Goal: Information Seeking & Learning: Check status

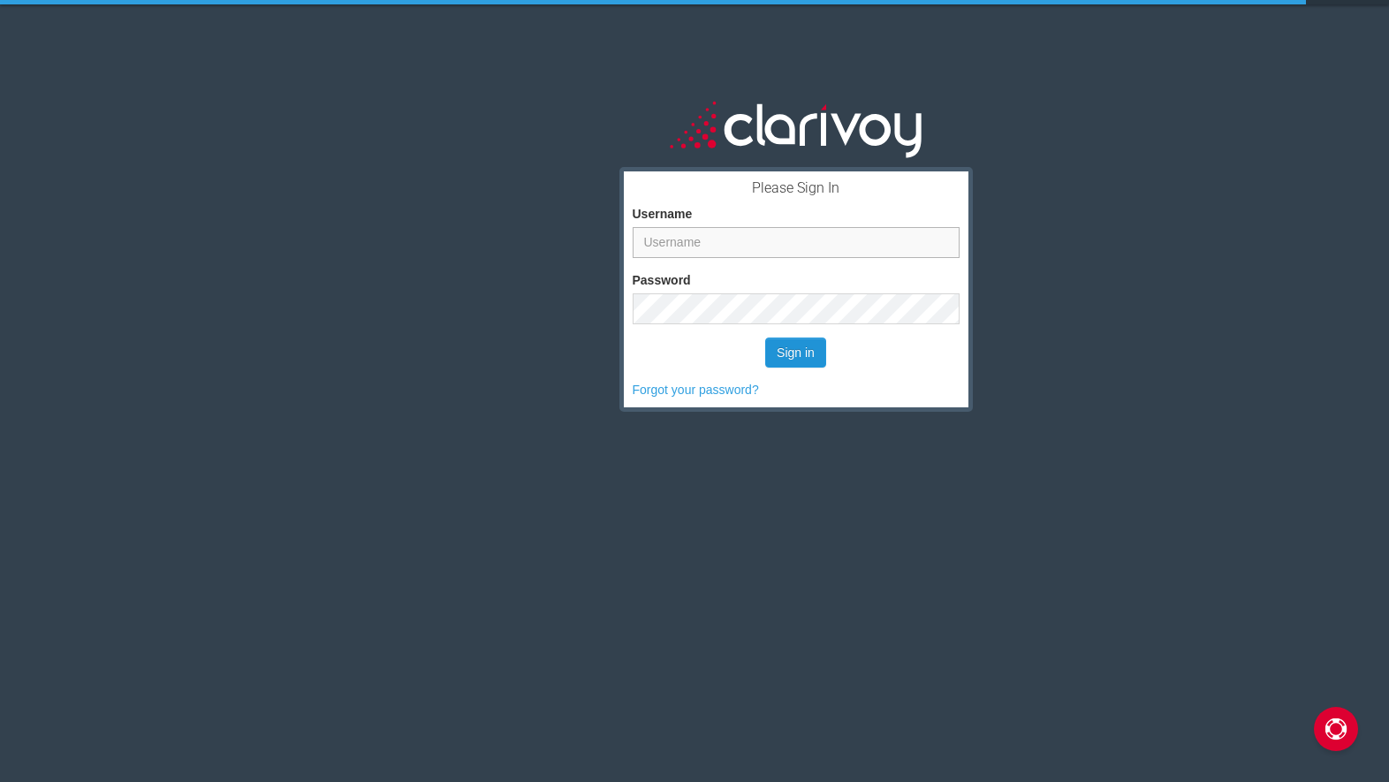
type input "[PERSON_NAME]"
click at [781, 349] on button "Sign in" at bounding box center [795, 353] width 61 height 30
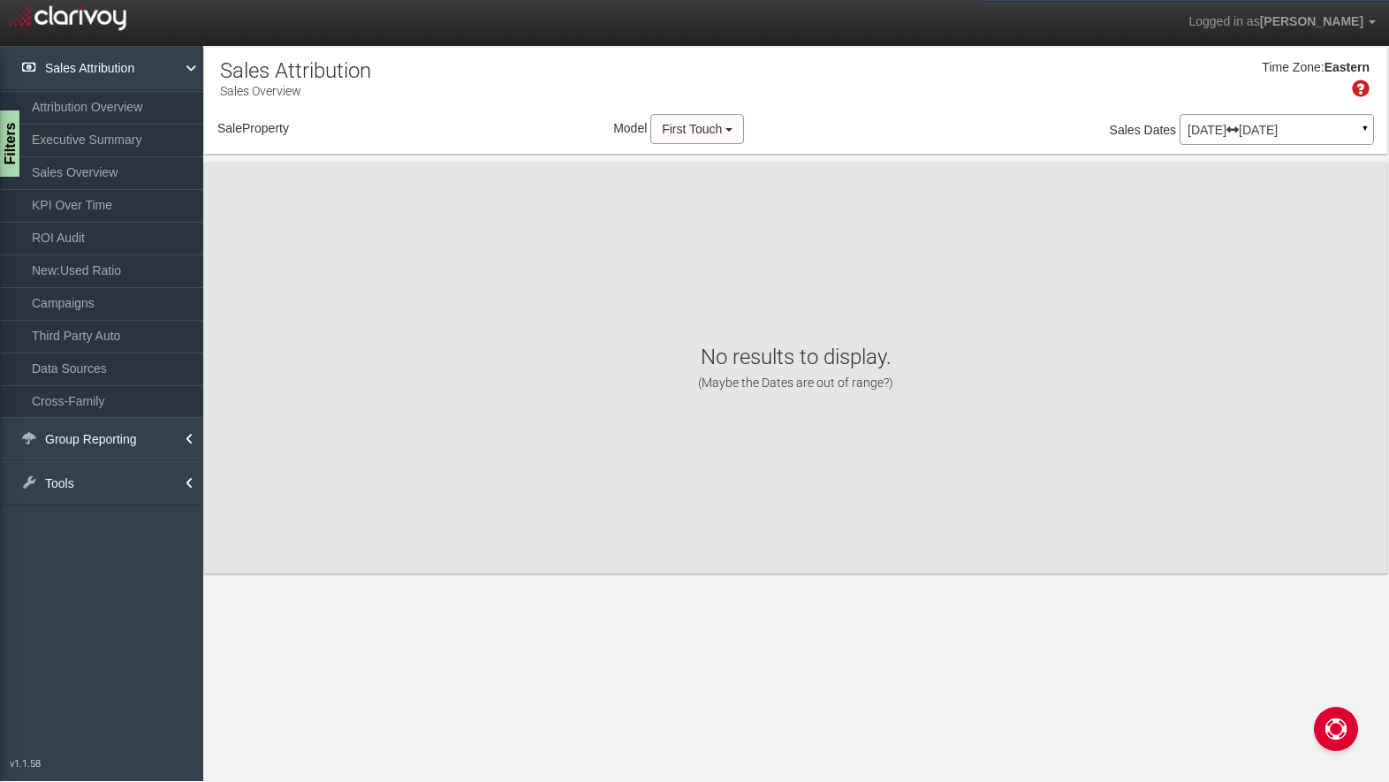
select select "object:194"
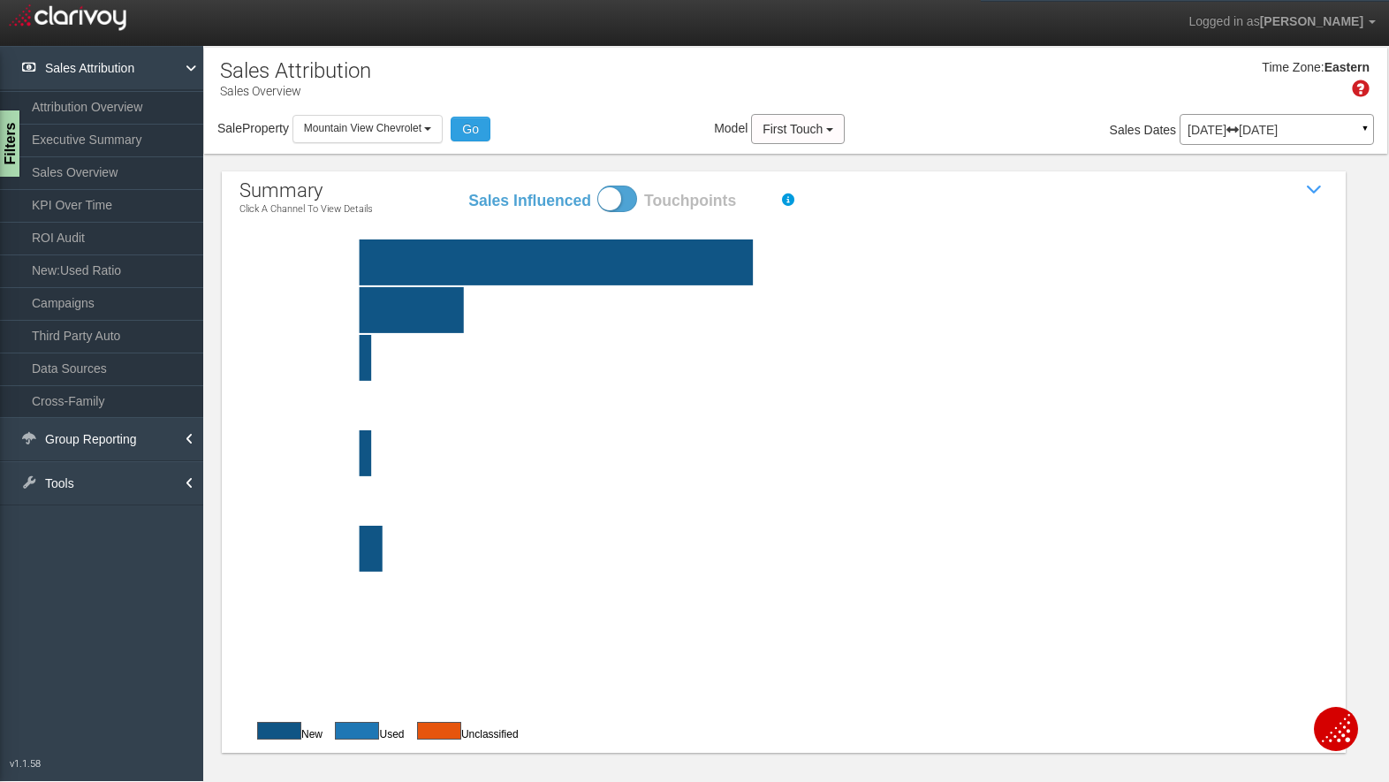
click at [1286, 129] on p "Jun 01, 2025 Jun 30, 2025" at bounding box center [1276, 130] width 178 height 12
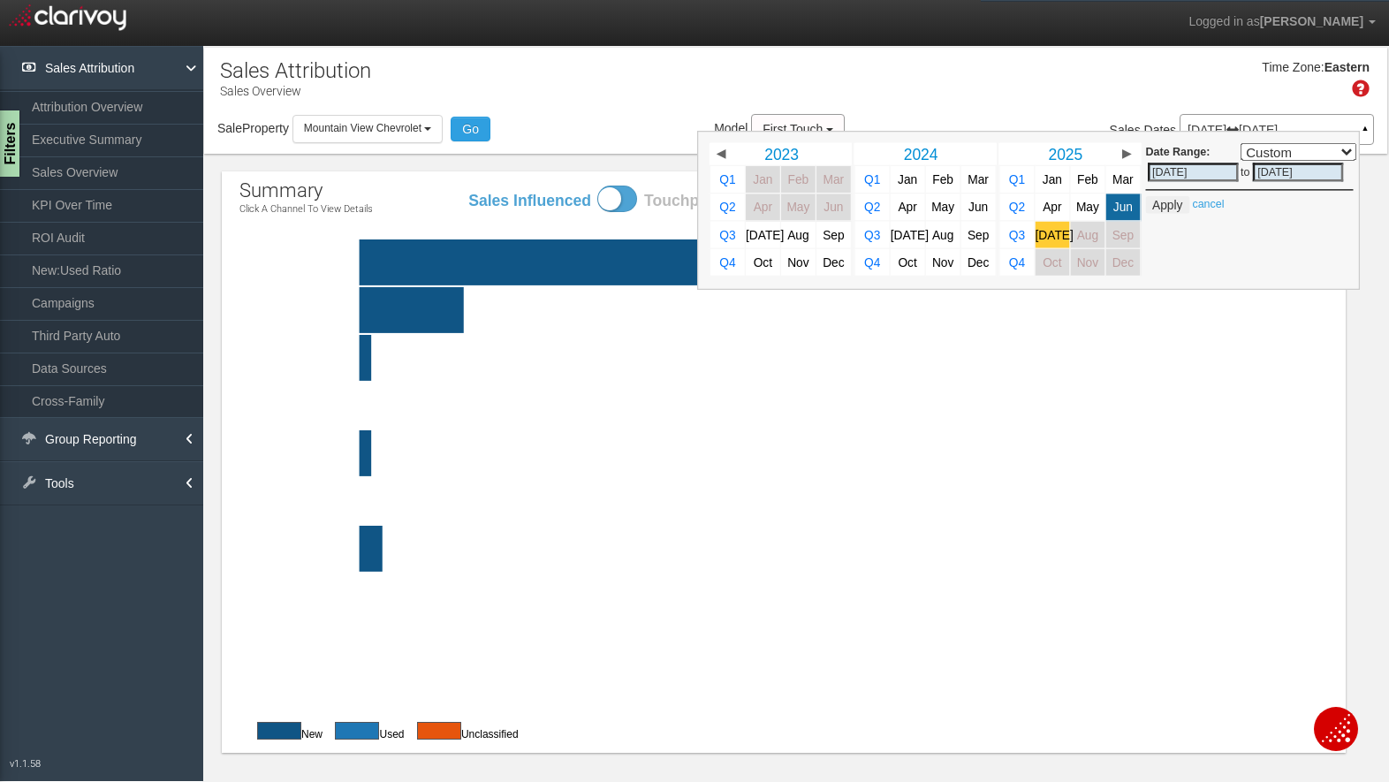
click at [1051, 238] on span "Jul" at bounding box center [1054, 234] width 38 height 13
select select ","
type input "07/01/2025"
type input "07/31/2025"
click at [1051, 238] on span "Jul" at bounding box center [1054, 234] width 38 height 13
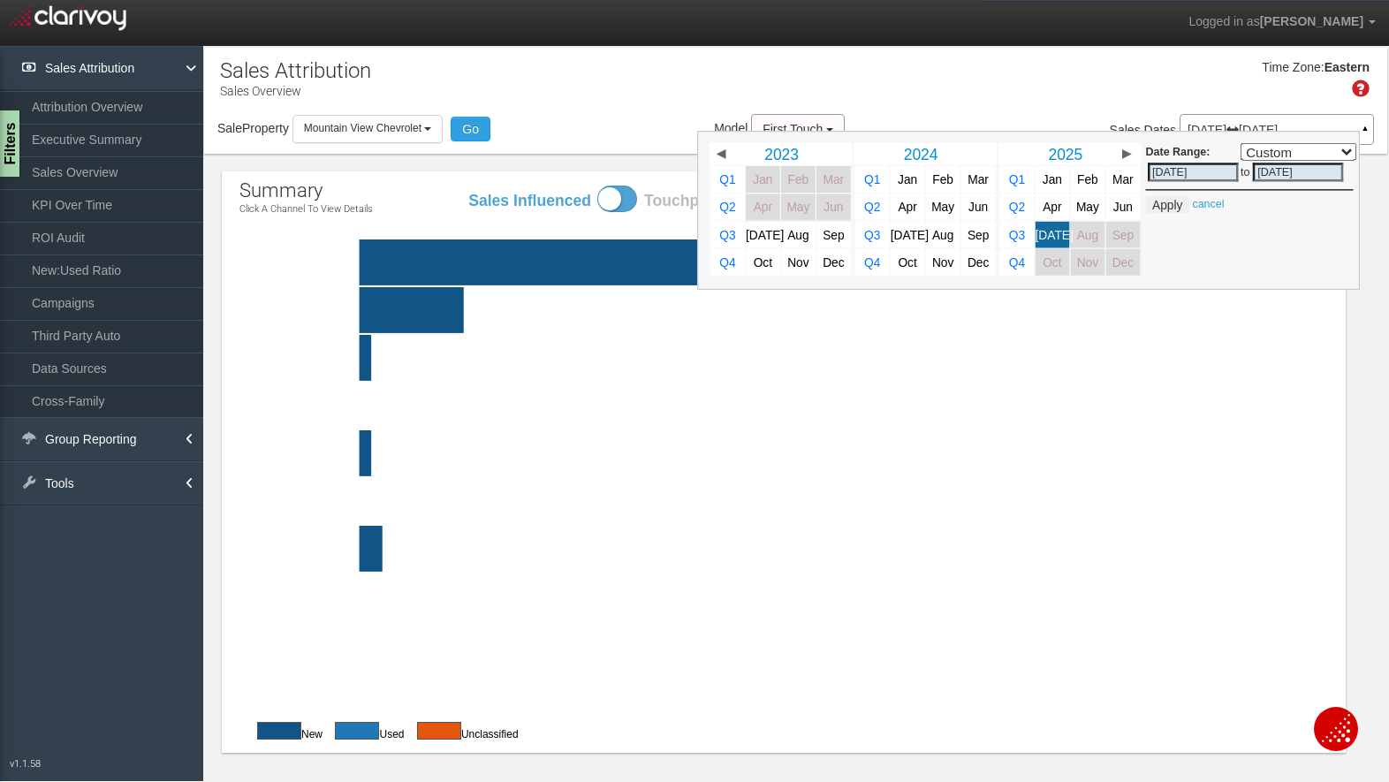
select select ","
click at [1164, 199] on button "Apply" at bounding box center [1167, 205] width 43 height 18
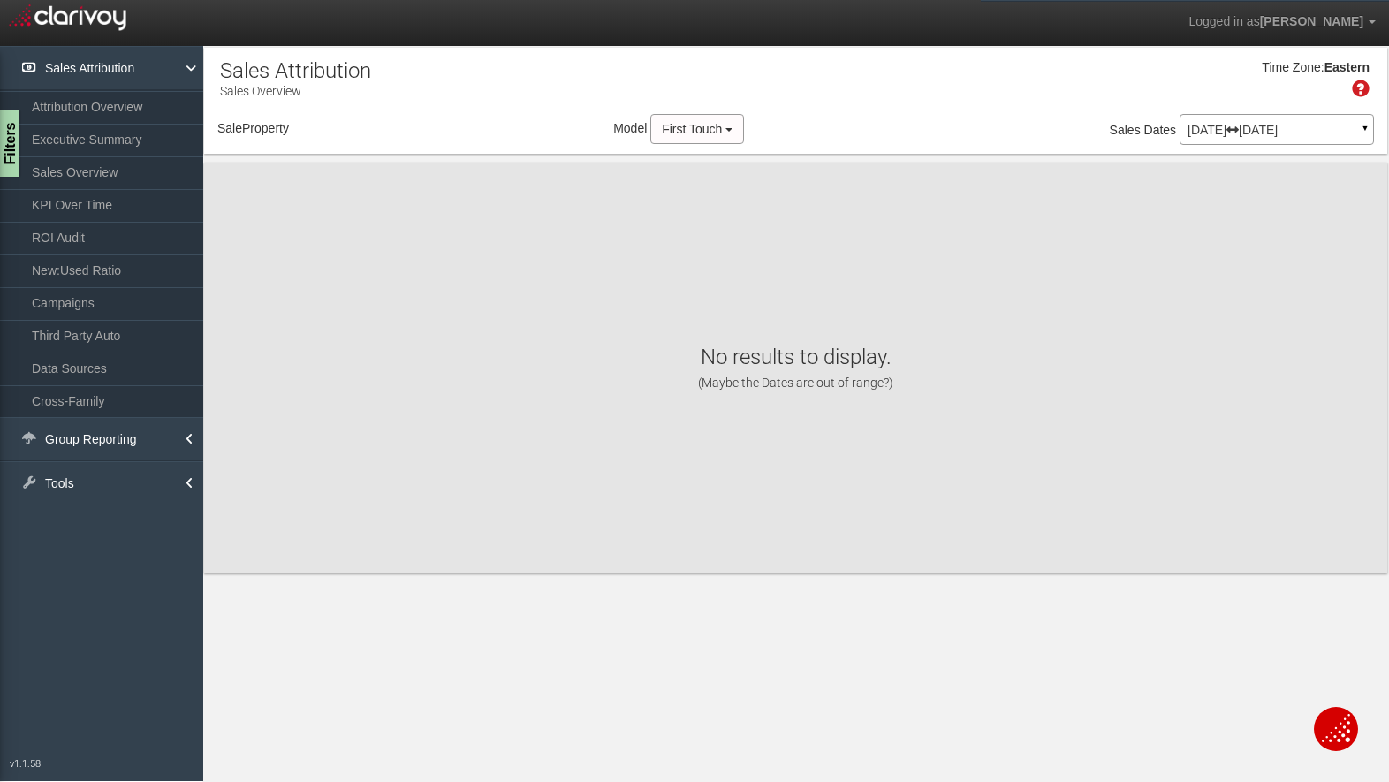
select select "object:242"
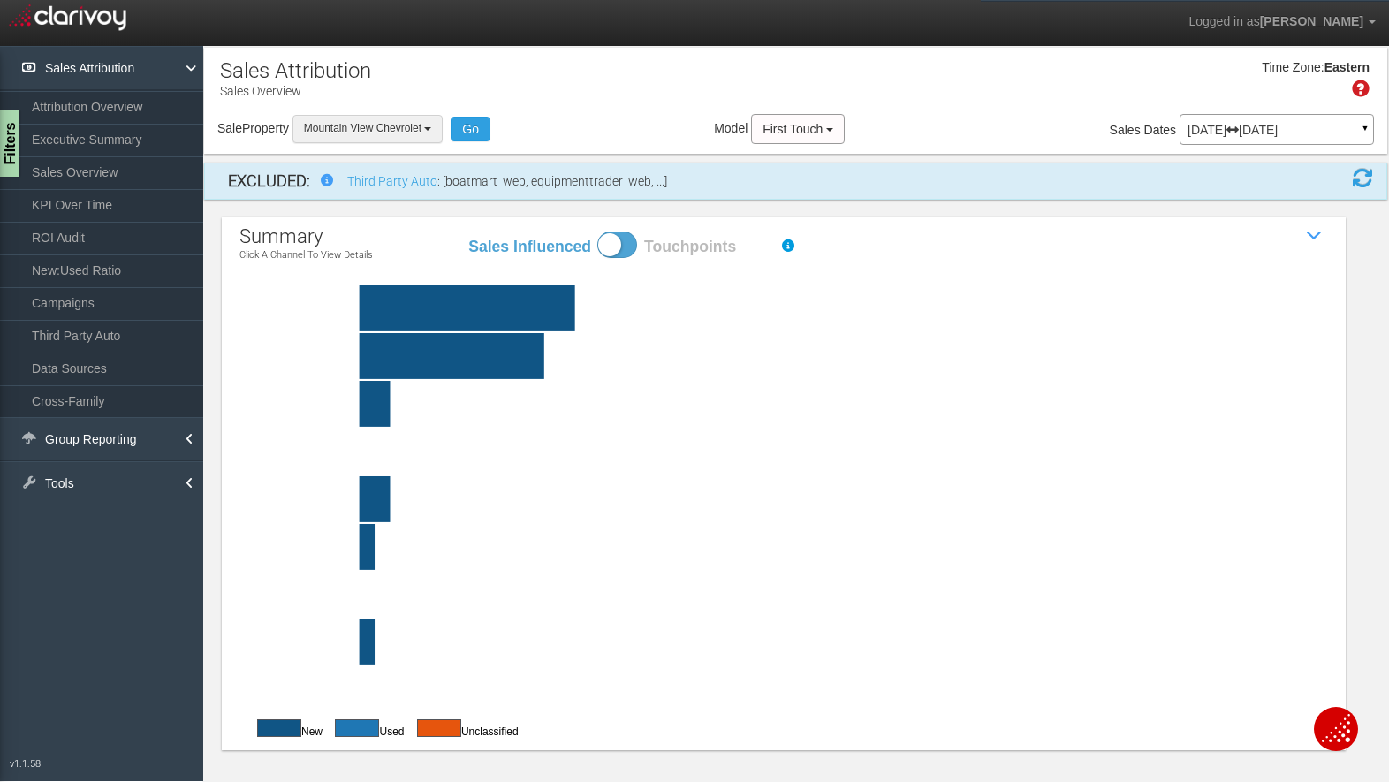
click at [412, 122] on span "Mountain View Chevrolet" at bounding box center [363, 128] width 118 height 12
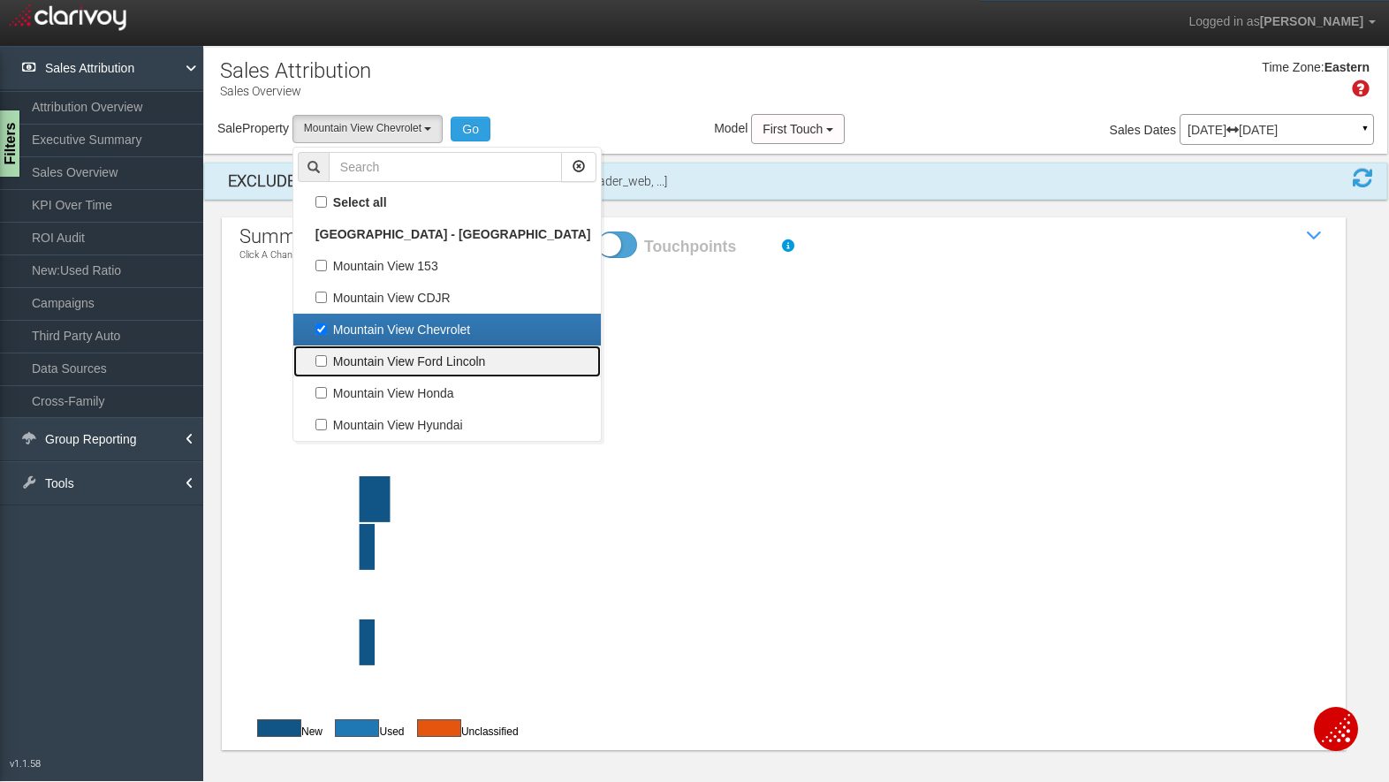
click at [368, 361] on label "Mountain View Ford Lincoln" at bounding box center [447, 361] width 299 height 23
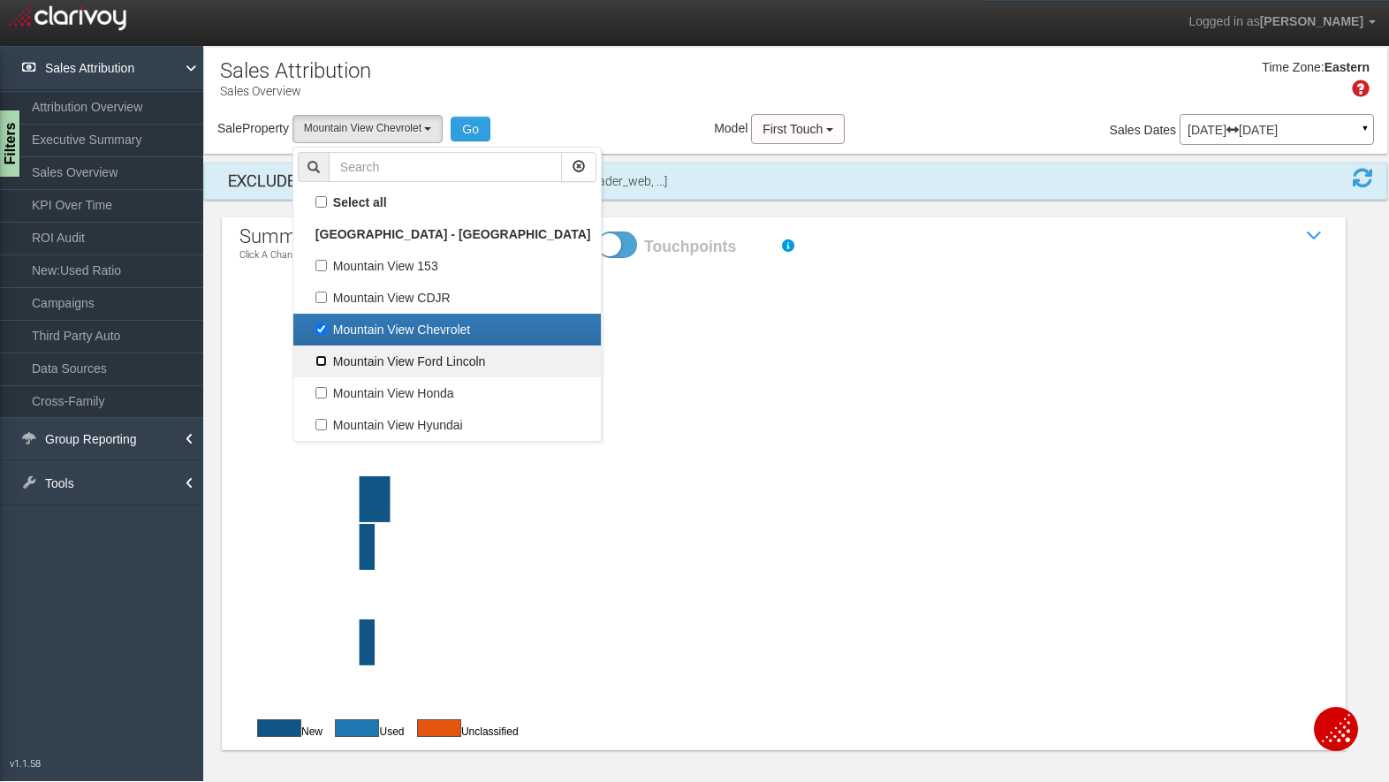
click at [327, 361] on input "Mountain View Ford Lincoln" at bounding box center [320, 360] width 11 height 11
checkbox input "true"
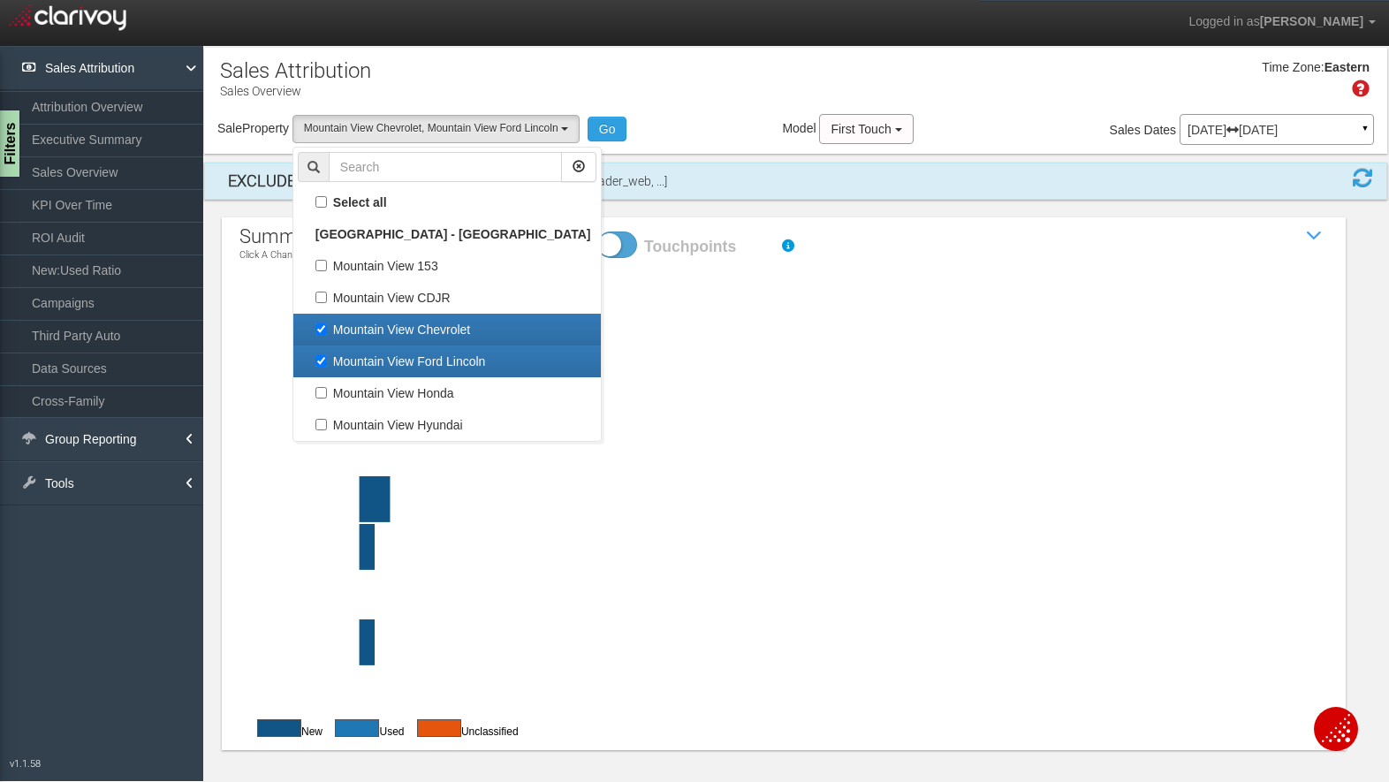
scroll to position [46, 0]
click at [353, 329] on label "Mountain View Chevrolet" at bounding box center [447, 329] width 299 height 23
click at [327, 329] on input "Mountain View Chevrolet" at bounding box center [320, 328] width 11 height 11
checkbox input "false"
select select "object:243"
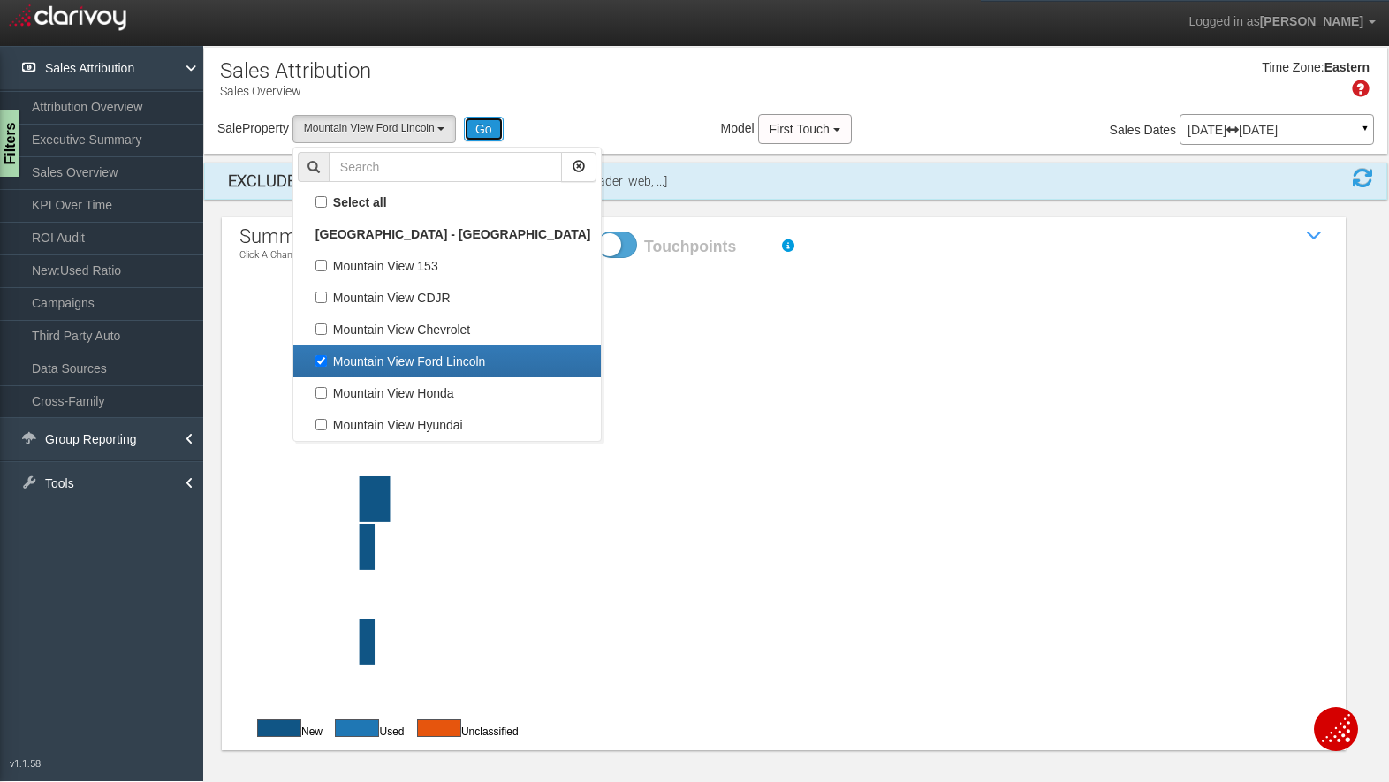
click at [486, 130] on button "Go" at bounding box center [484, 129] width 40 height 25
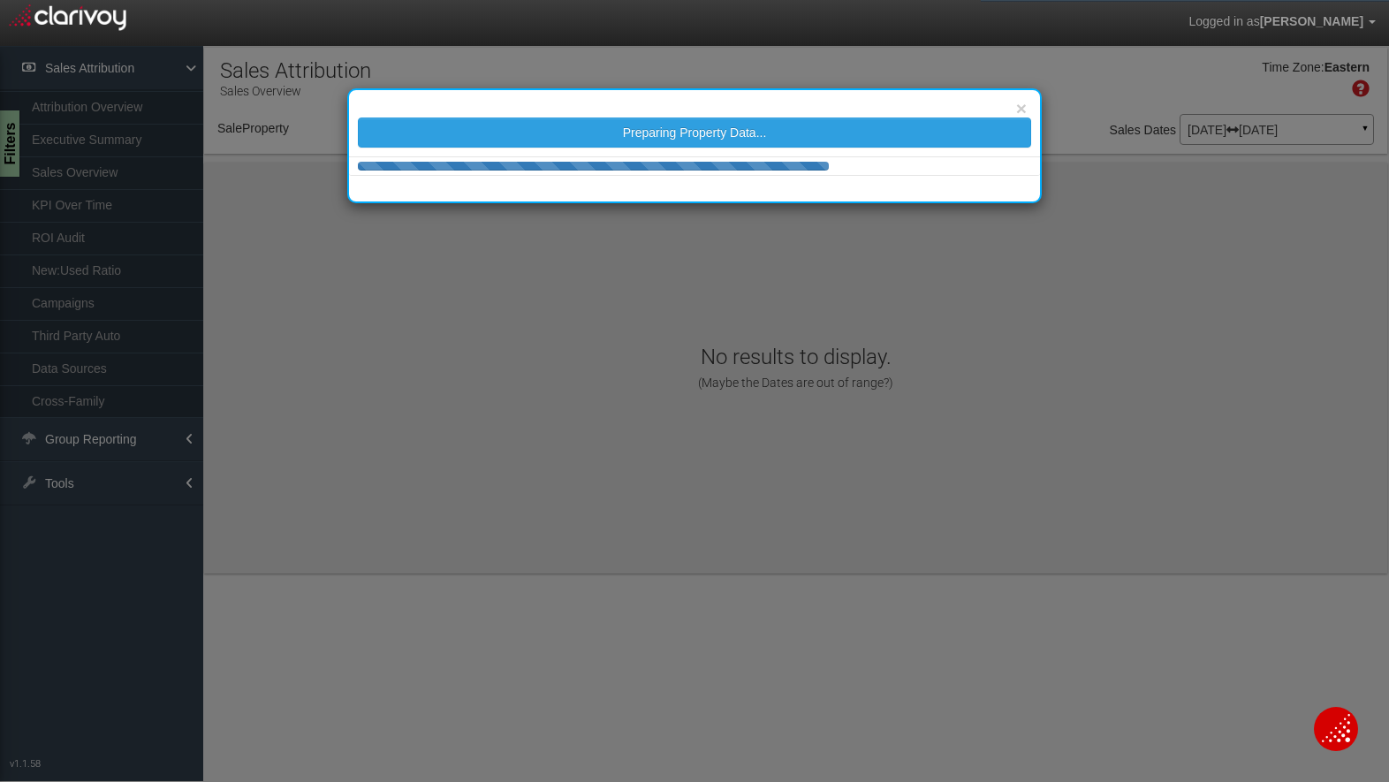
select select "object:304"
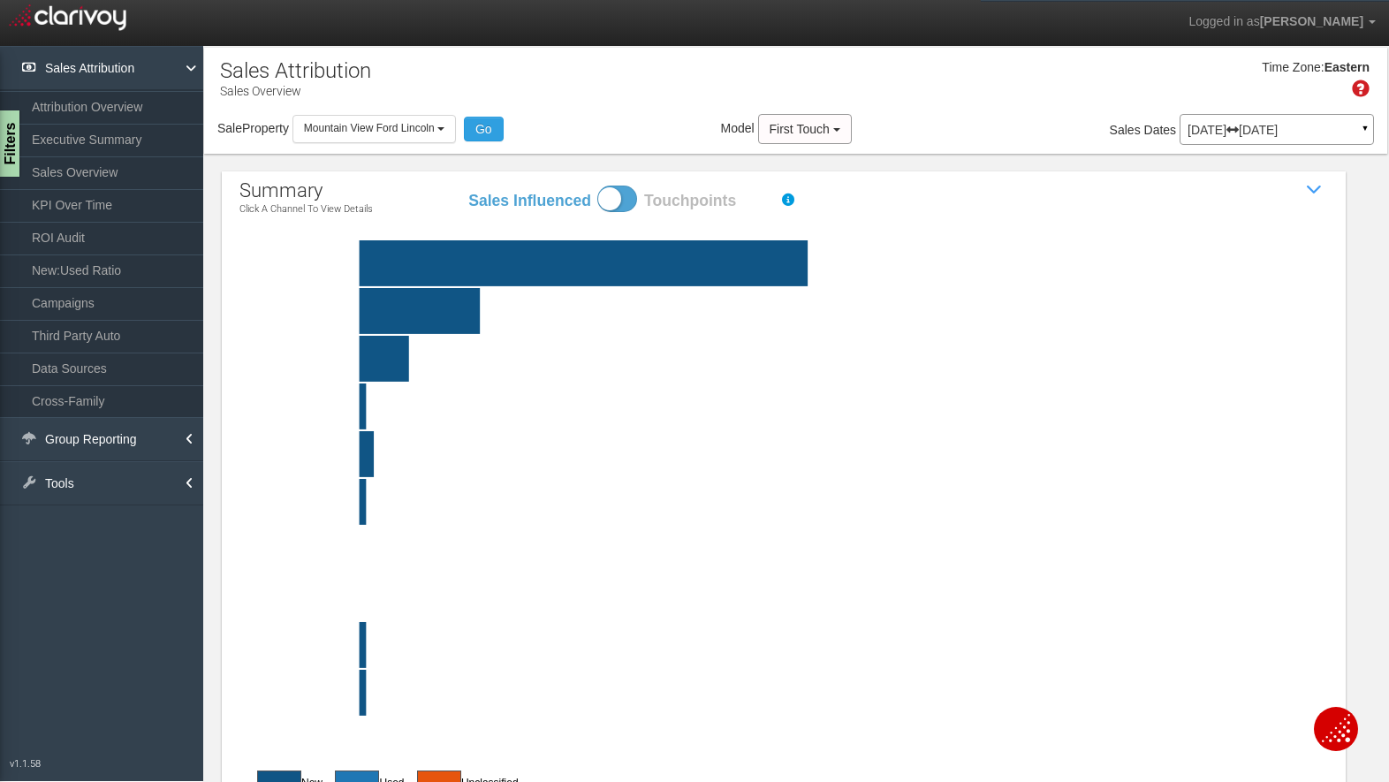
click at [685, 264] on rect at bounding box center [826, 263] width 1089 height 46
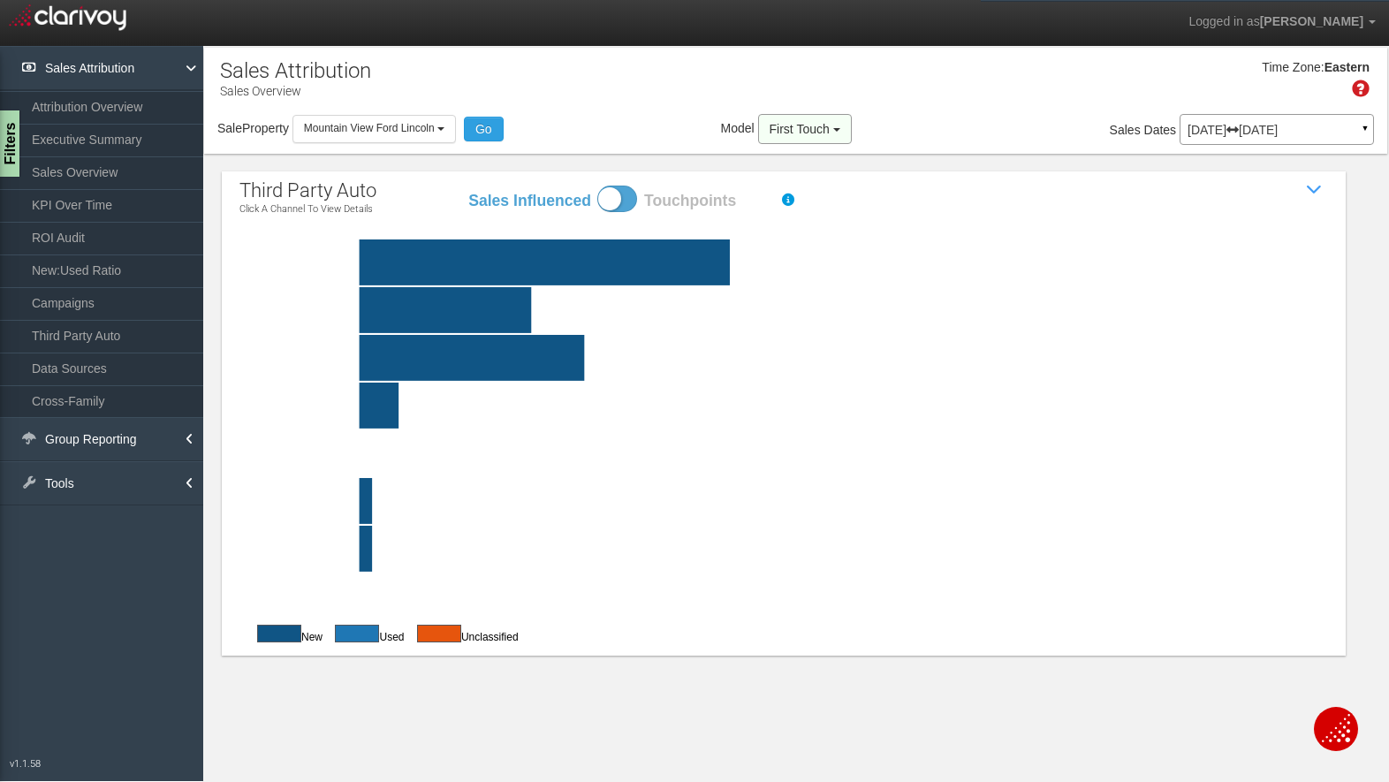
click at [830, 130] on span "First Touch" at bounding box center [800, 129] width 60 height 14
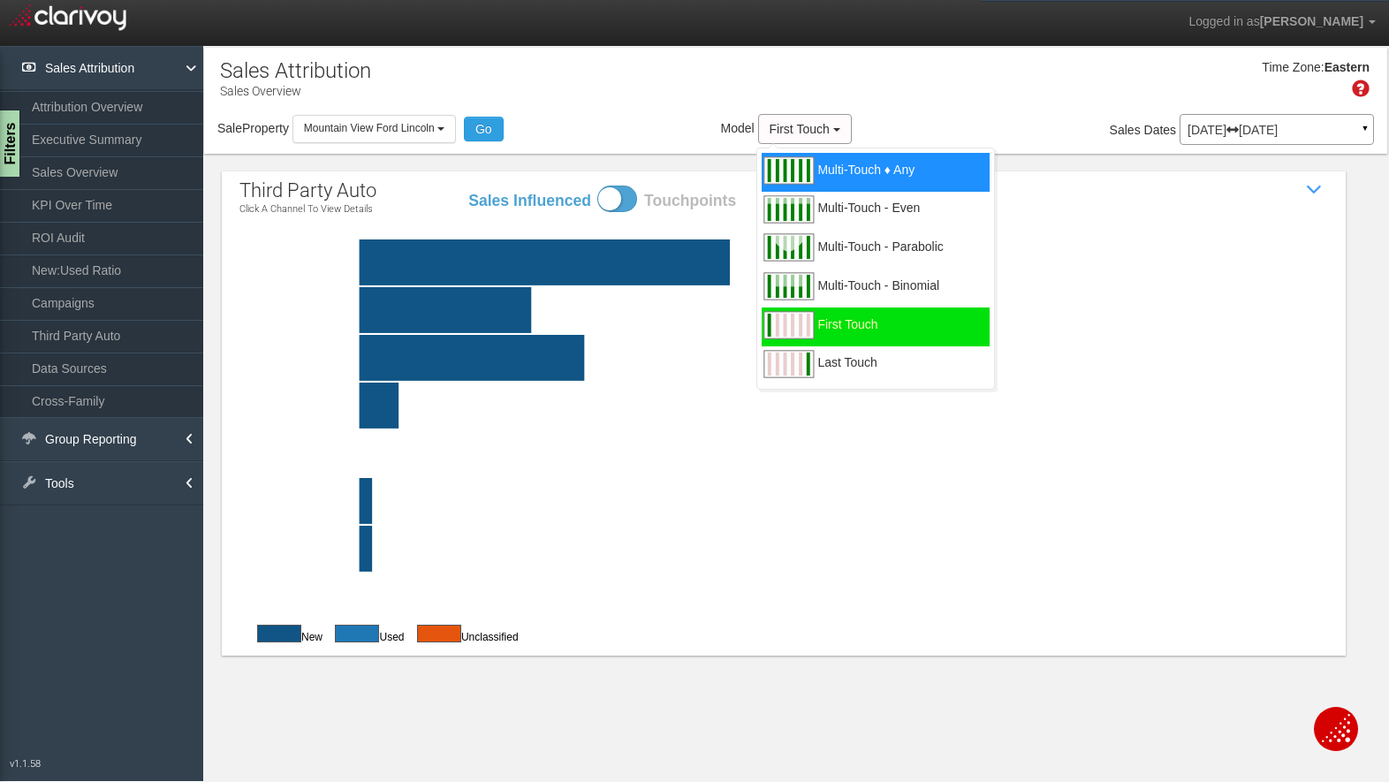
click at [843, 187] on span "Multi-Touch ♦ Any" at bounding box center [865, 181] width 97 height 22
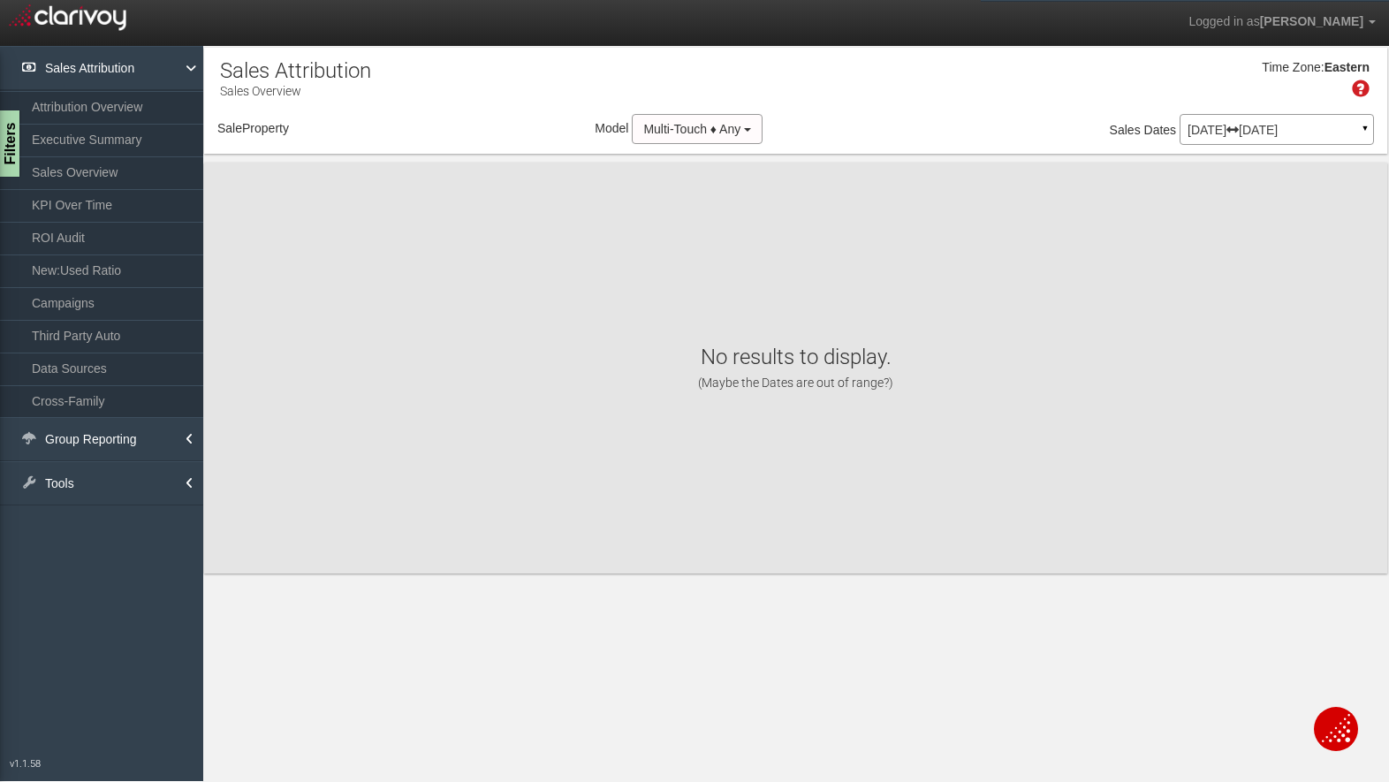
select select "object:347"
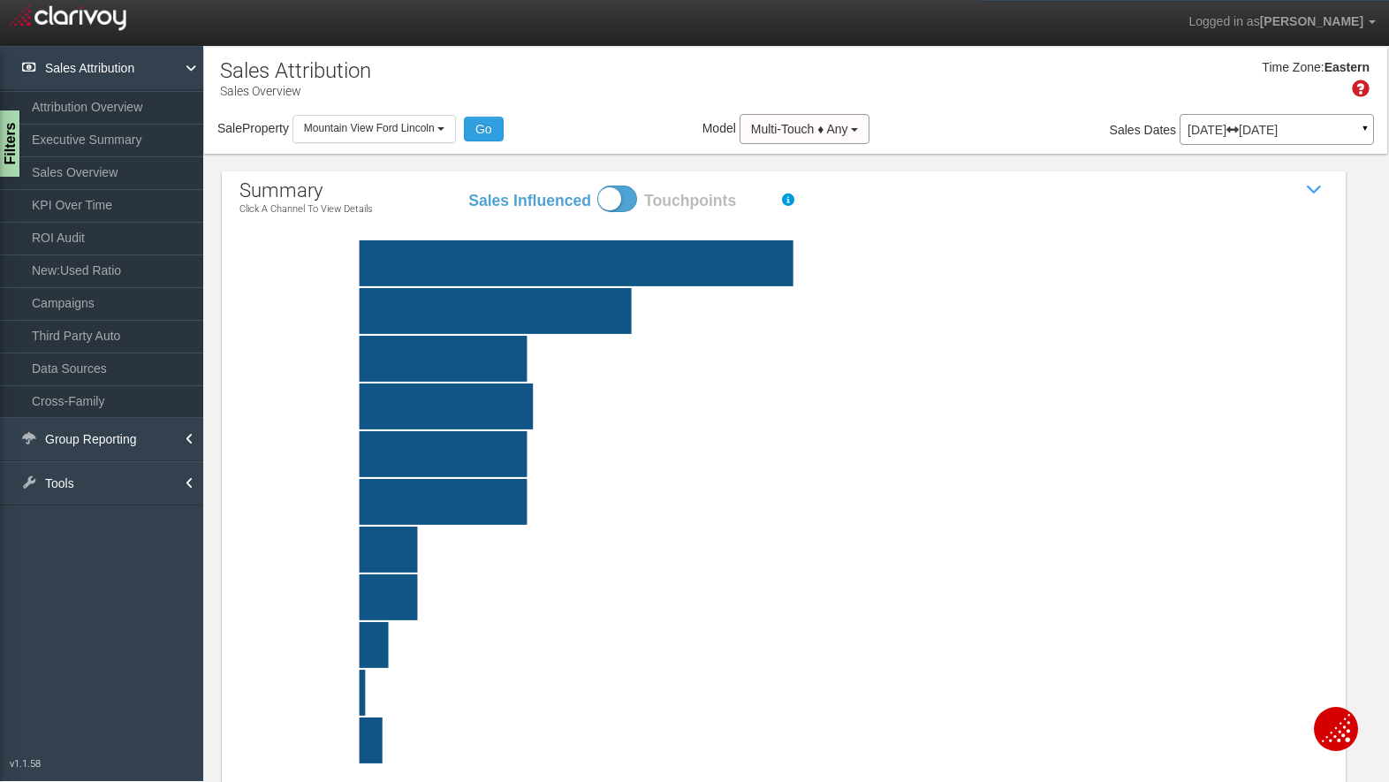
click at [603, 265] on rect at bounding box center [826, 263] width 1089 height 46
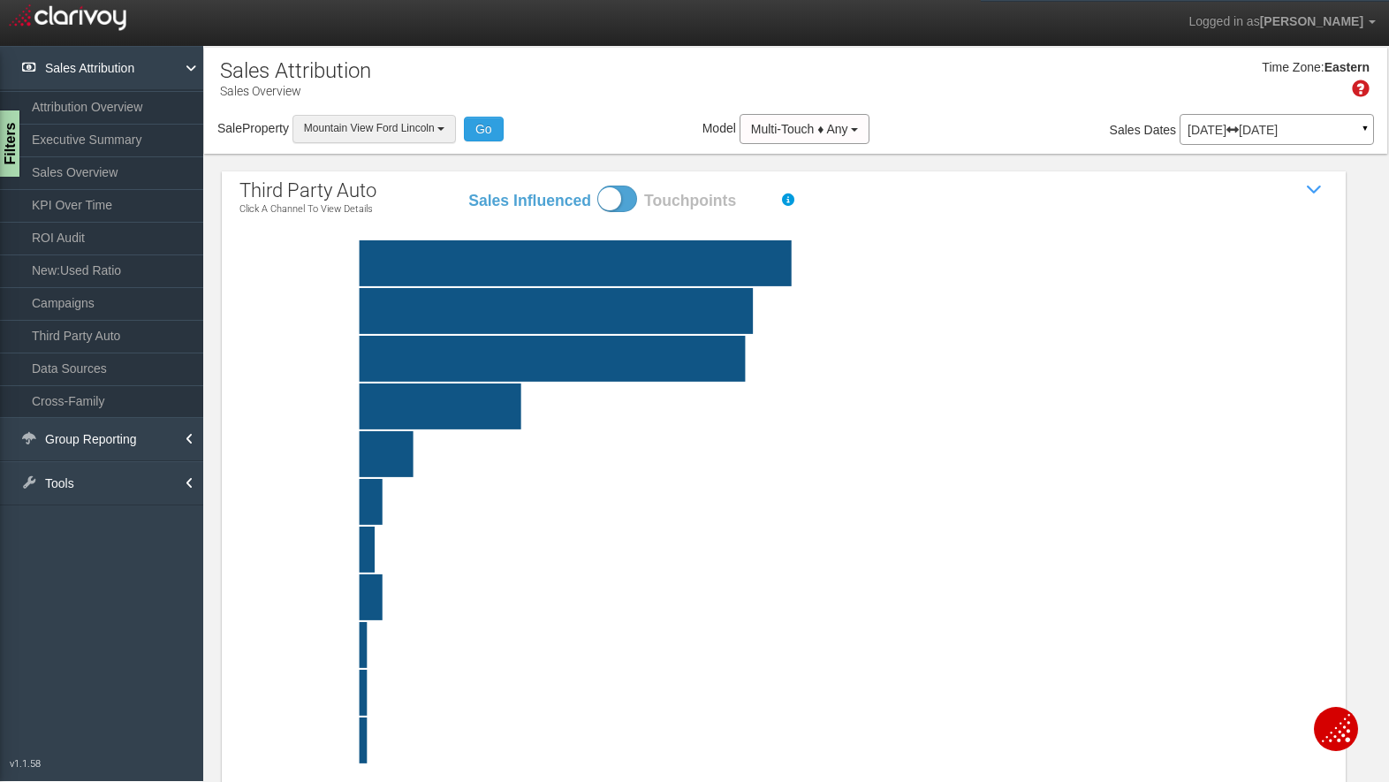
click at [440, 130] on b "button" at bounding box center [440, 129] width 7 height 4
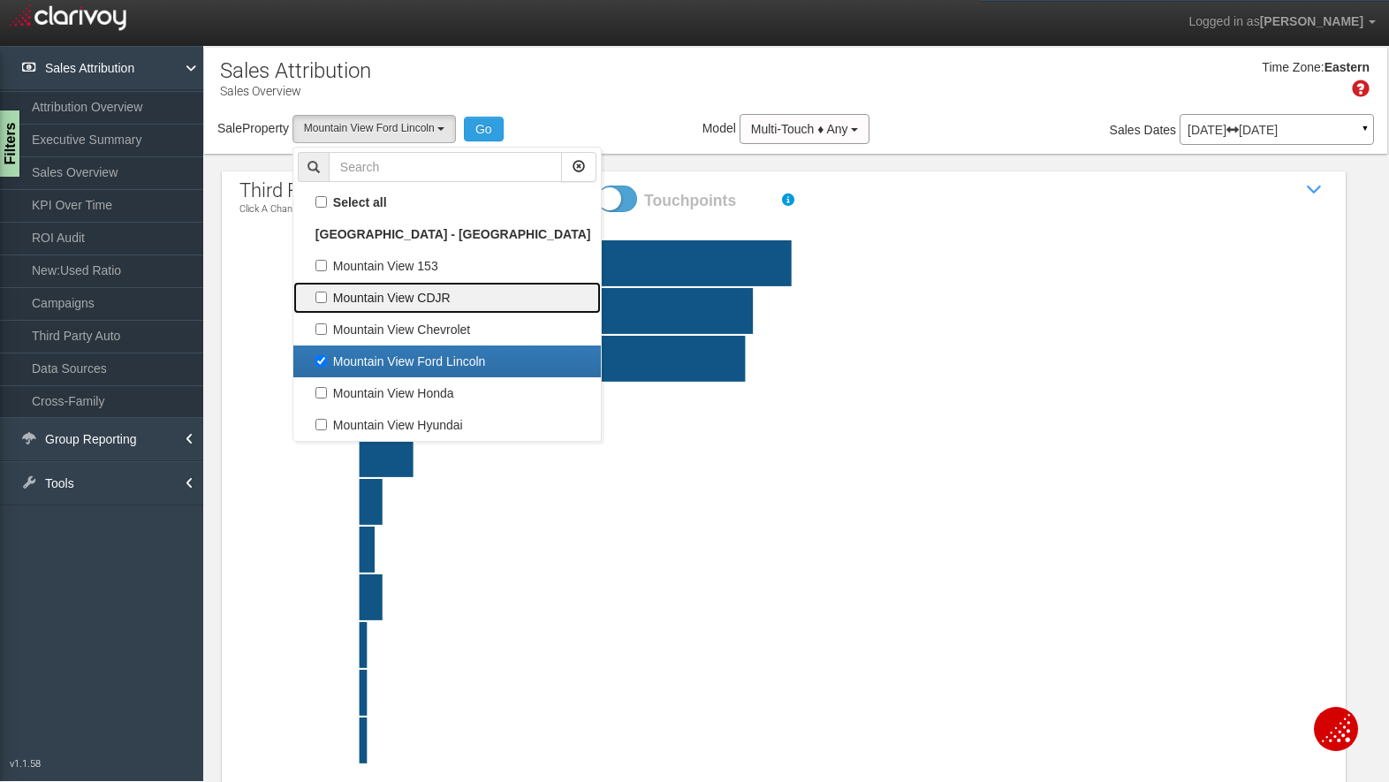
click at [358, 293] on label "Mountain View CDJR" at bounding box center [447, 297] width 299 height 23
click at [327, 293] on input "Mountain View CDJR" at bounding box center [320, 297] width 11 height 11
checkbox input "true"
select select "object:345"
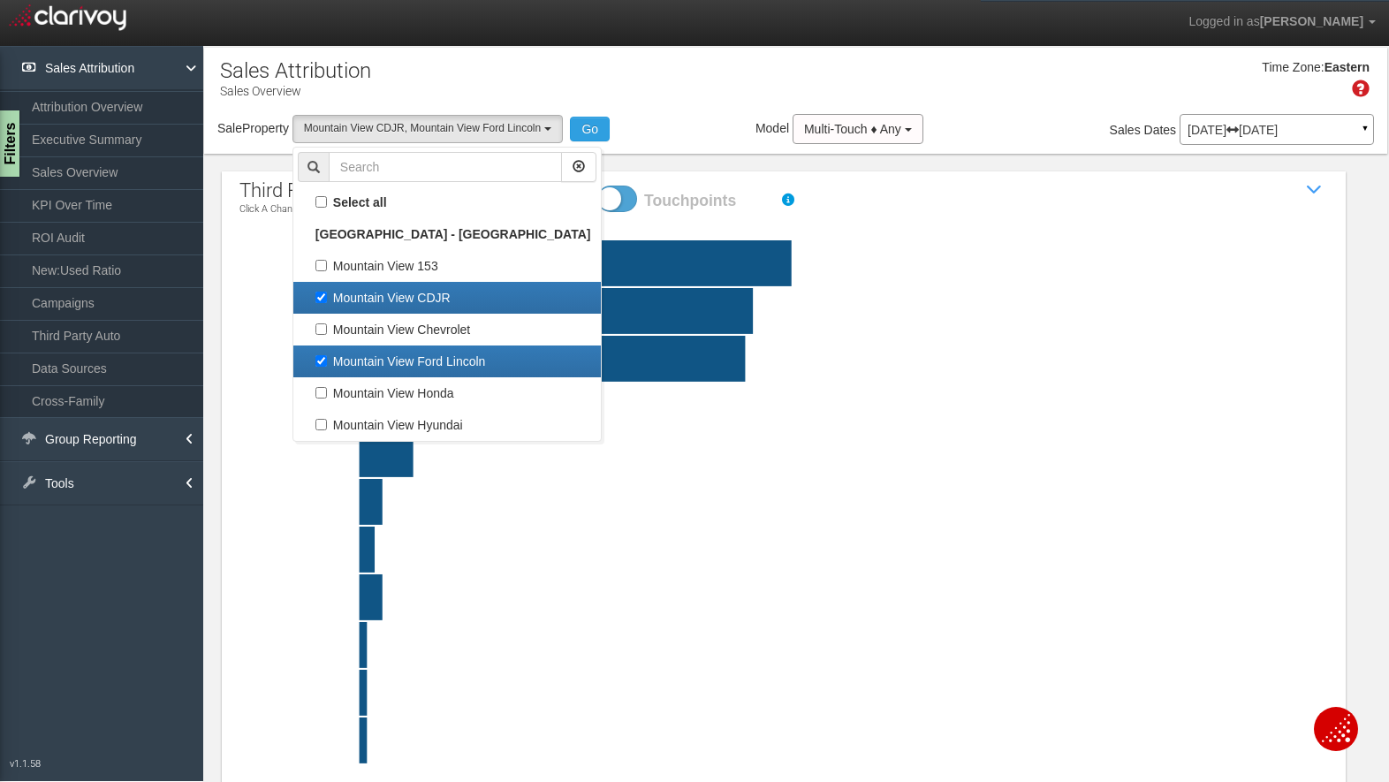
scroll to position [61, 0]
click at [322, 355] on label "Mountain View Ford Lincoln" at bounding box center [447, 361] width 299 height 23
click at [322, 355] on input "Mountain View Ford Lincoln" at bounding box center [320, 360] width 11 height 11
checkbox input "false"
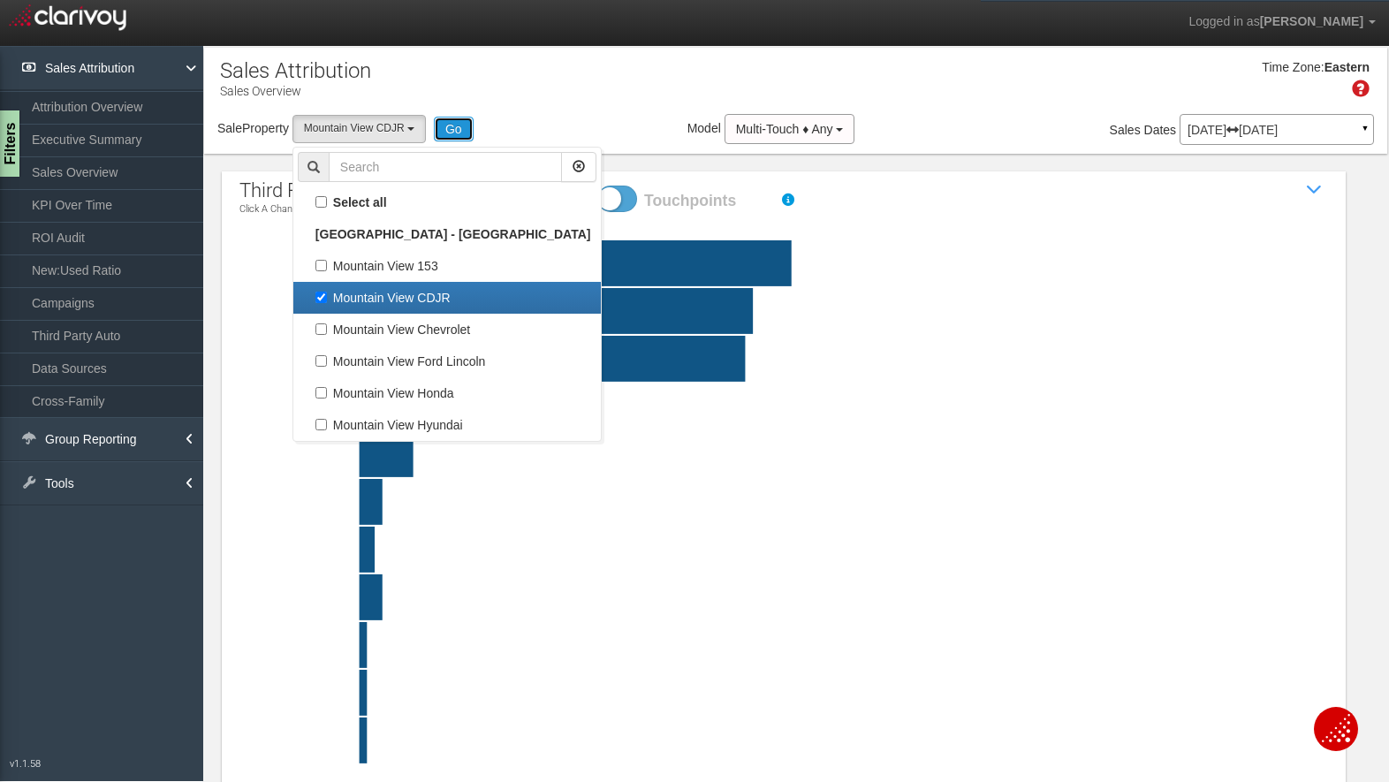
click at [453, 125] on button "Go" at bounding box center [454, 129] width 40 height 25
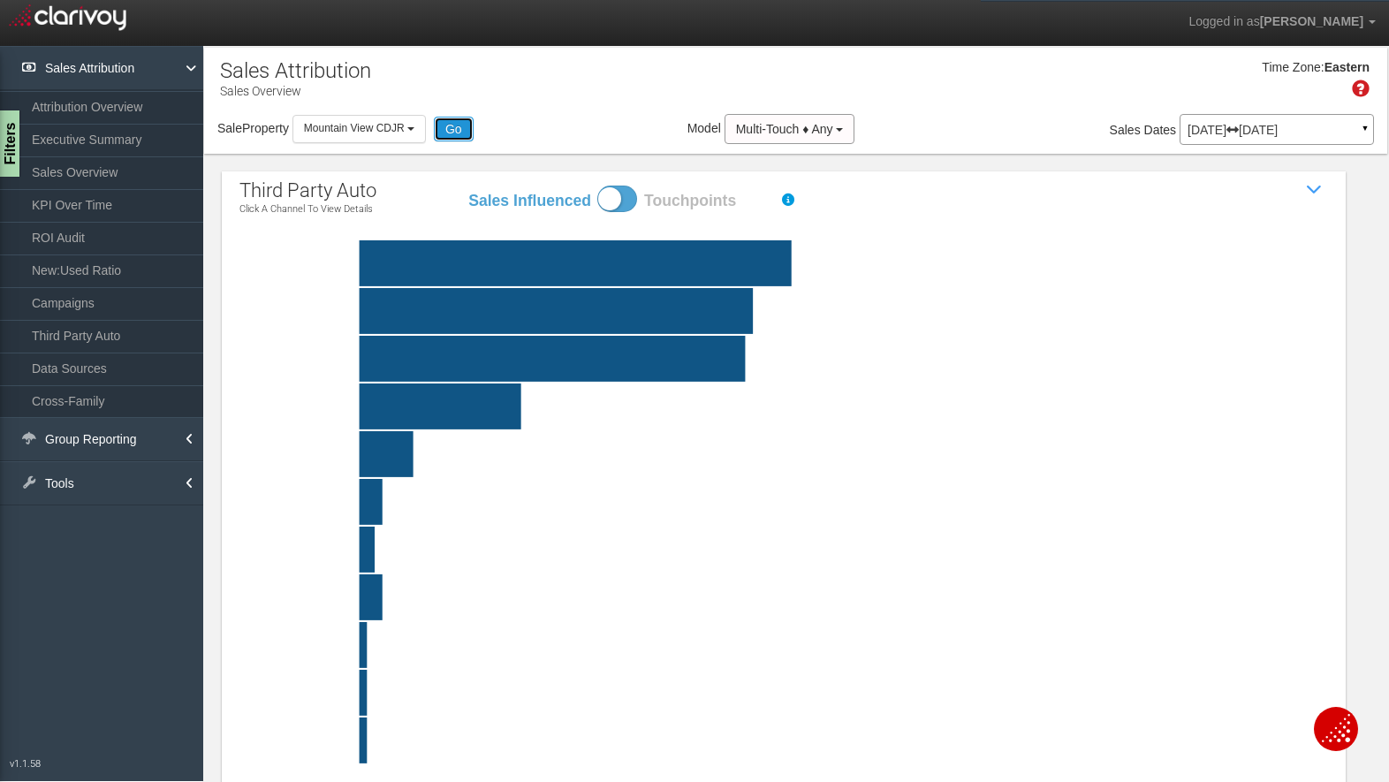
click at [451, 123] on button "Go" at bounding box center [454, 129] width 40 height 25
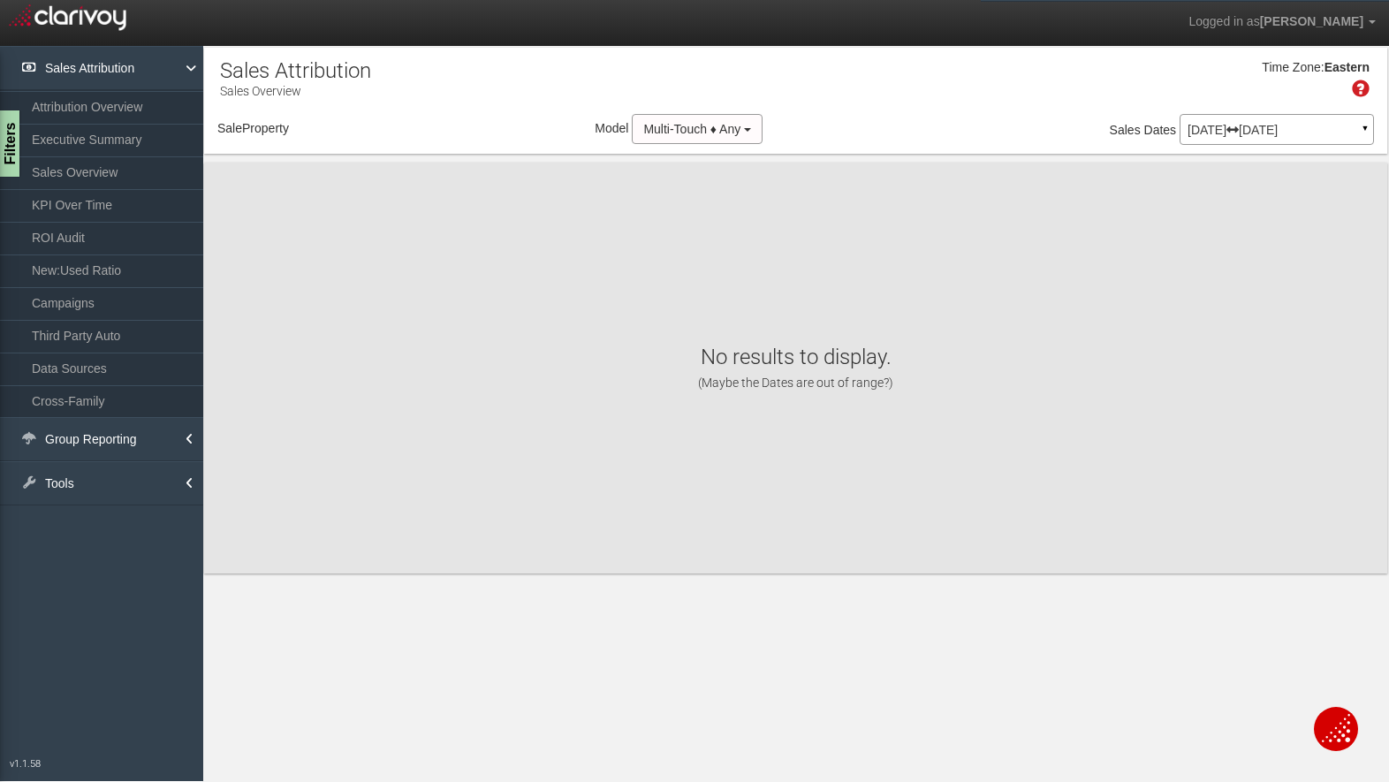
select select "object:442"
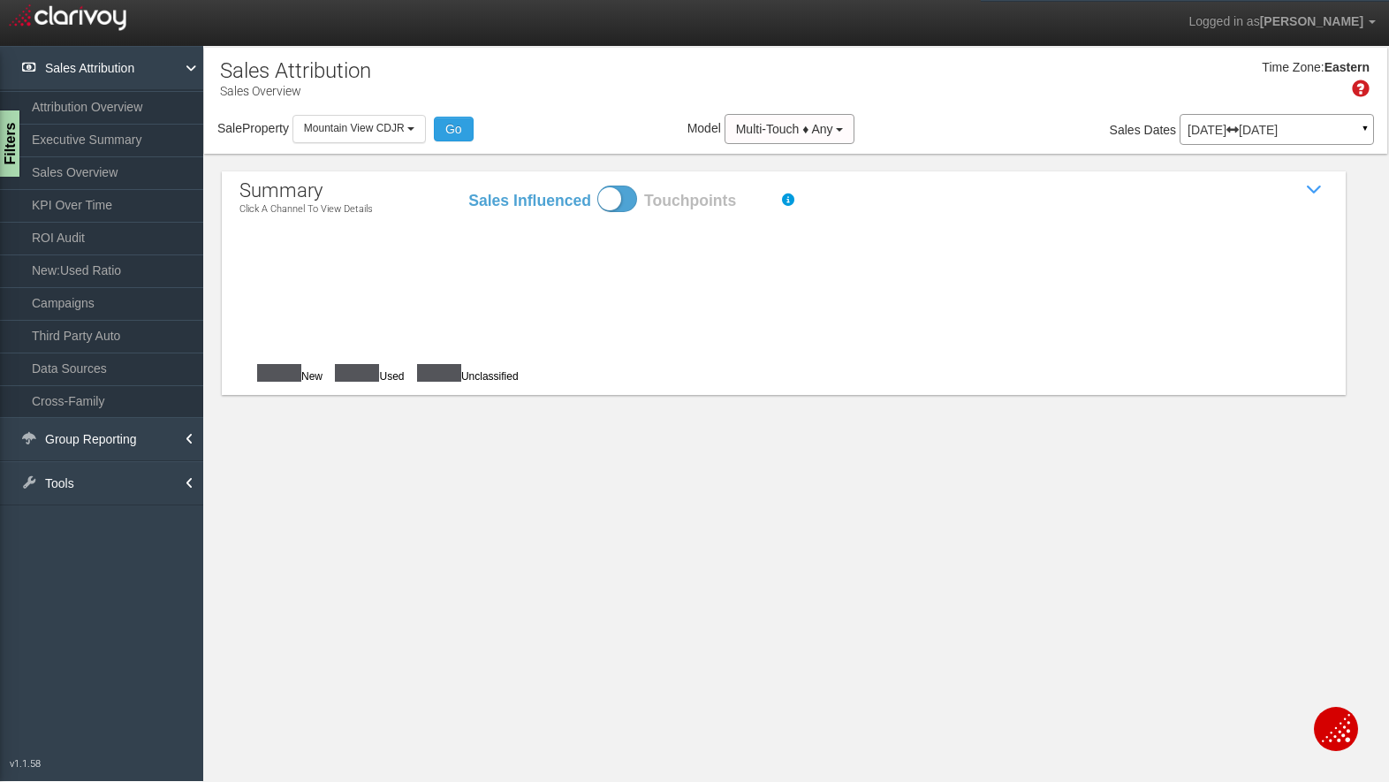
click at [1221, 132] on p "Jul 01, 2025 Jul 31, 2025" at bounding box center [1276, 130] width 178 height 12
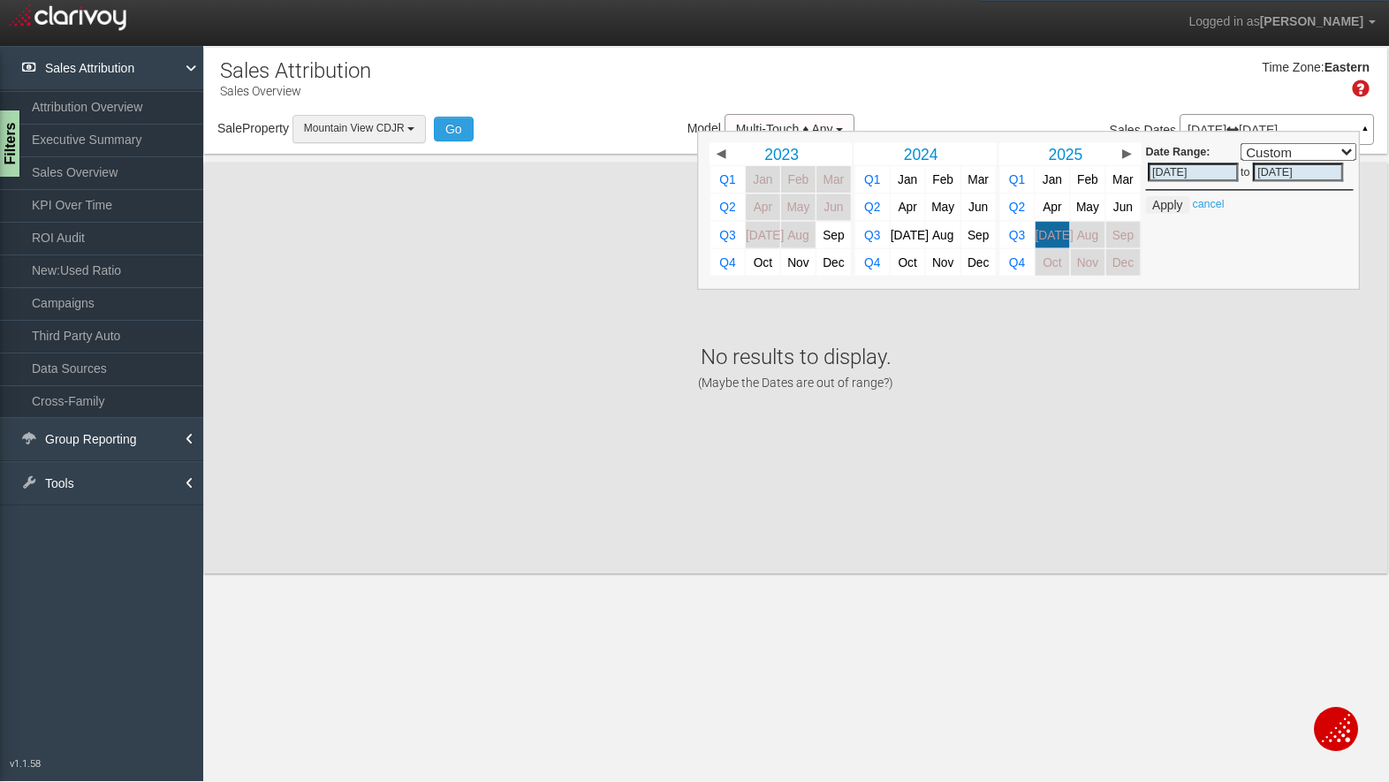
click at [401, 128] on span "Mountain View CDJR" at bounding box center [354, 128] width 101 height 12
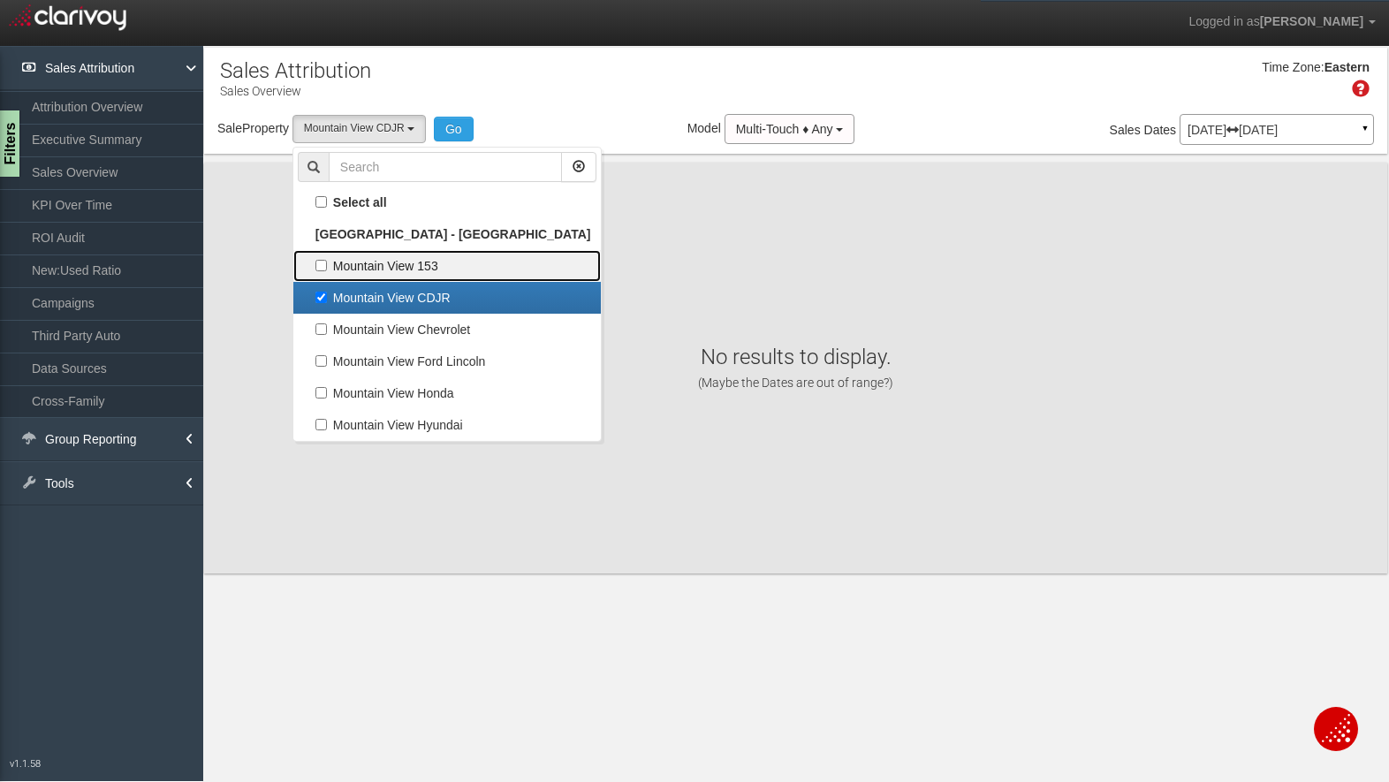
click at [312, 263] on label "Mountain View 153" at bounding box center [447, 265] width 299 height 23
click at [315, 263] on input "Mountain View 153" at bounding box center [320, 265] width 11 height 11
checkbox input "true"
select select "object:441"
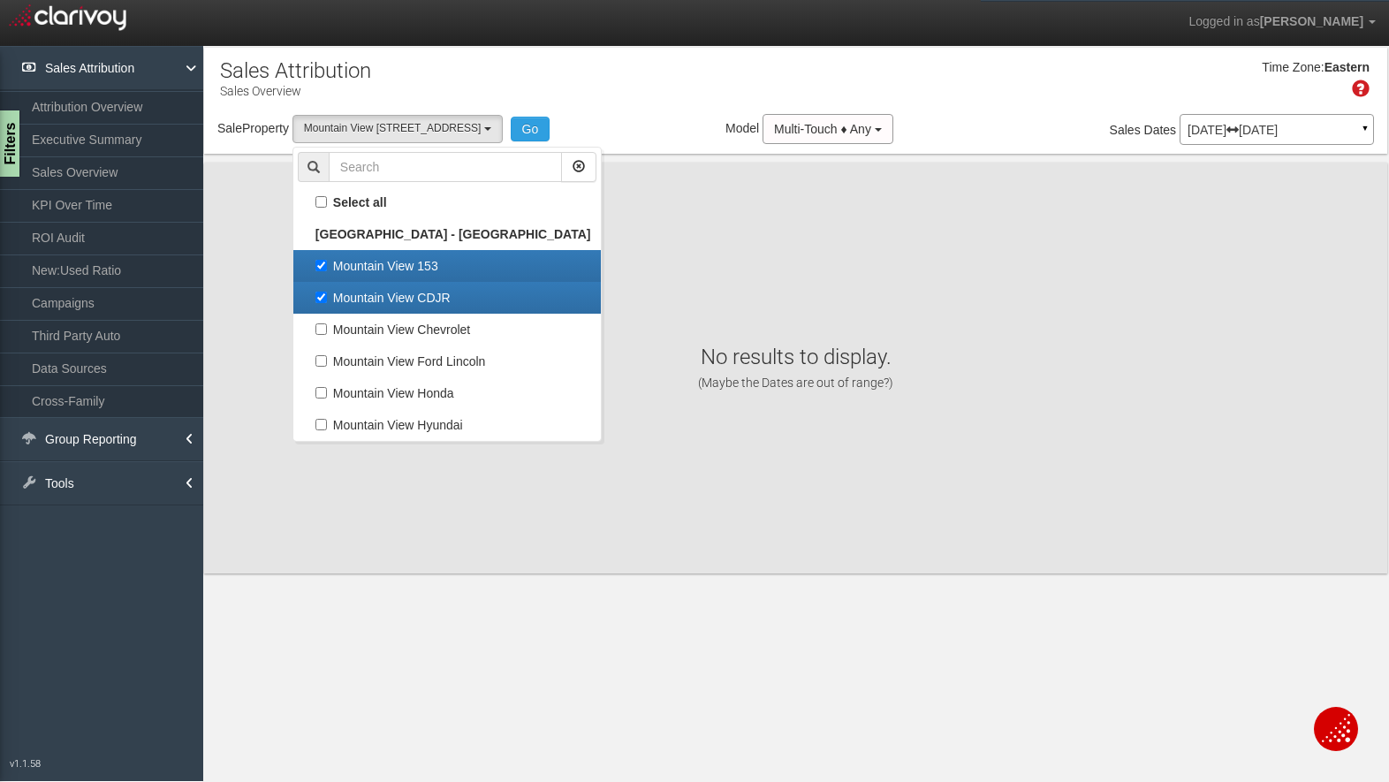
scroll to position [31, 0]
click at [337, 292] on label "Mountain View CDJR" at bounding box center [447, 297] width 299 height 23
click at [327, 292] on input "Mountain View CDJR" at bounding box center [320, 297] width 11 height 11
checkbox input "false"
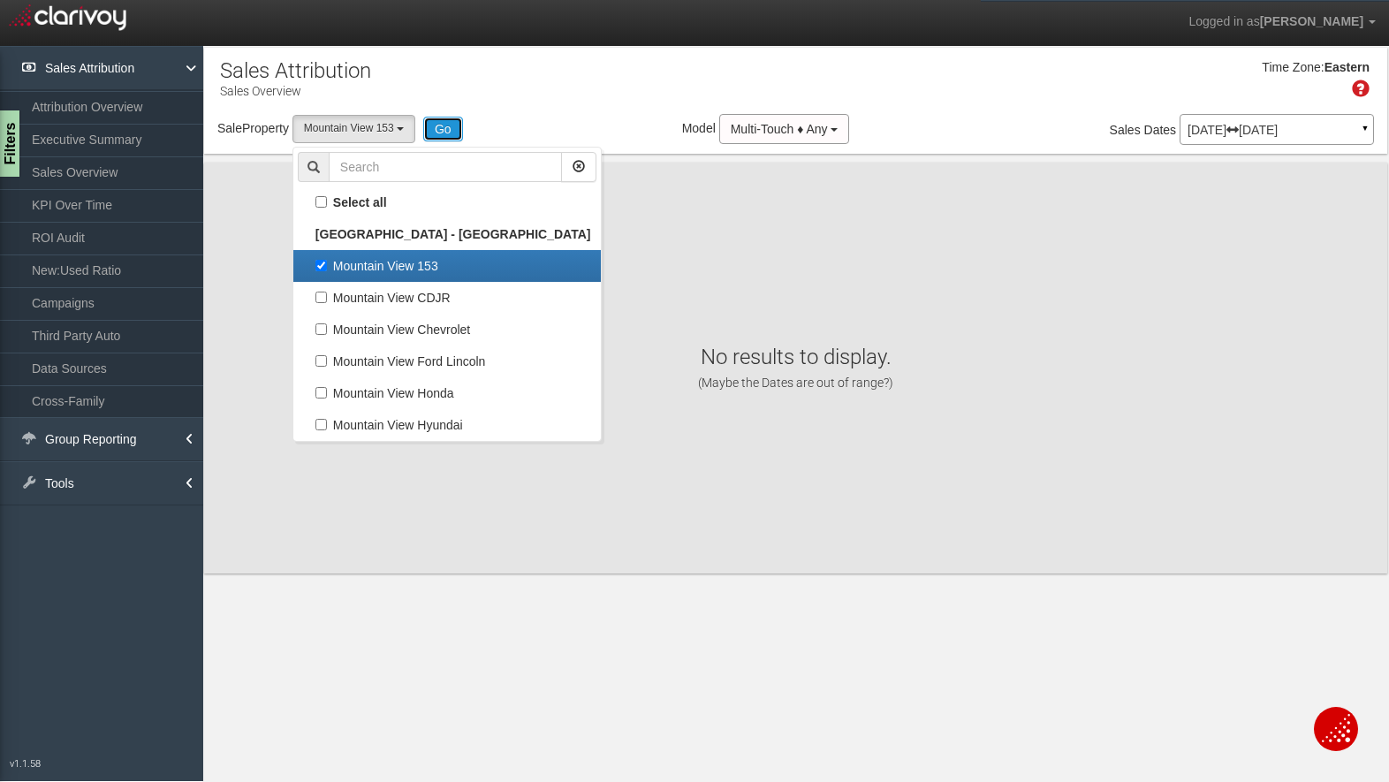
click at [450, 122] on button "Go" at bounding box center [443, 129] width 40 height 25
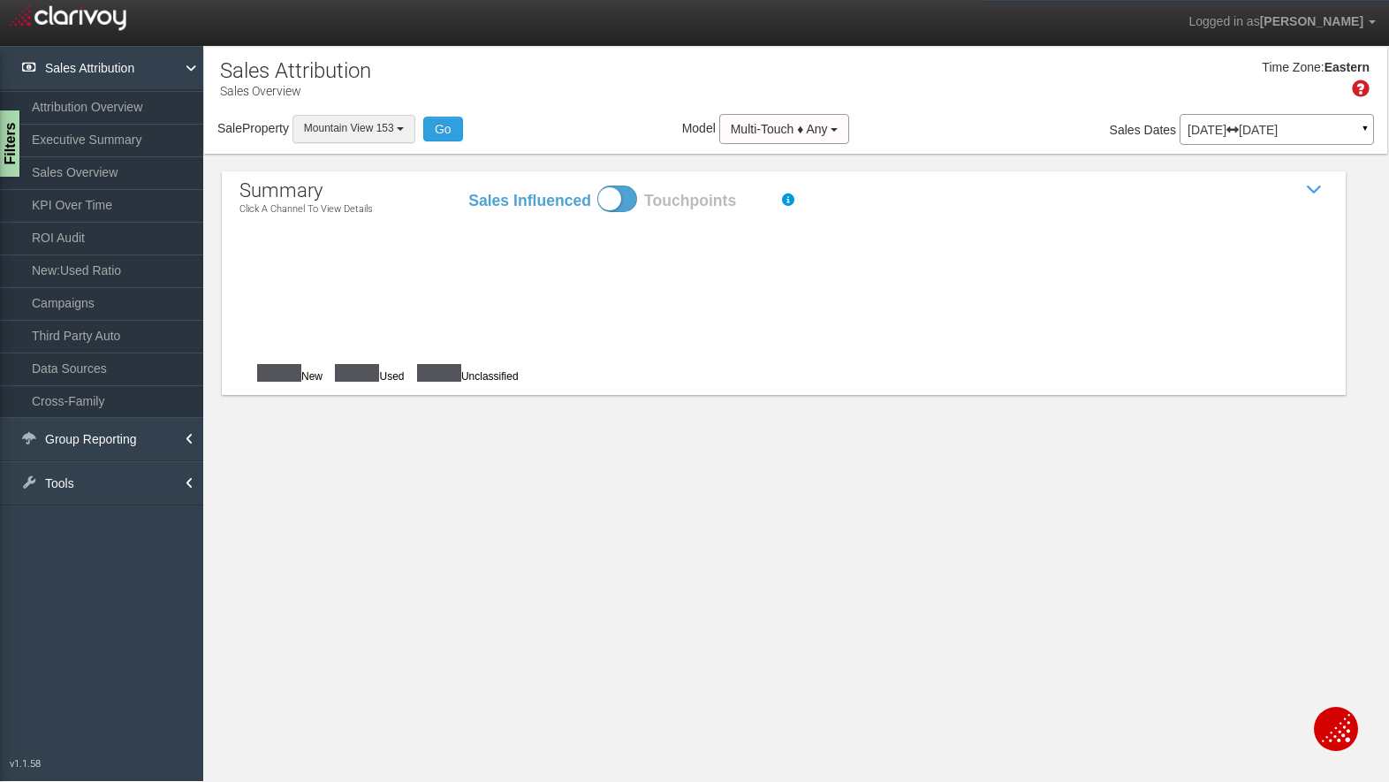
click at [365, 131] on span "Mountain View 153" at bounding box center [349, 128] width 90 height 12
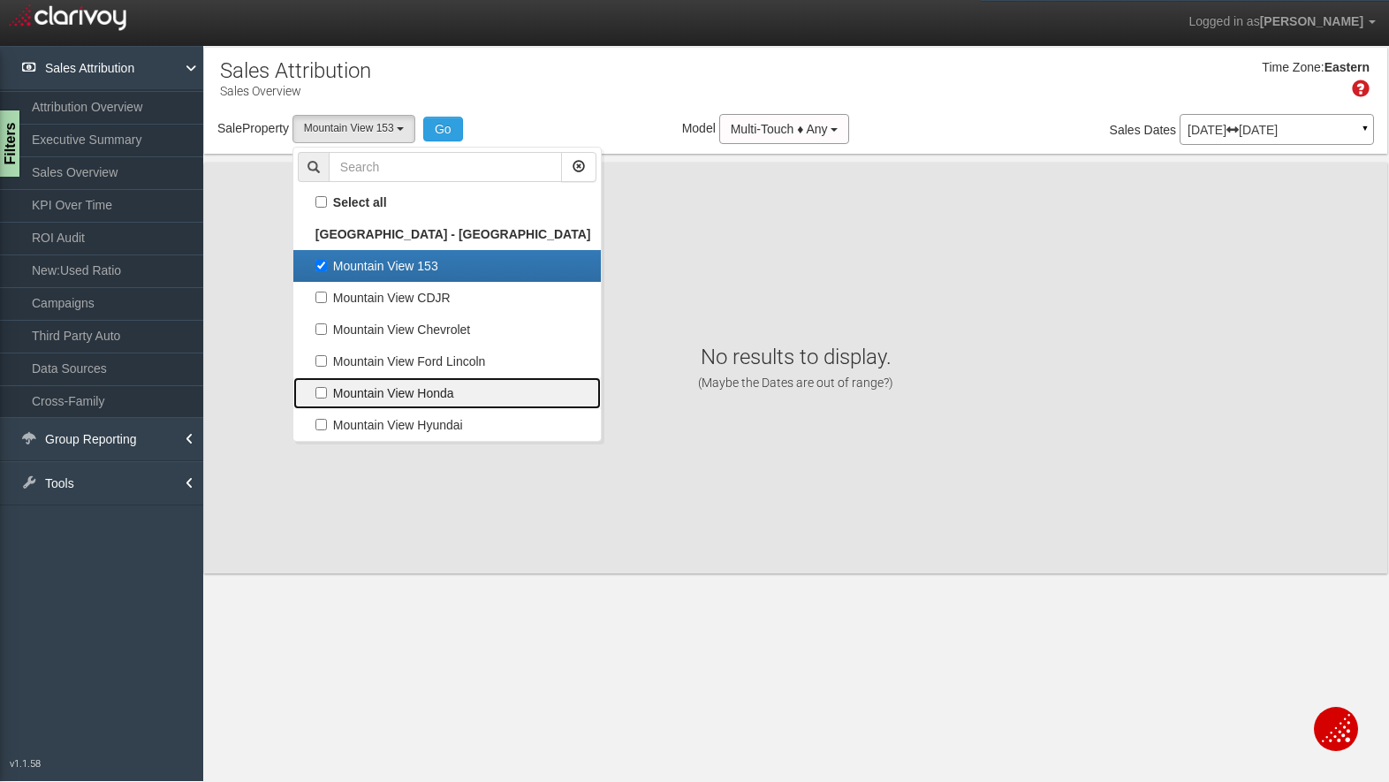
click at [347, 385] on label "Mountain View Honda" at bounding box center [447, 393] width 299 height 23
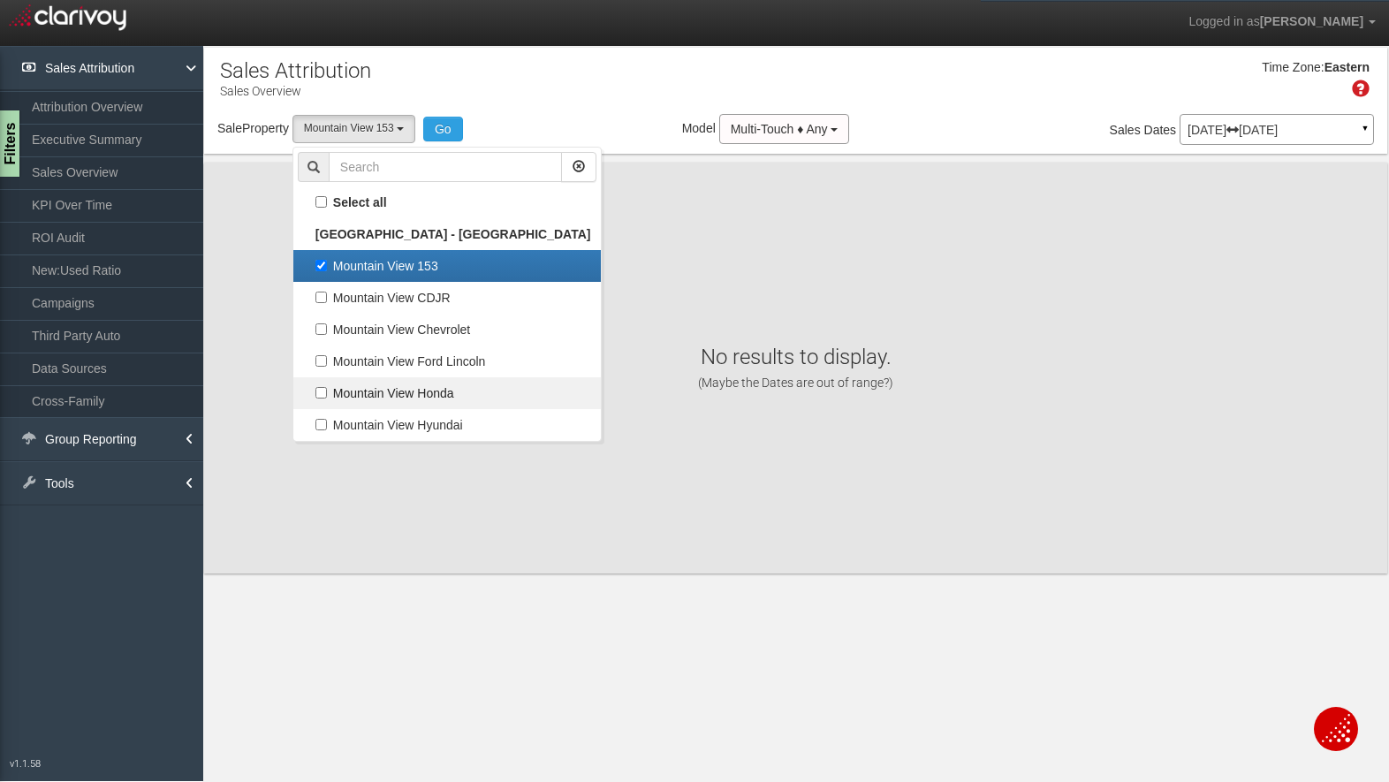
click at [327, 387] on input "Mountain View Honda" at bounding box center [320, 392] width 11 height 11
checkbox input "true"
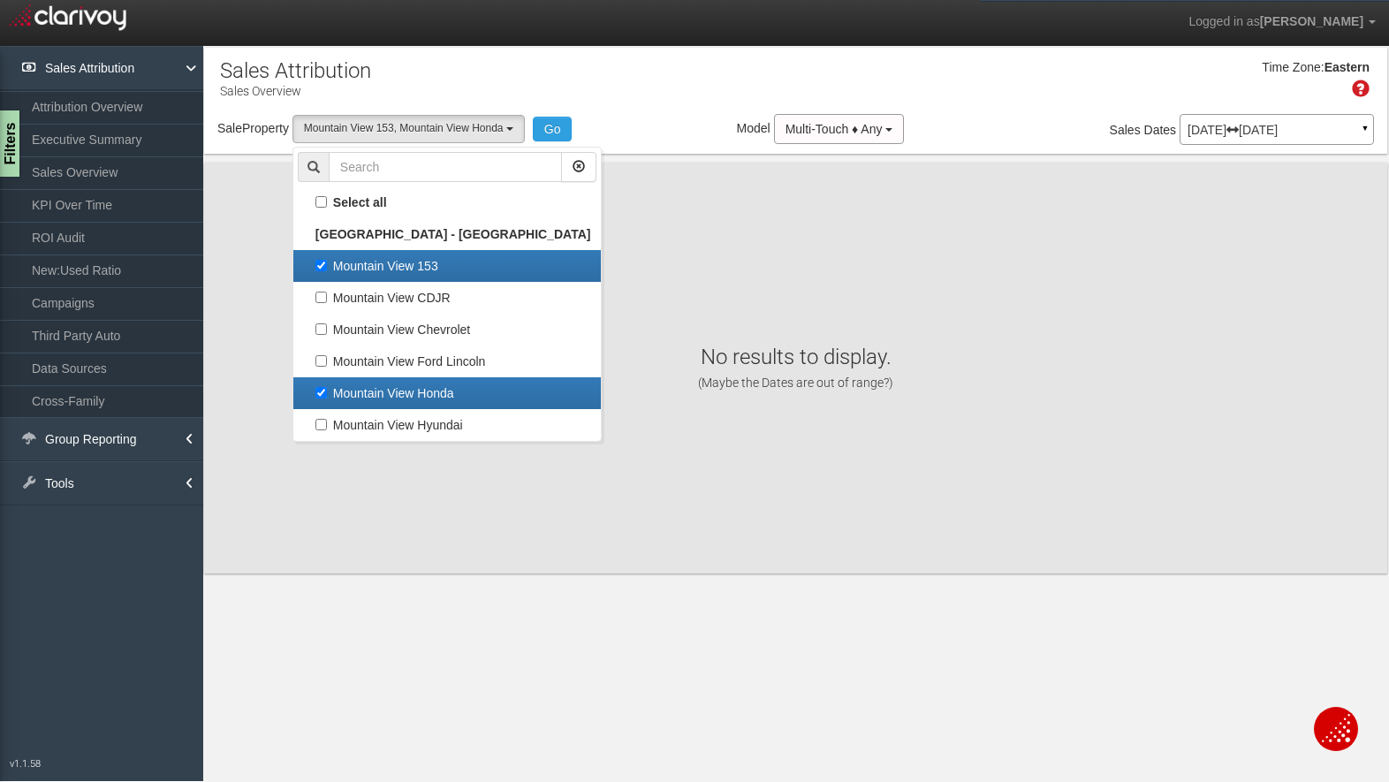
click at [370, 271] on label "Mountain View 153" at bounding box center [447, 265] width 299 height 23
click at [327, 271] on input "Mountain View 153" at bounding box center [320, 265] width 11 height 11
checkbox input "false"
select select "object:506"
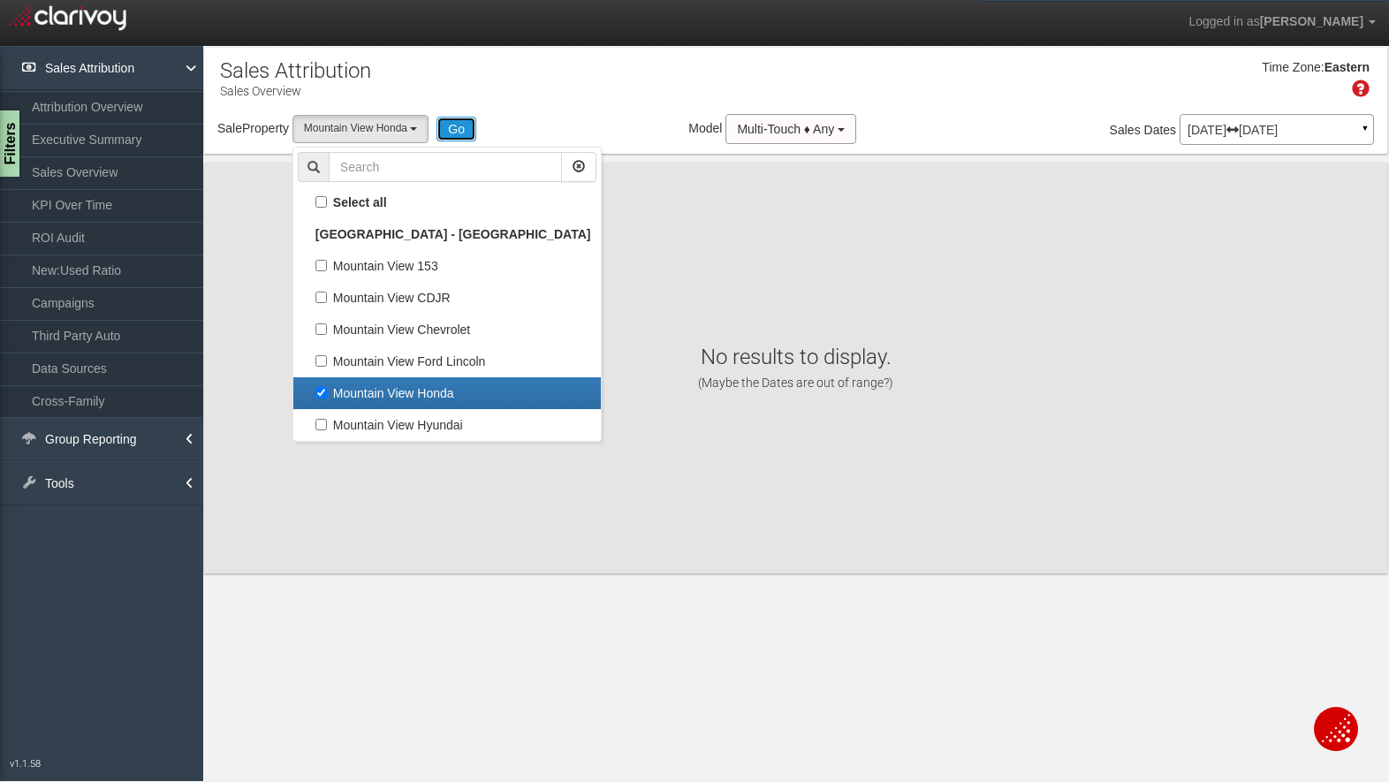
click at [463, 125] on button "Go" at bounding box center [456, 129] width 40 height 25
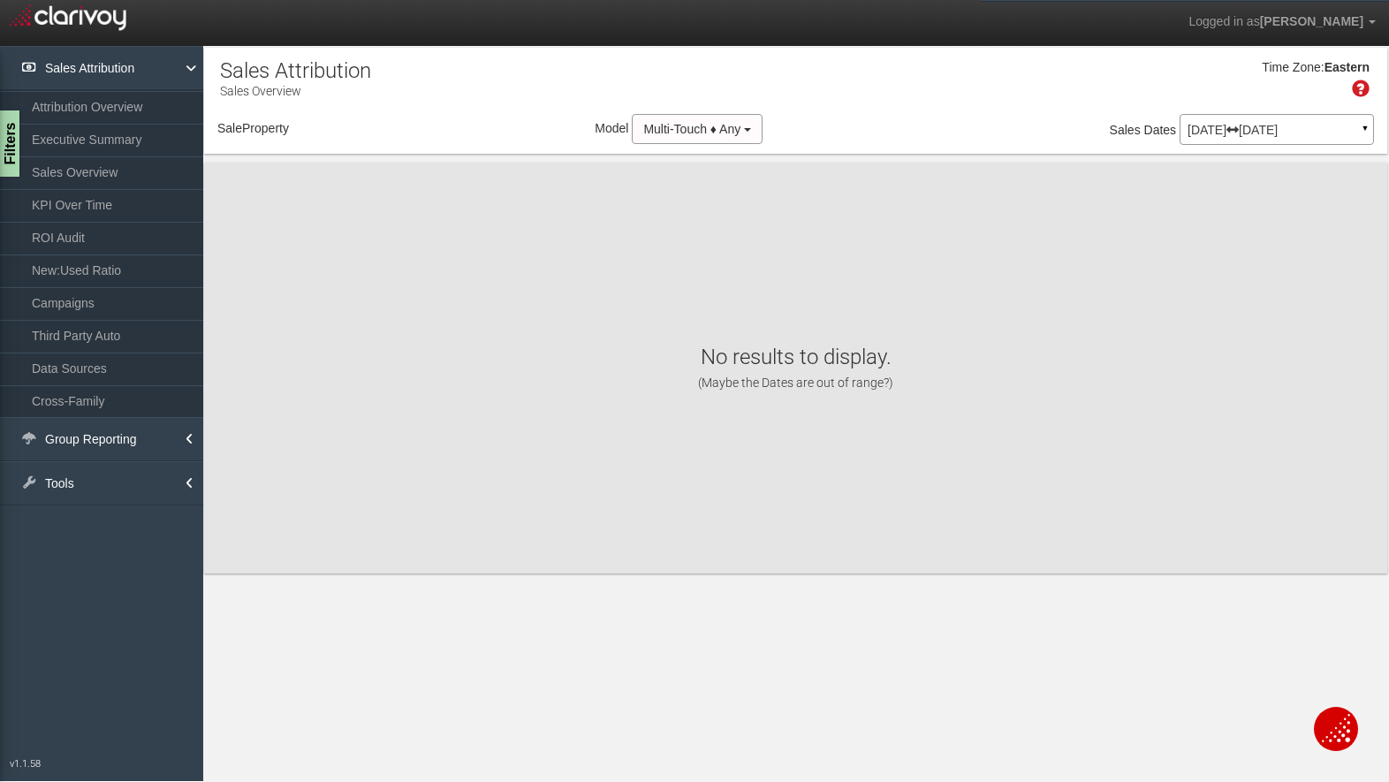
select select "object:567"
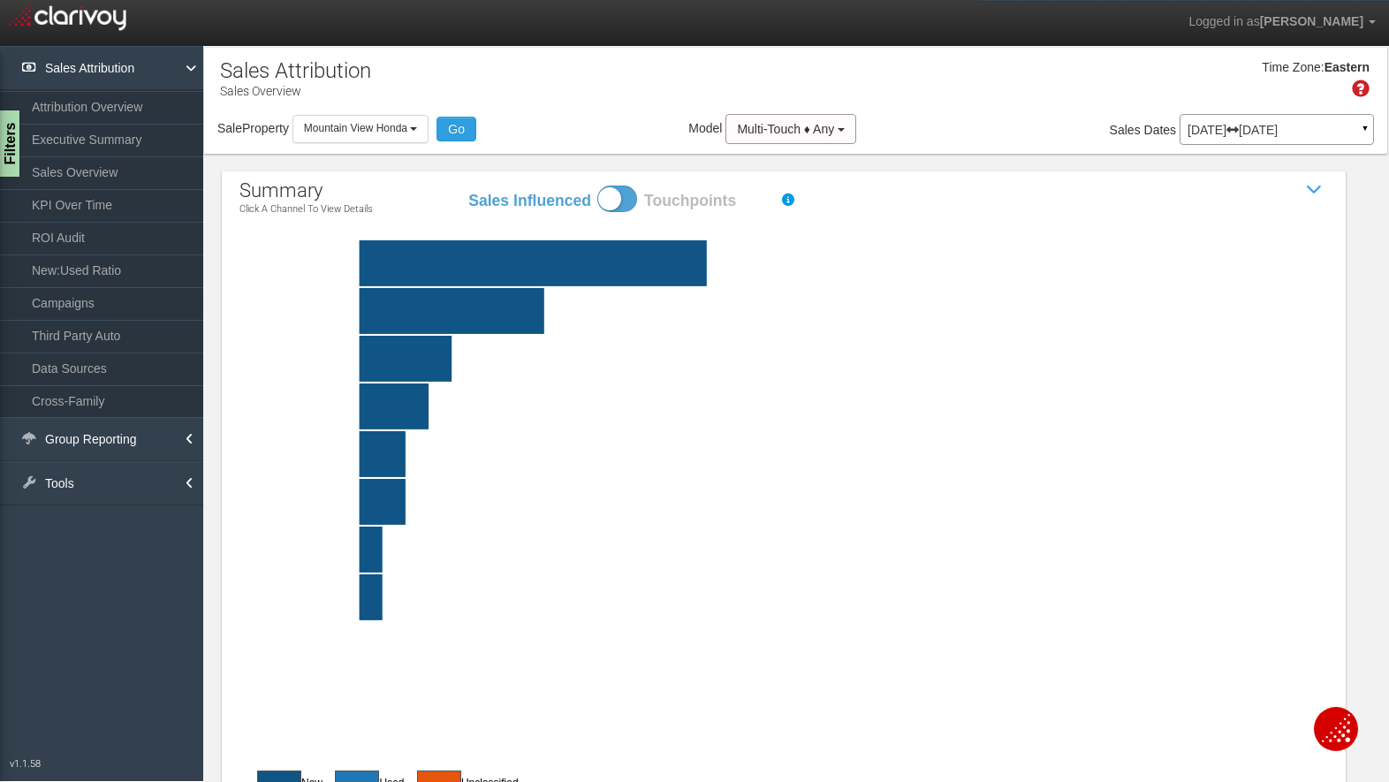
click at [861, 250] on rect at bounding box center [826, 263] width 1089 height 46
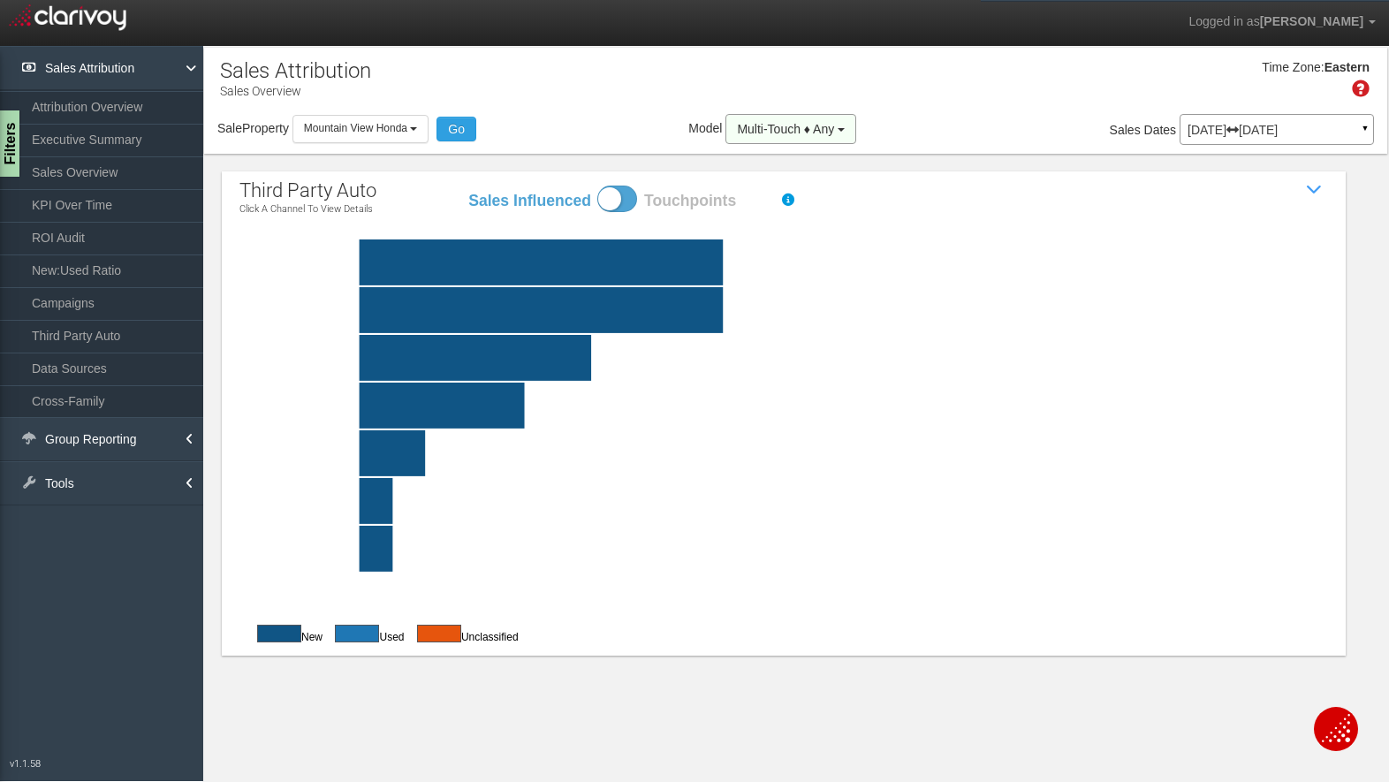
click at [831, 133] on span "Multi-Touch ♦ Any" at bounding box center [785, 129] width 97 height 14
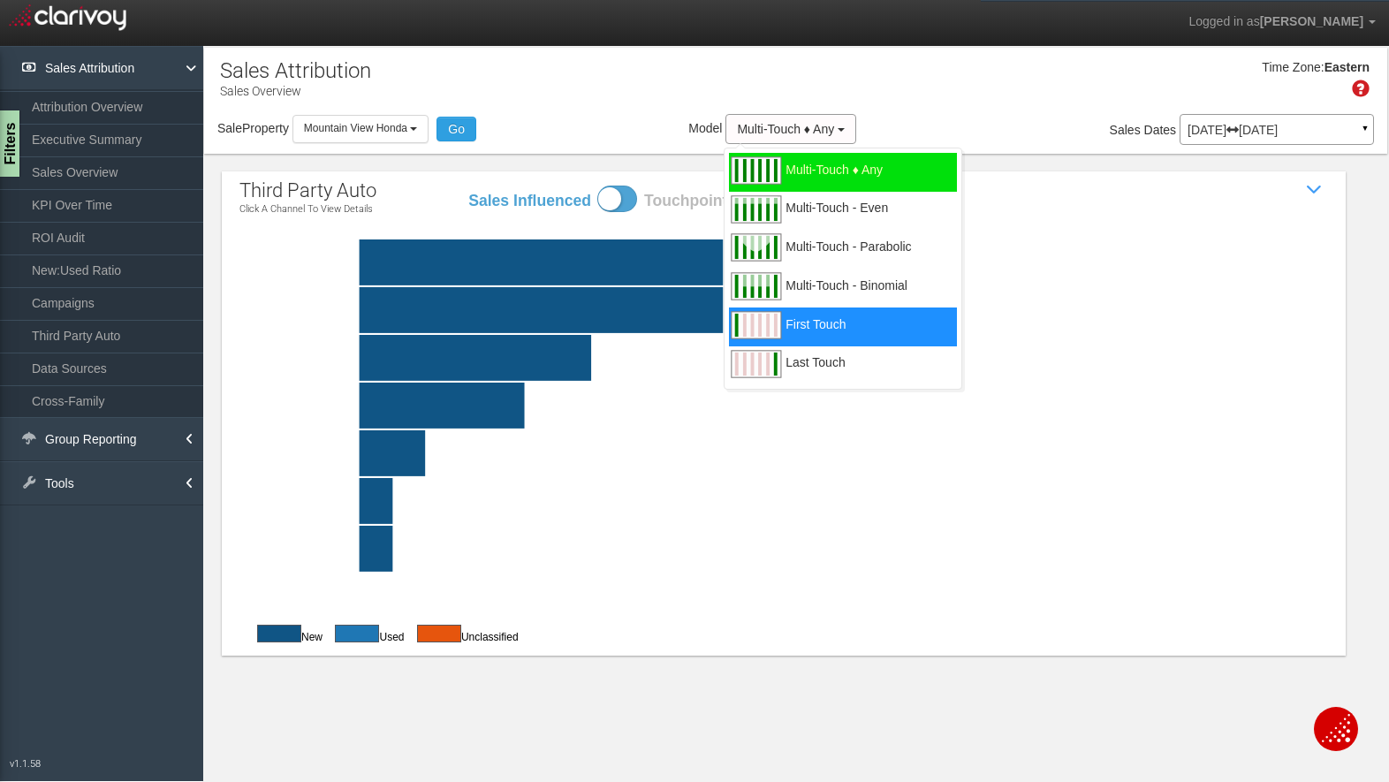
click at [808, 334] on span "First Touch" at bounding box center [815, 335] width 60 height 22
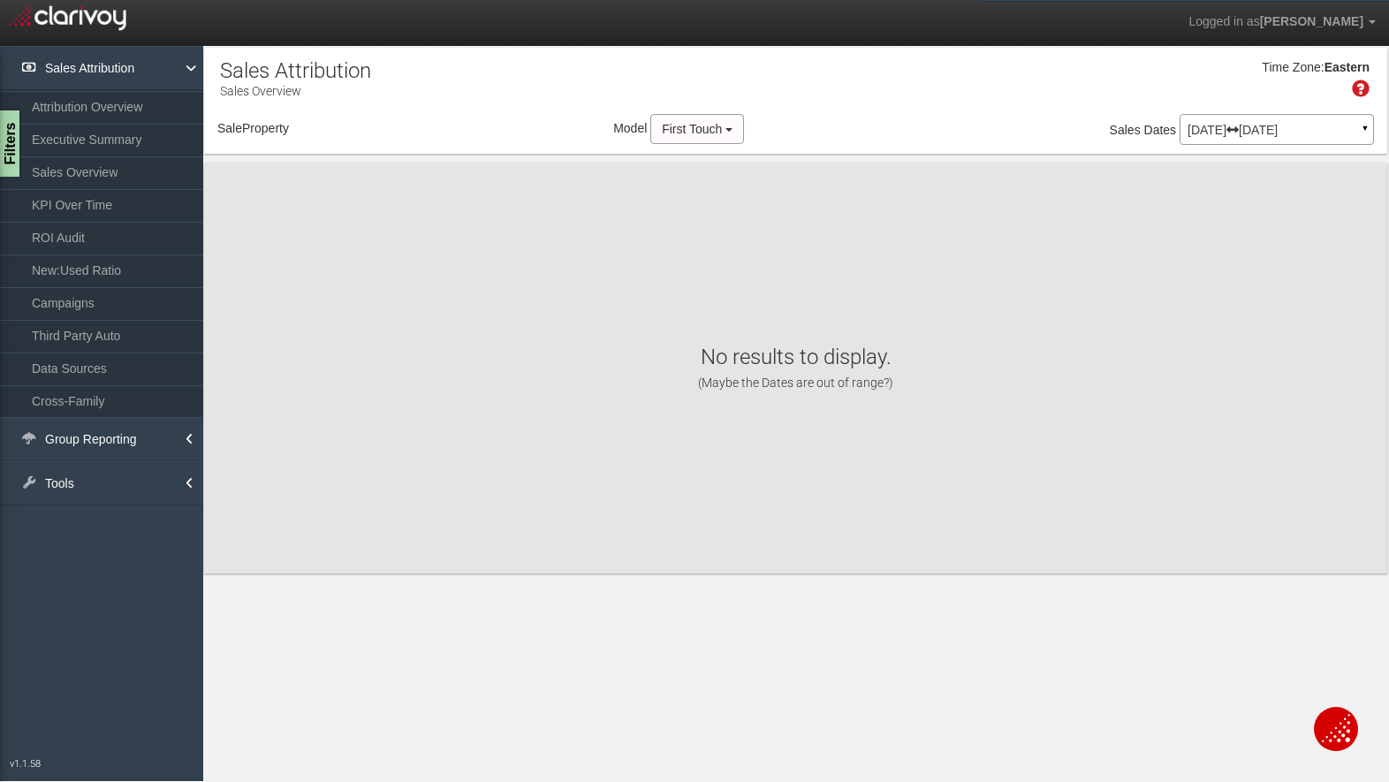
select select "object:610"
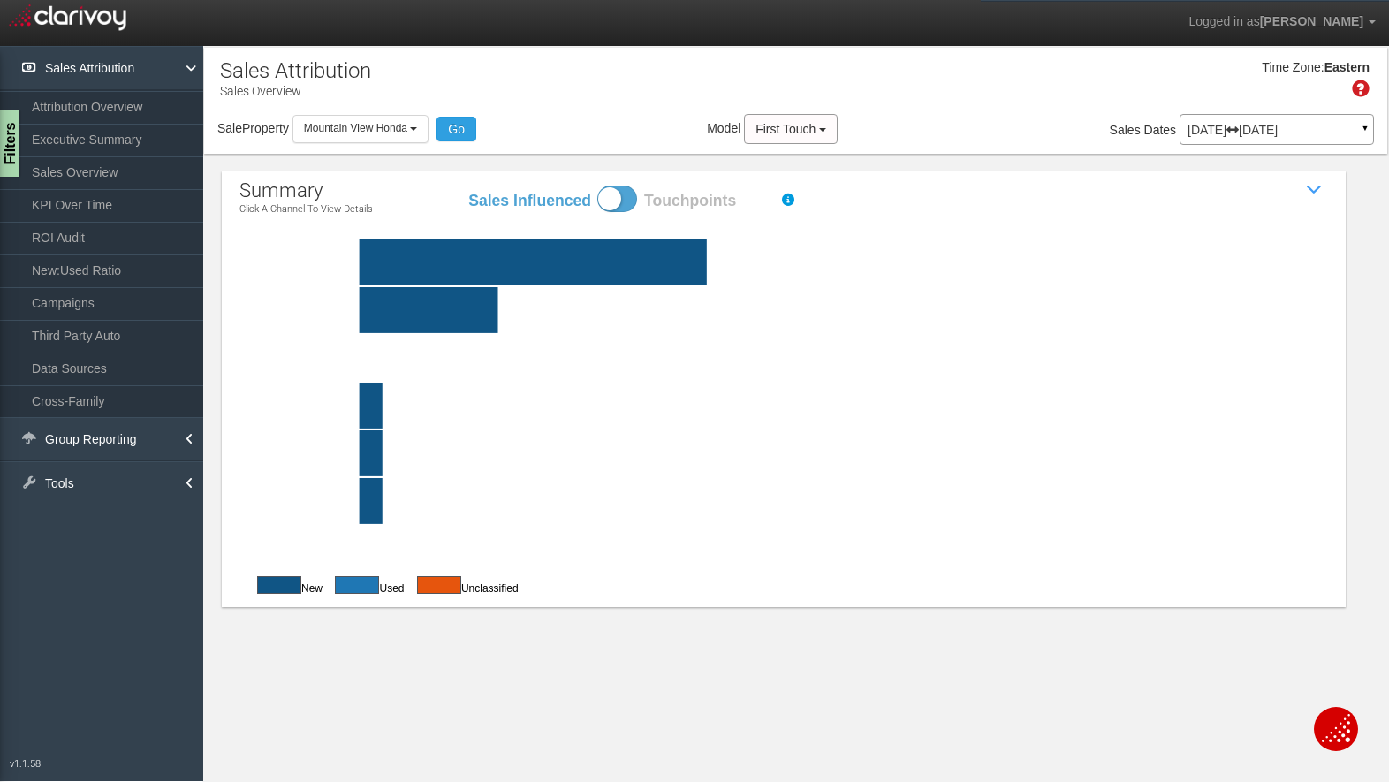
click at [726, 254] on rect at bounding box center [826, 262] width 1089 height 46
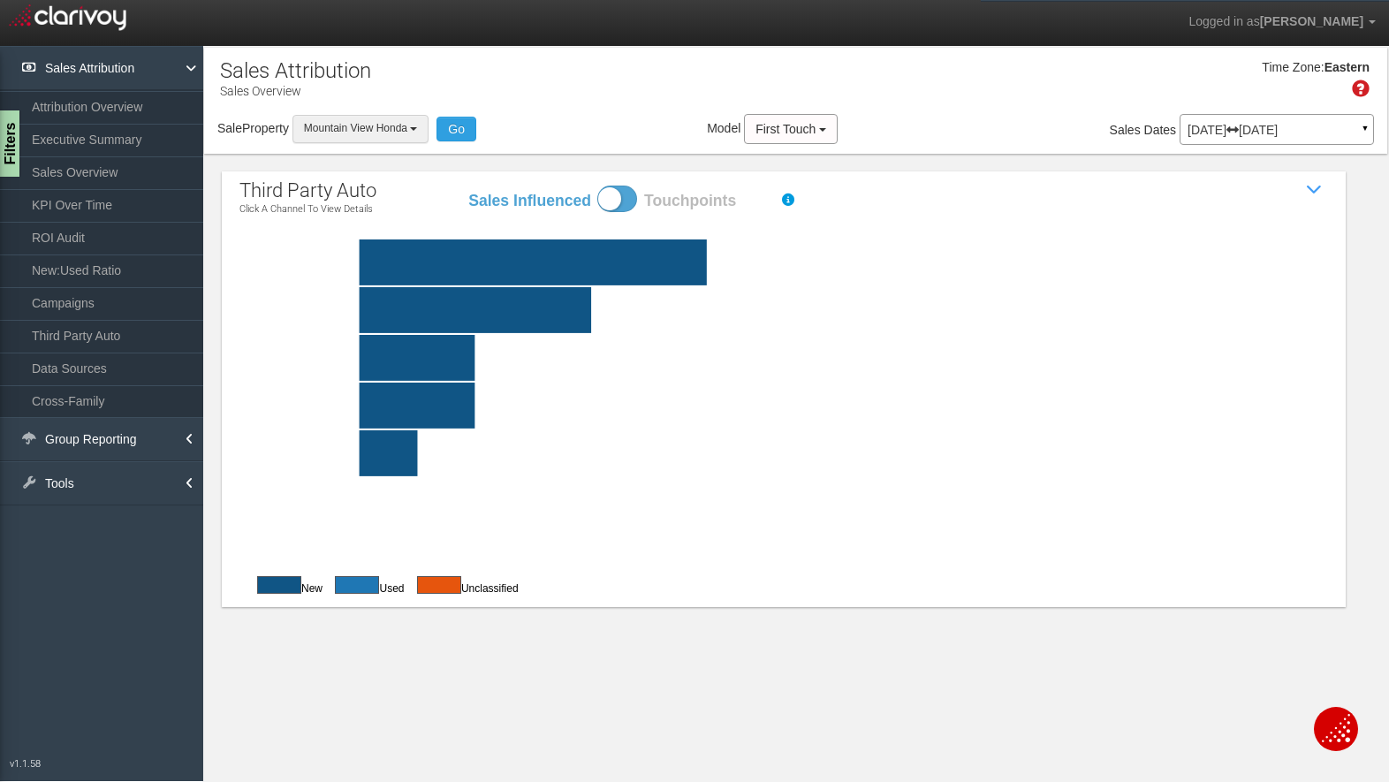
click at [412, 132] on button "Mountain View Honda" at bounding box center [360, 128] width 137 height 27
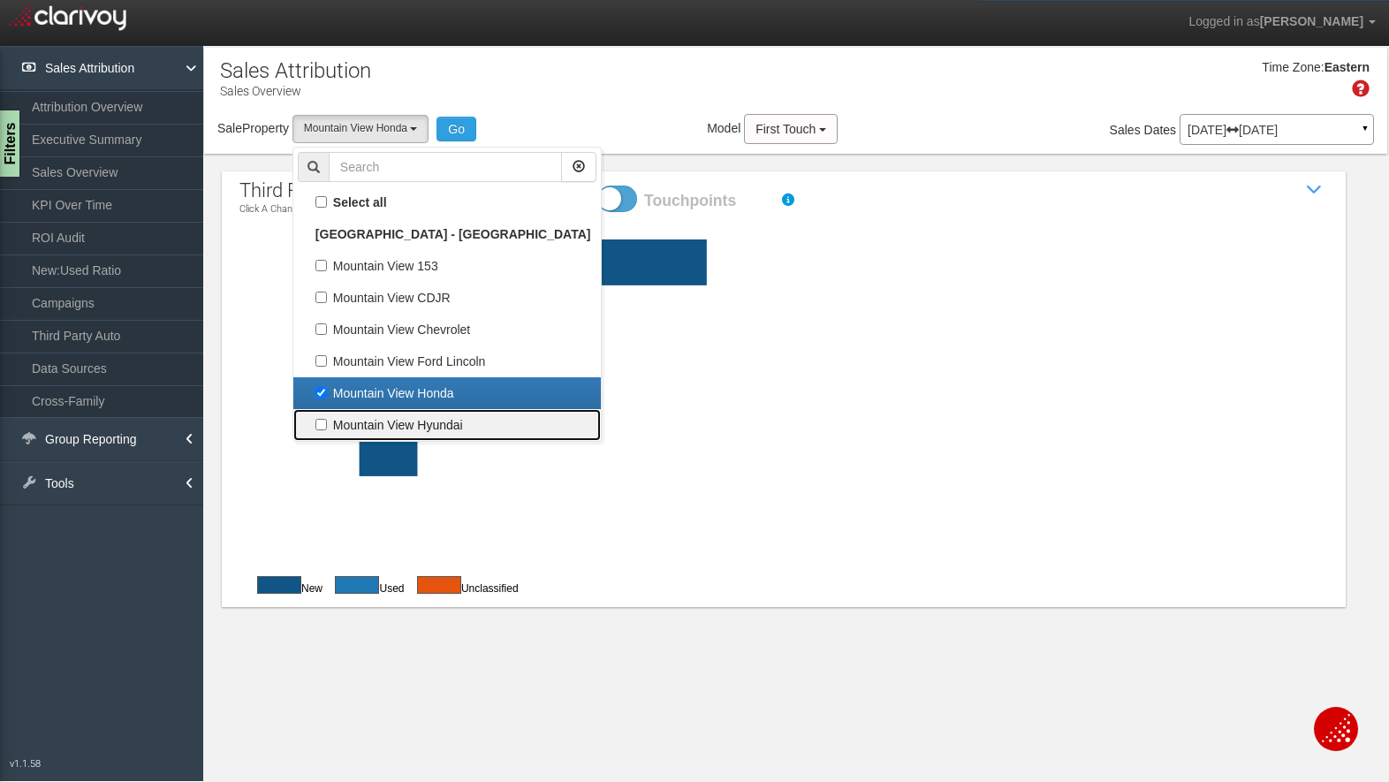
click at [375, 418] on label "Mountain View Hyundai" at bounding box center [447, 424] width 299 height 23
click at [327, 419] on input "Mountain View Hyundai" at bounding box center [320, 424] width 11 height 11
checkbox input "true"
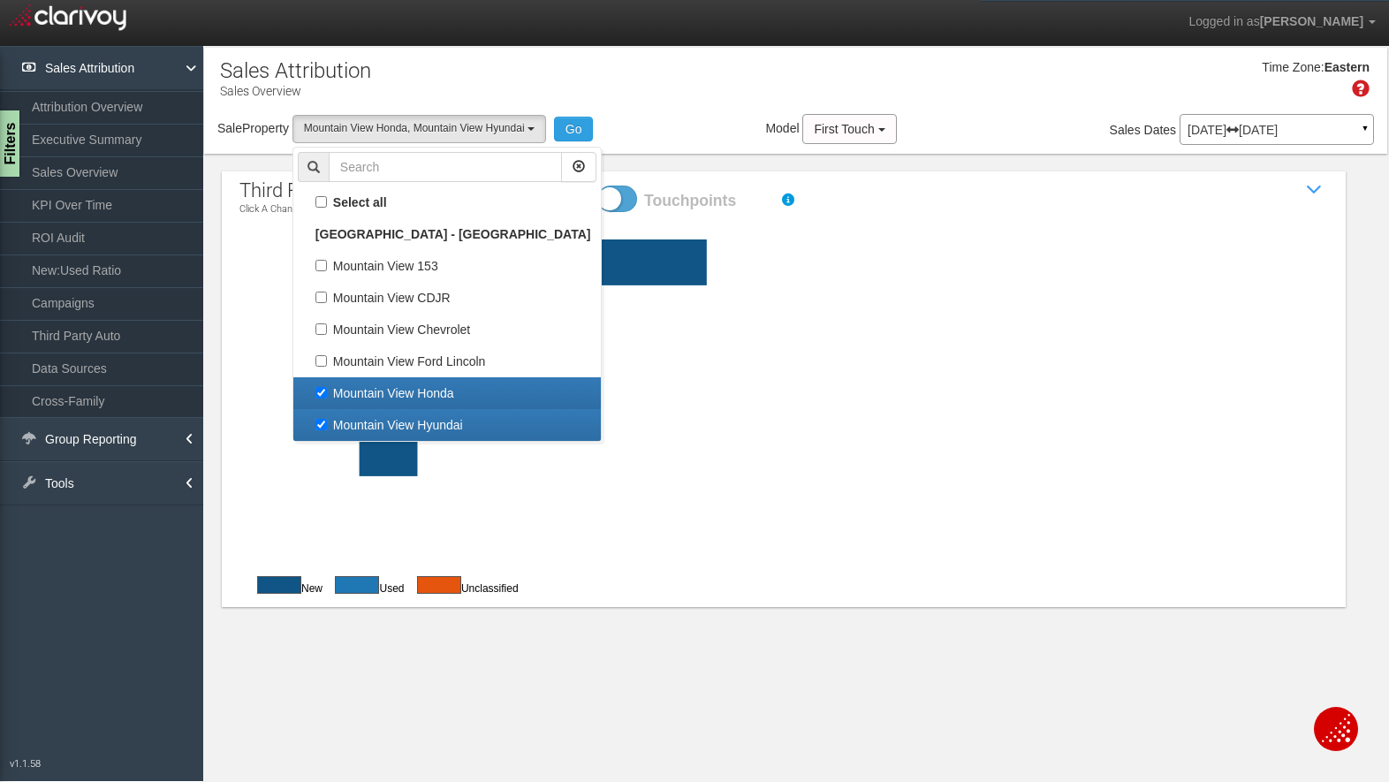
scroll to position [76, 0]
click at [370, 393] on label "Mountain View Honda" at bounding box center [447, 393] width 299 height 23
click at [327, 393] on input "Mountain View Honda" at bounding box center [320, 392] width 11 height 11
checkbox input "false"
select select "object:611"
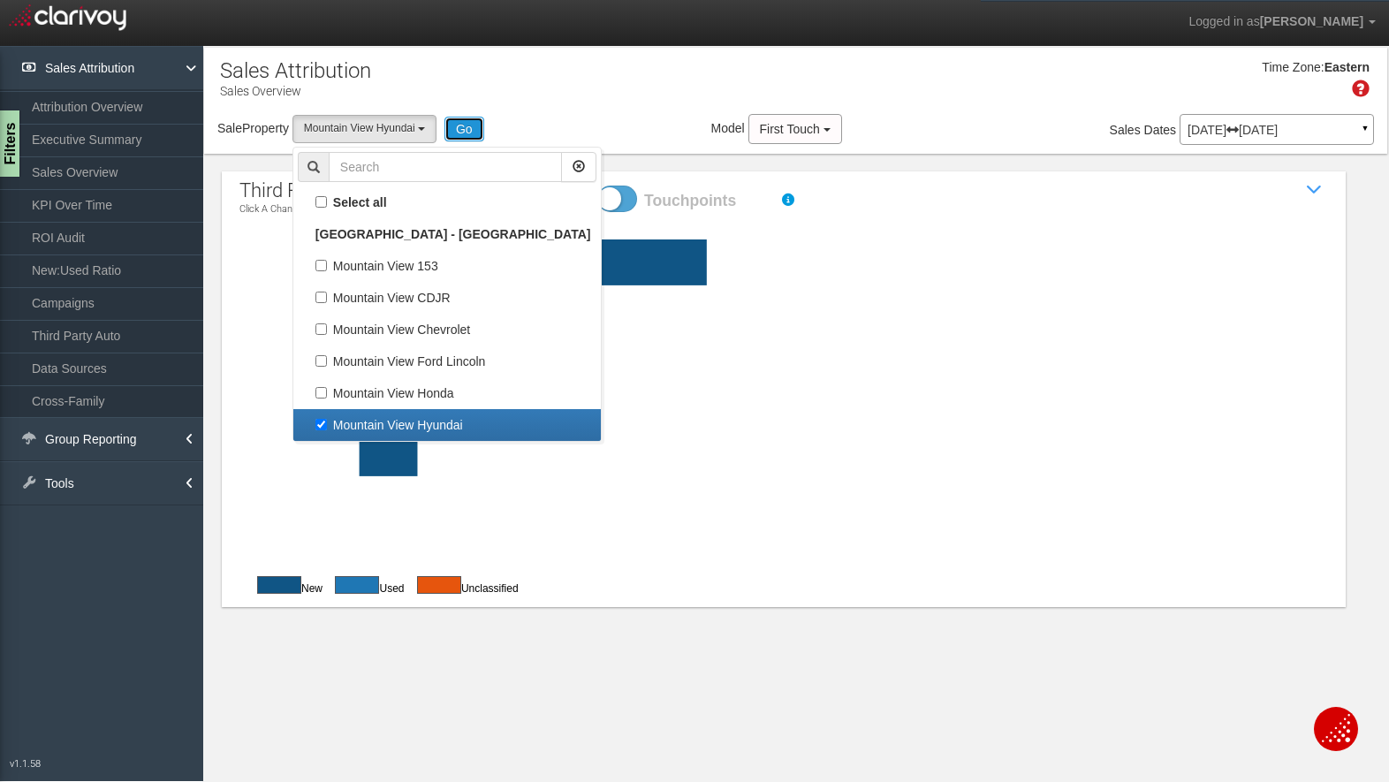
click at [465, 124] on button "Go" at bounding box center [464, 129] width 40 height 25
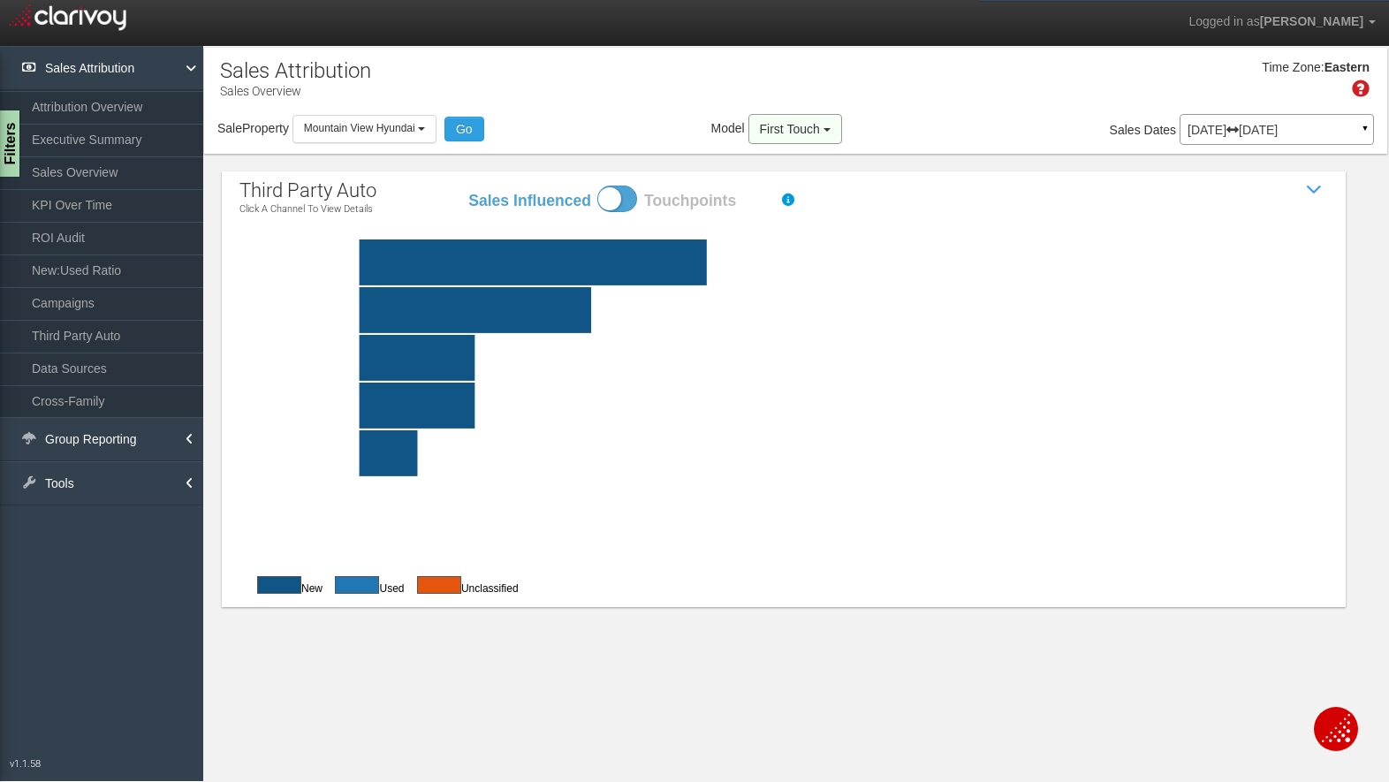
click at [831, 123] on button "First Touch" at bounding box center [795, 129] width 94 height 30
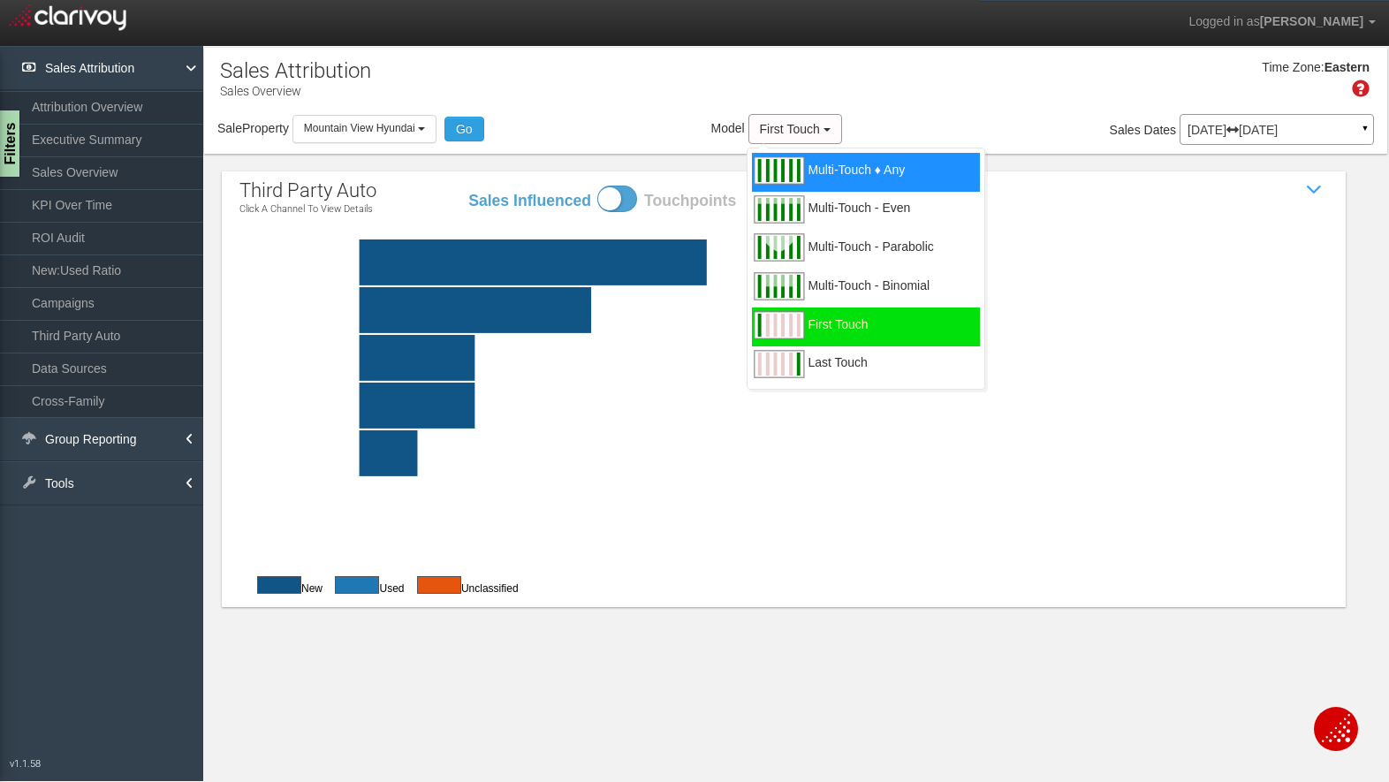
click at [821, 170] on span "Multi-Touch ♦ Any" at bounding box center [856, 181] width 97 height 22
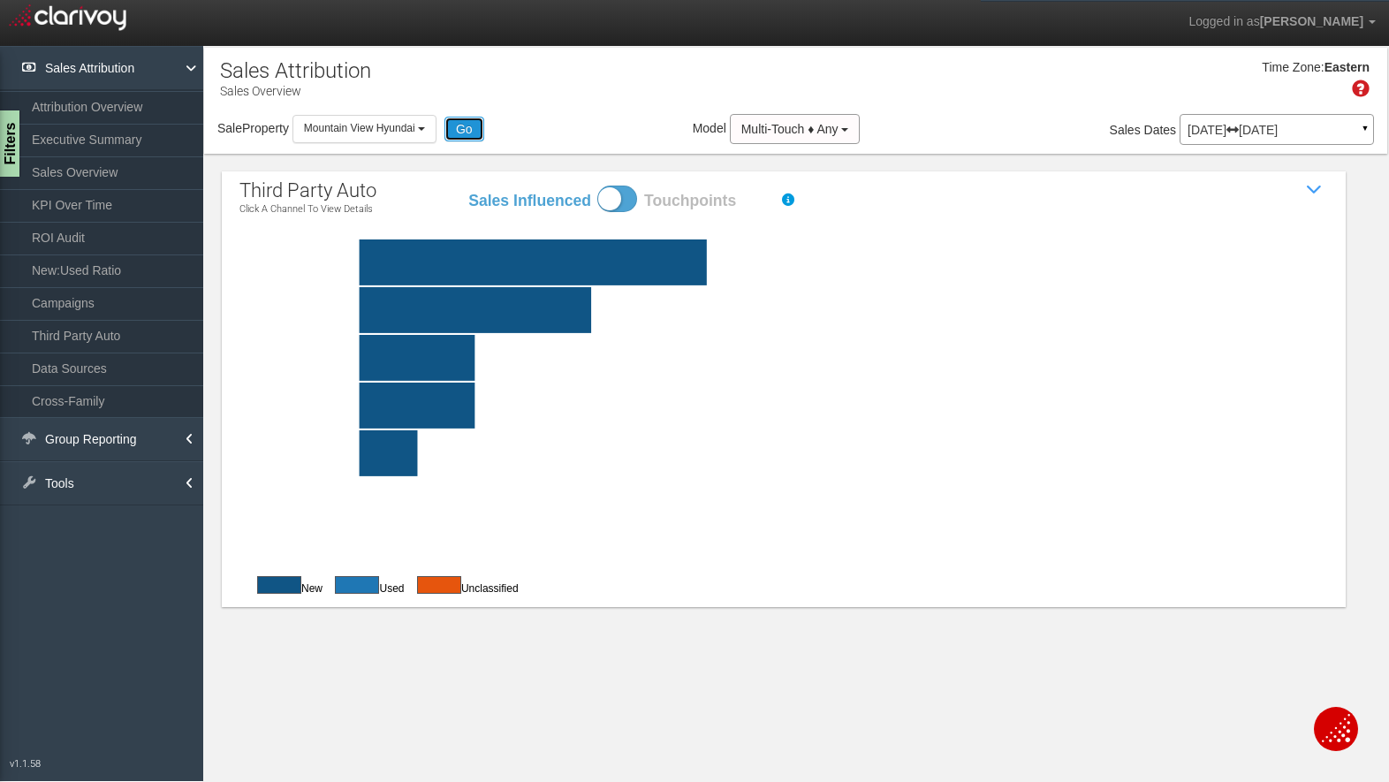
click at [471, 118] on button "Go" at bounding box center [464, 129] width 40 height 25
click at [1321, 129] on p "Jul 01, 2025 Jul 31, 2025" at bounding box center [1276, 130] width 178 height 12
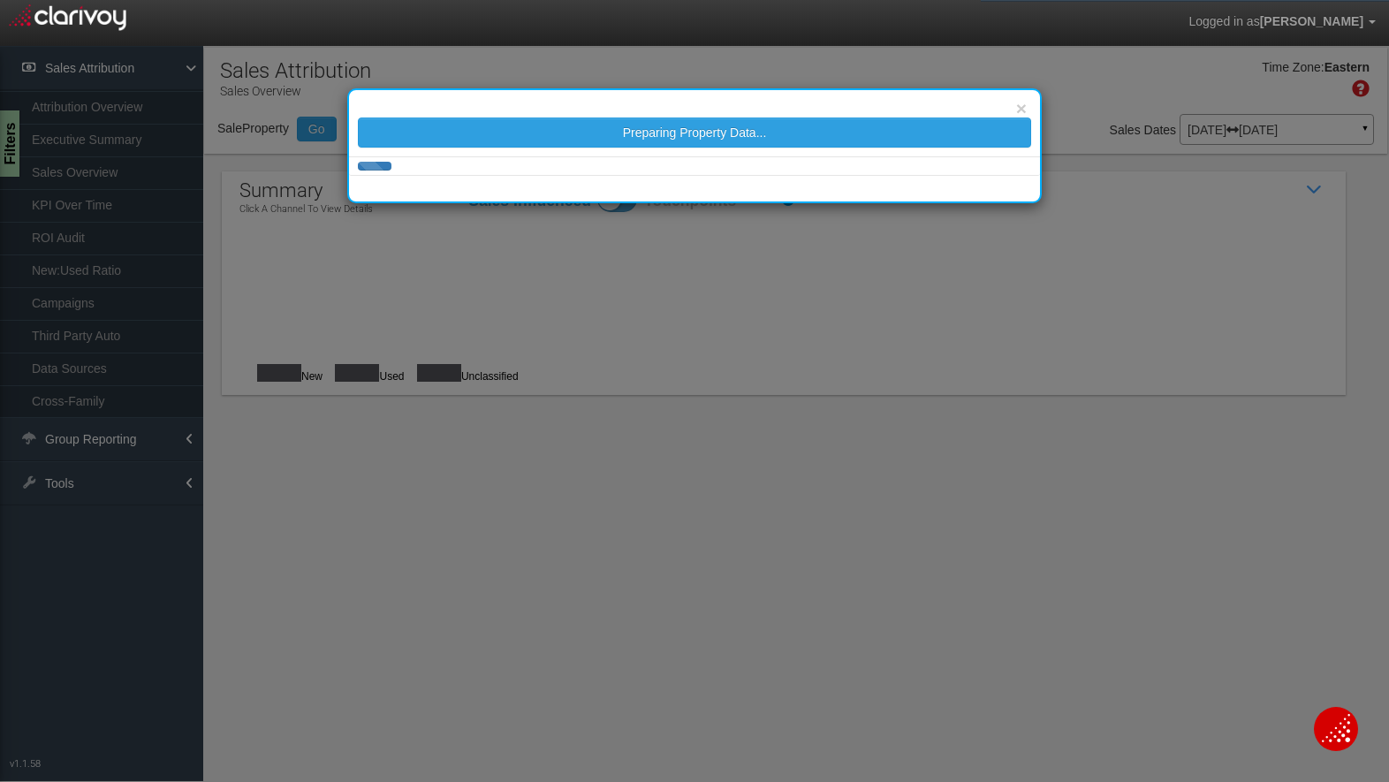
select select "object:751"
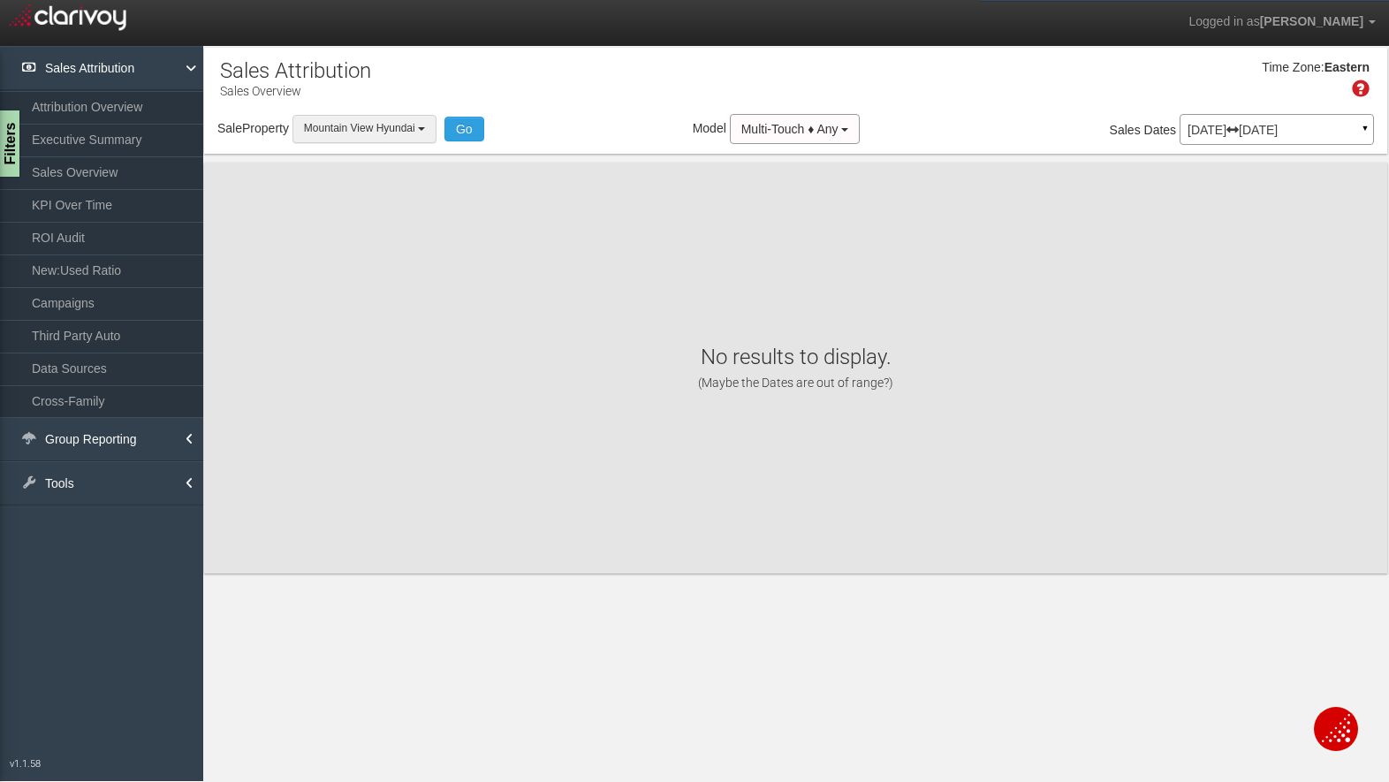
click at [421, 124] on button "Mountain View Hyundai" at bounding box center [364, 128] width 144 height 27
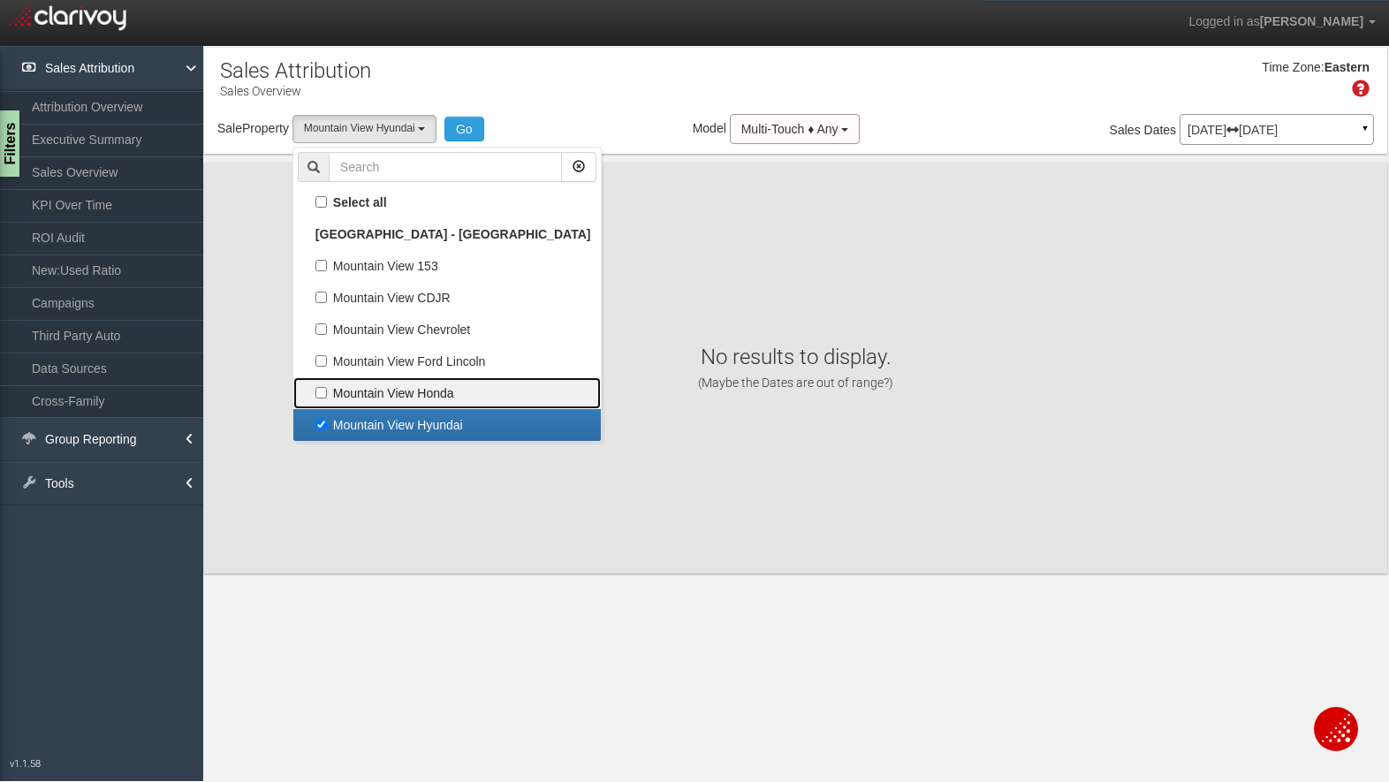
click at [369, 388] on label "Mountain View Honda" at bounding box center [447, 393] width 299 height 23
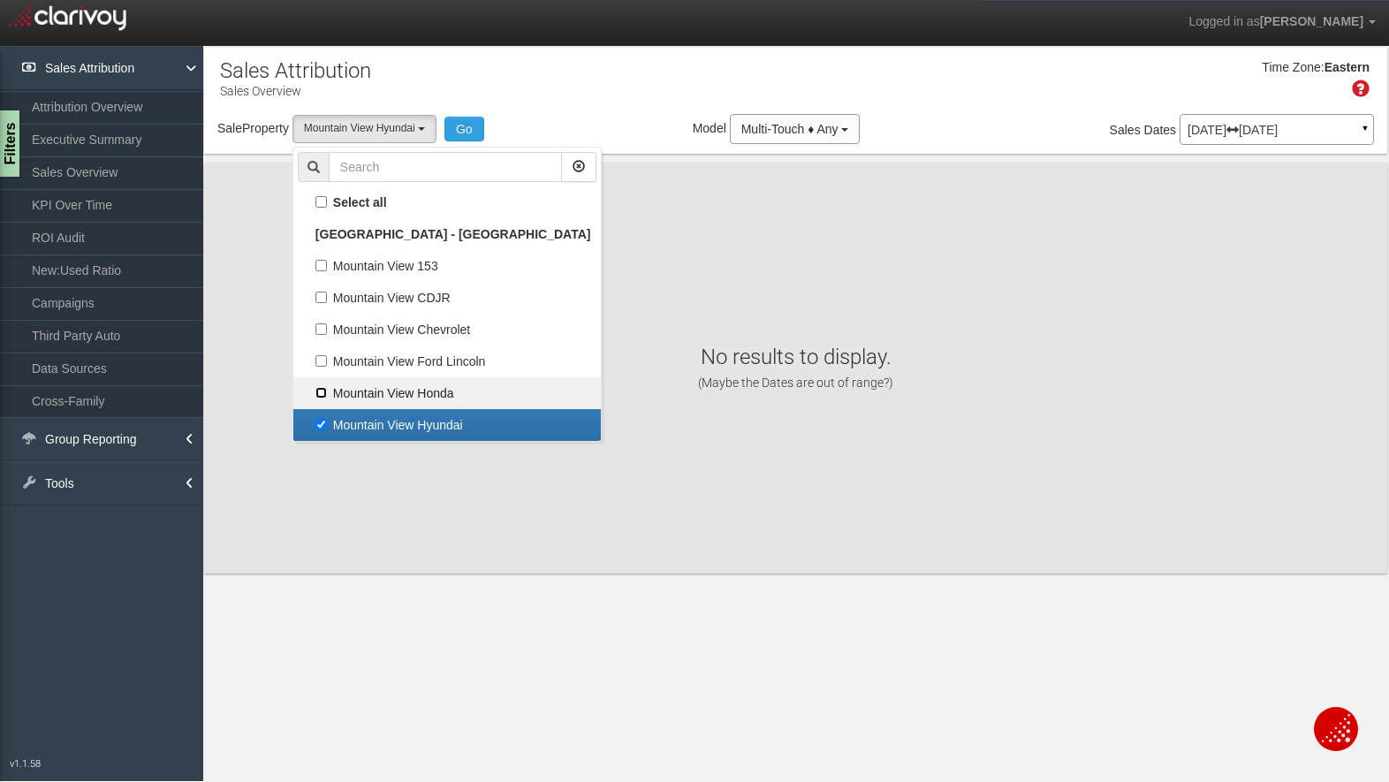
click at [327, 388] on input "Mountain View Honda" at bounding box center [320, 392] width 11 height 11
checkbox input "true"
select select "object:750"
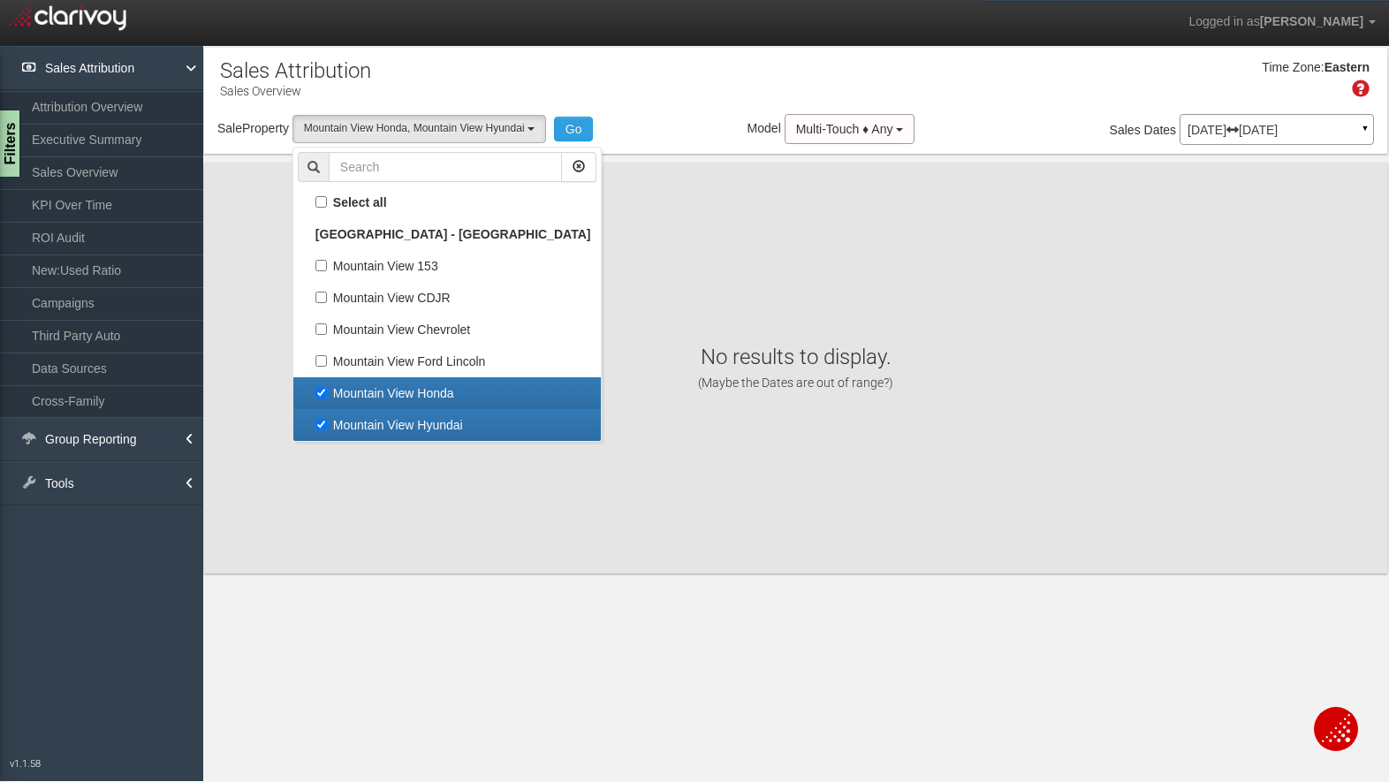
click at [363, 417] on label "Mountain View Hyundai" at bounding box center [447, 424] width 299 height 23
click at [327, 419] on input "Mountain View Hyundai" at bounding box center [320, 424] width 11 height 11
checkbox input "false"
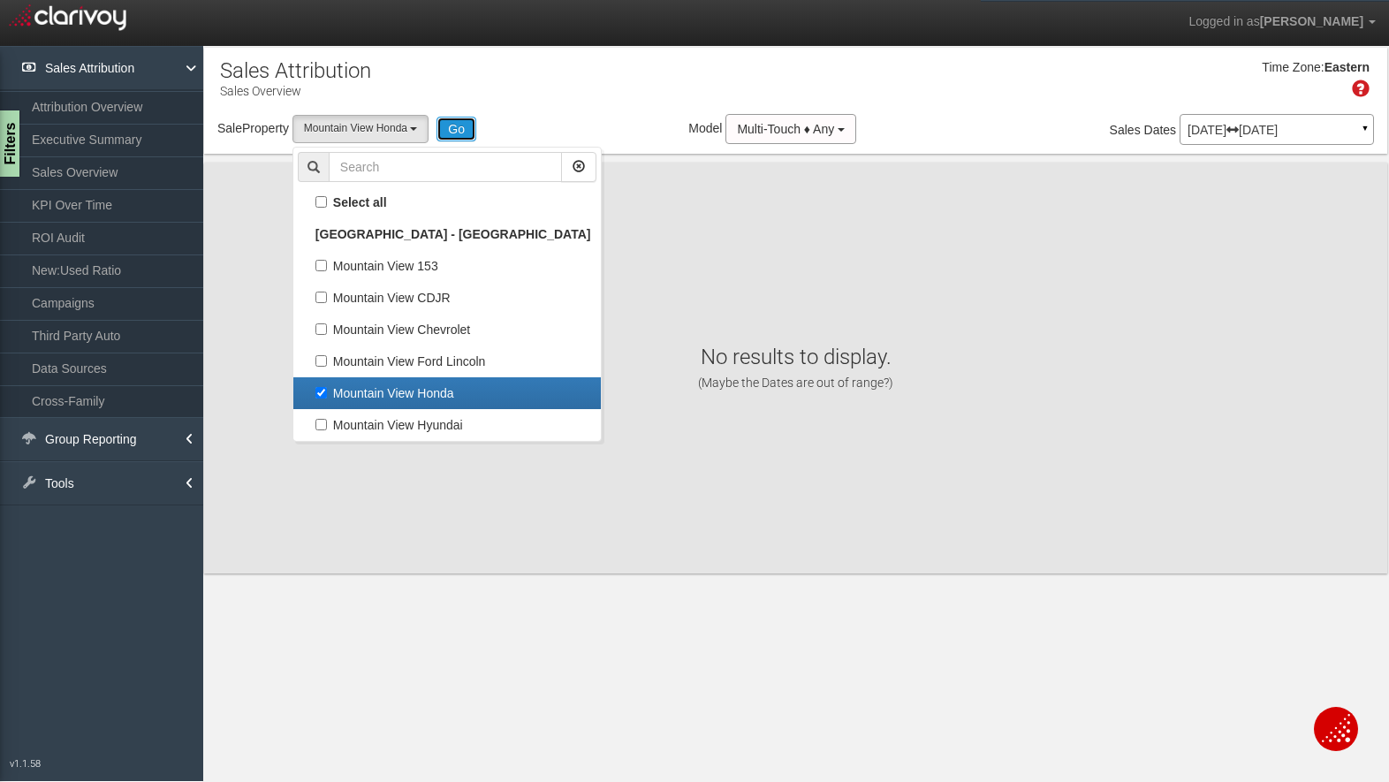
click at [450, 128] on button "Go" at bounding box center [456, 129] width 40 height 25
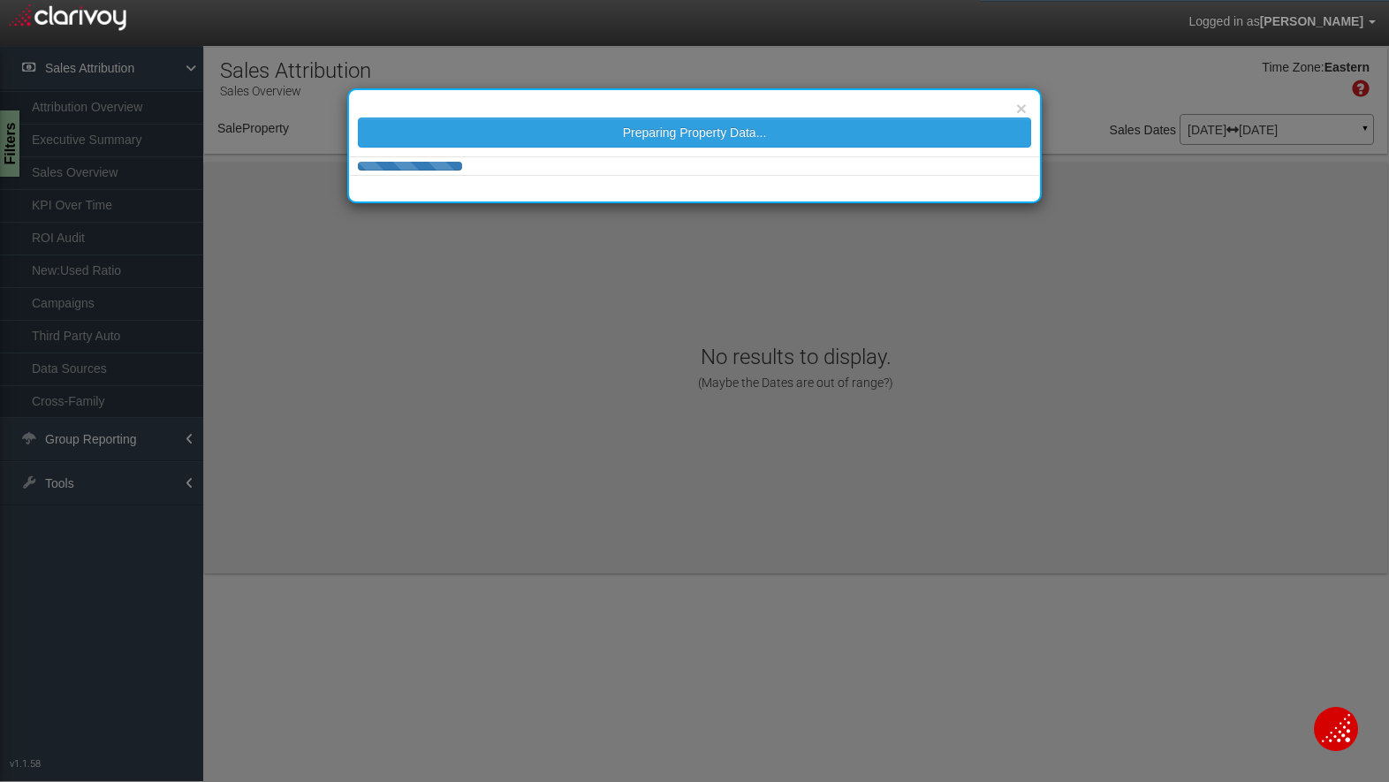
select select "object:811"
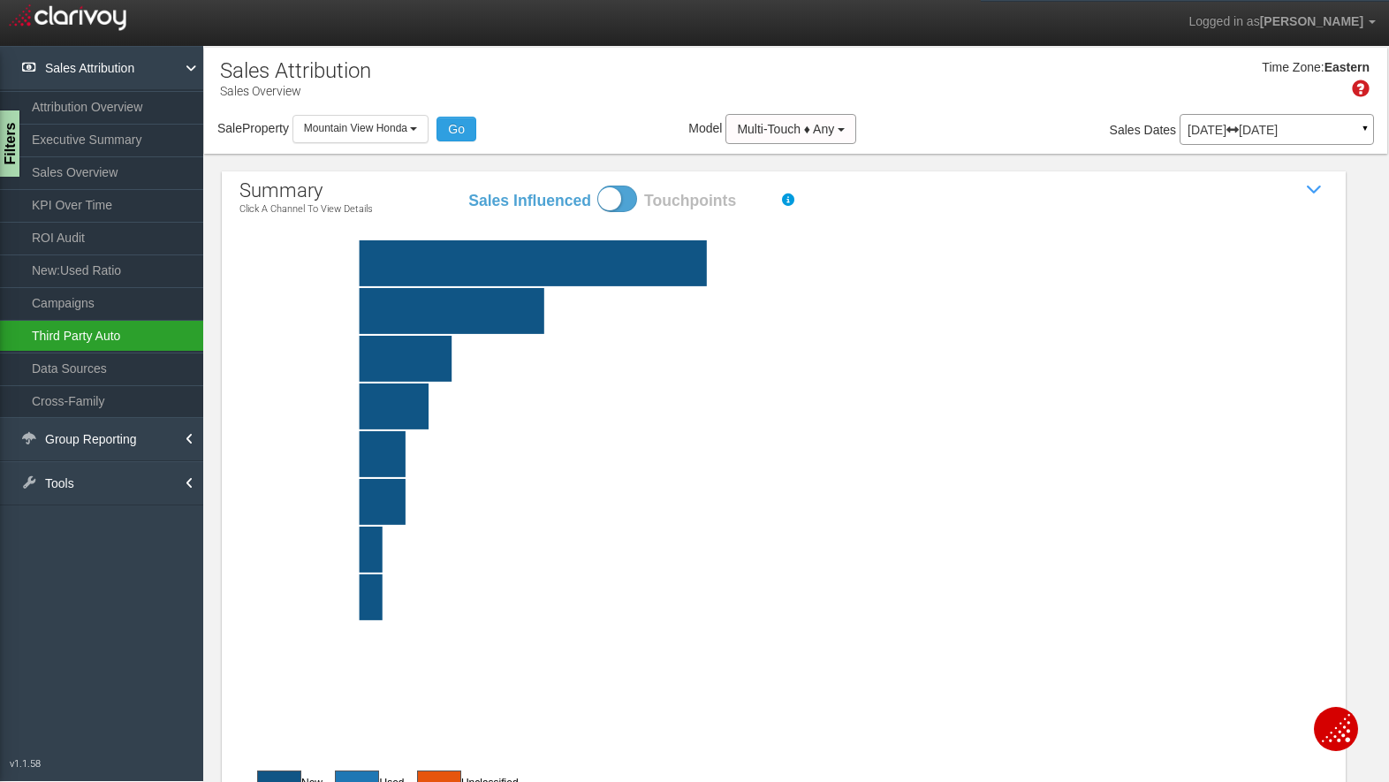
click at [113, 335] on link "Third Party Auto" at bounding box center [101, 336] width 203 height 32
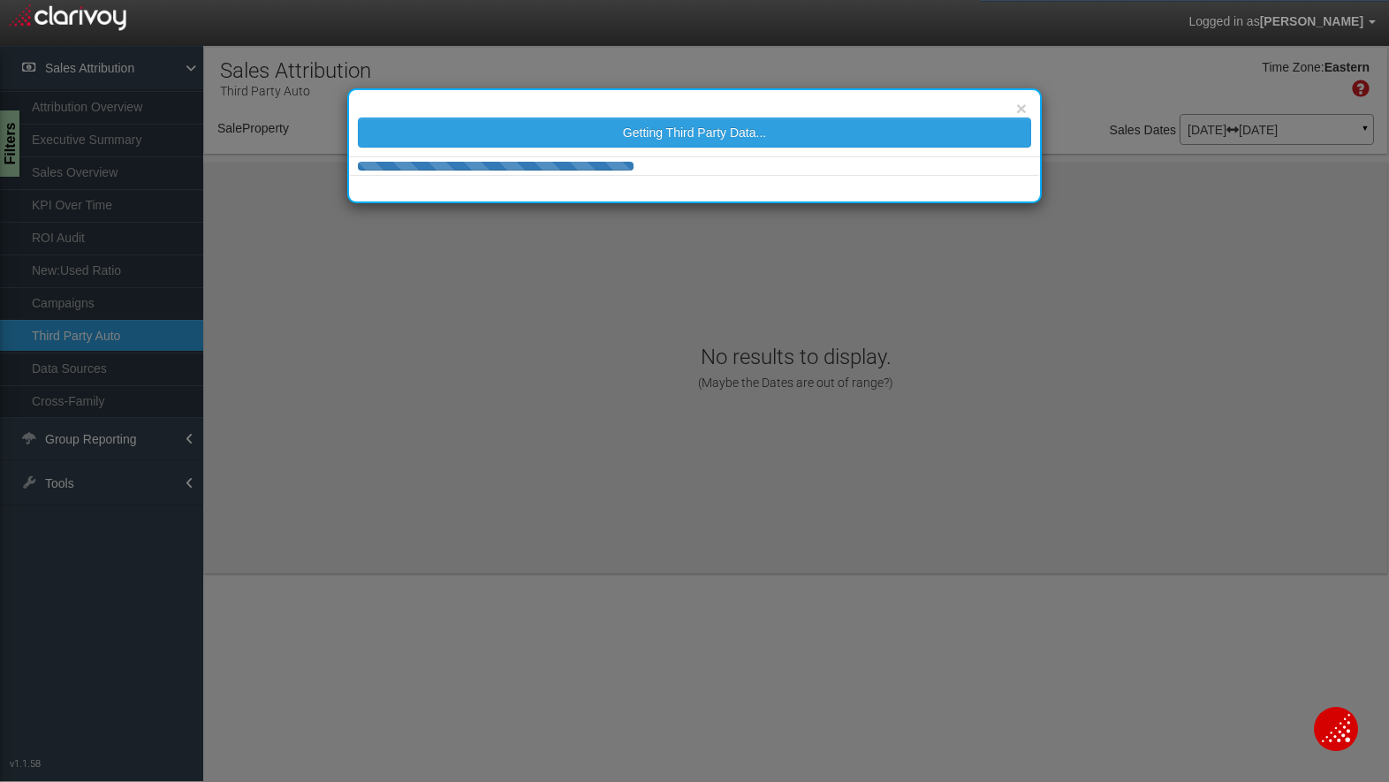
select select "object:852"
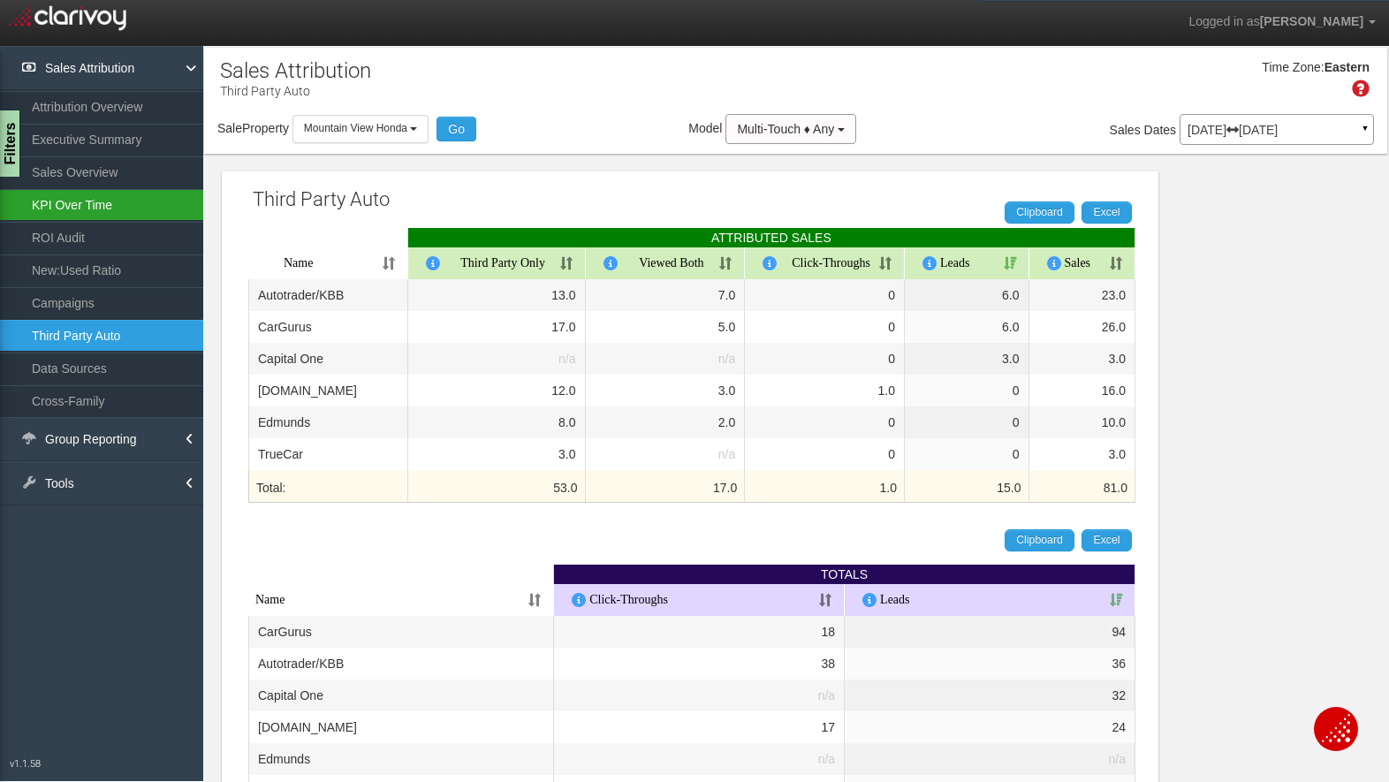
click at [86, 207] on link "KPI Over Time" at bounding box center [101, 205] width 203 height 32
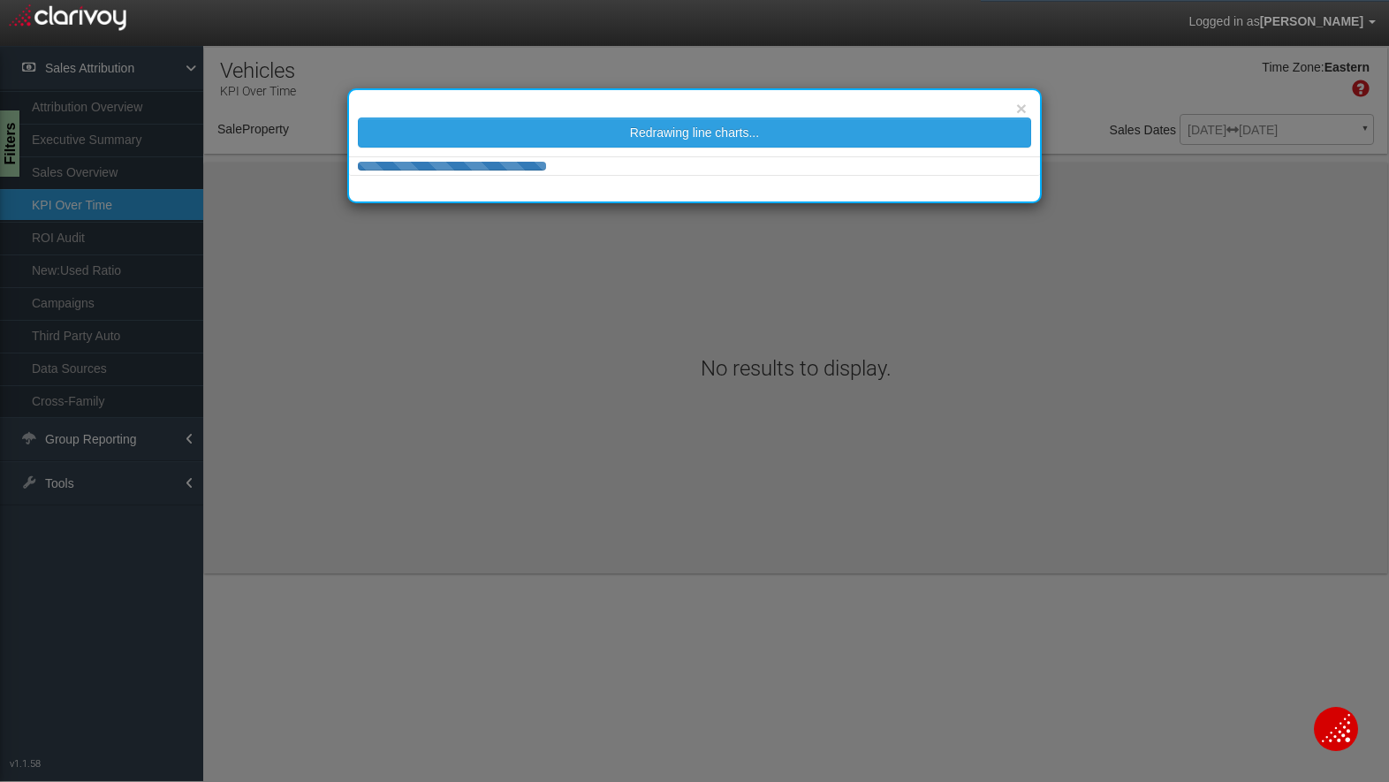
select select "object:895"
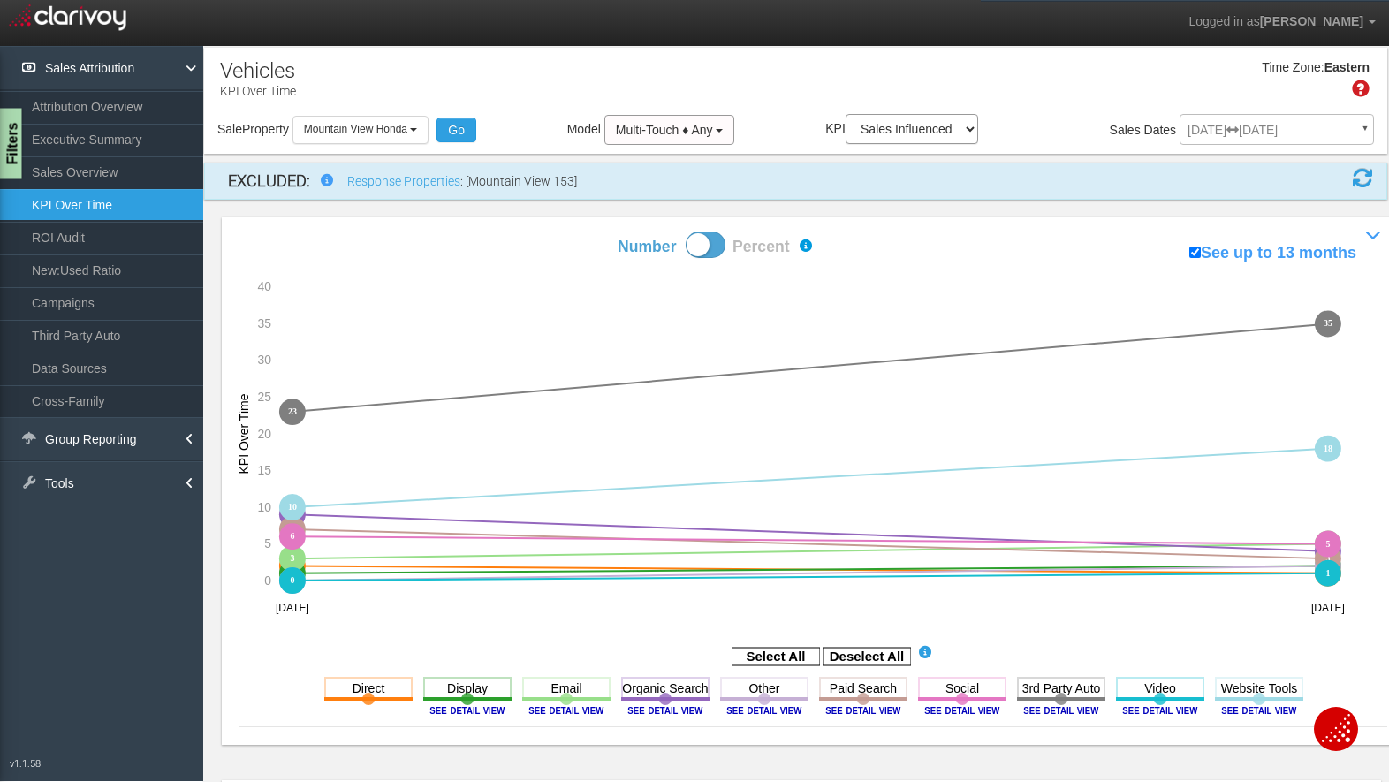
click at [9, 130] on div "Filters" at bounding box center [11, 144] width 22 height 71
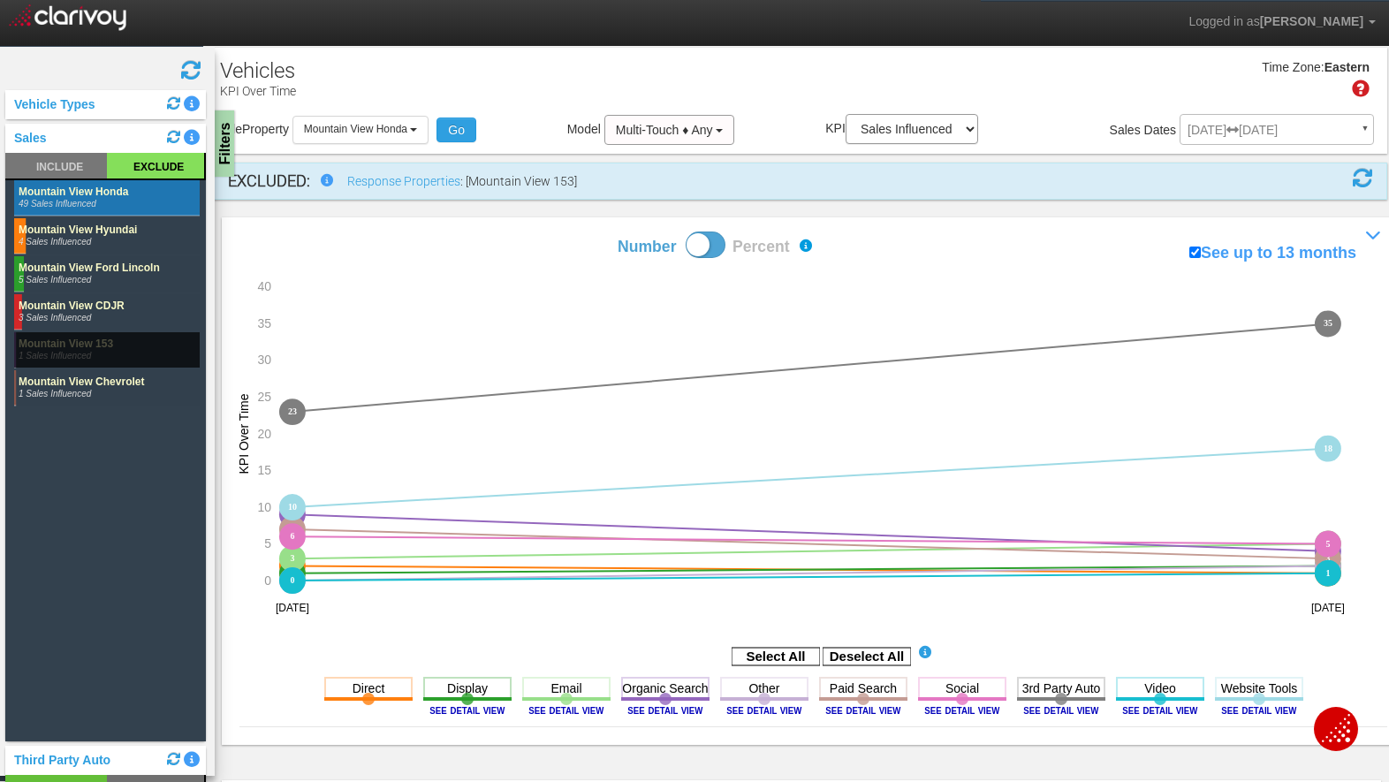
click at [161, 163] on rect at bounding box center [155, 166] width 97 height 26
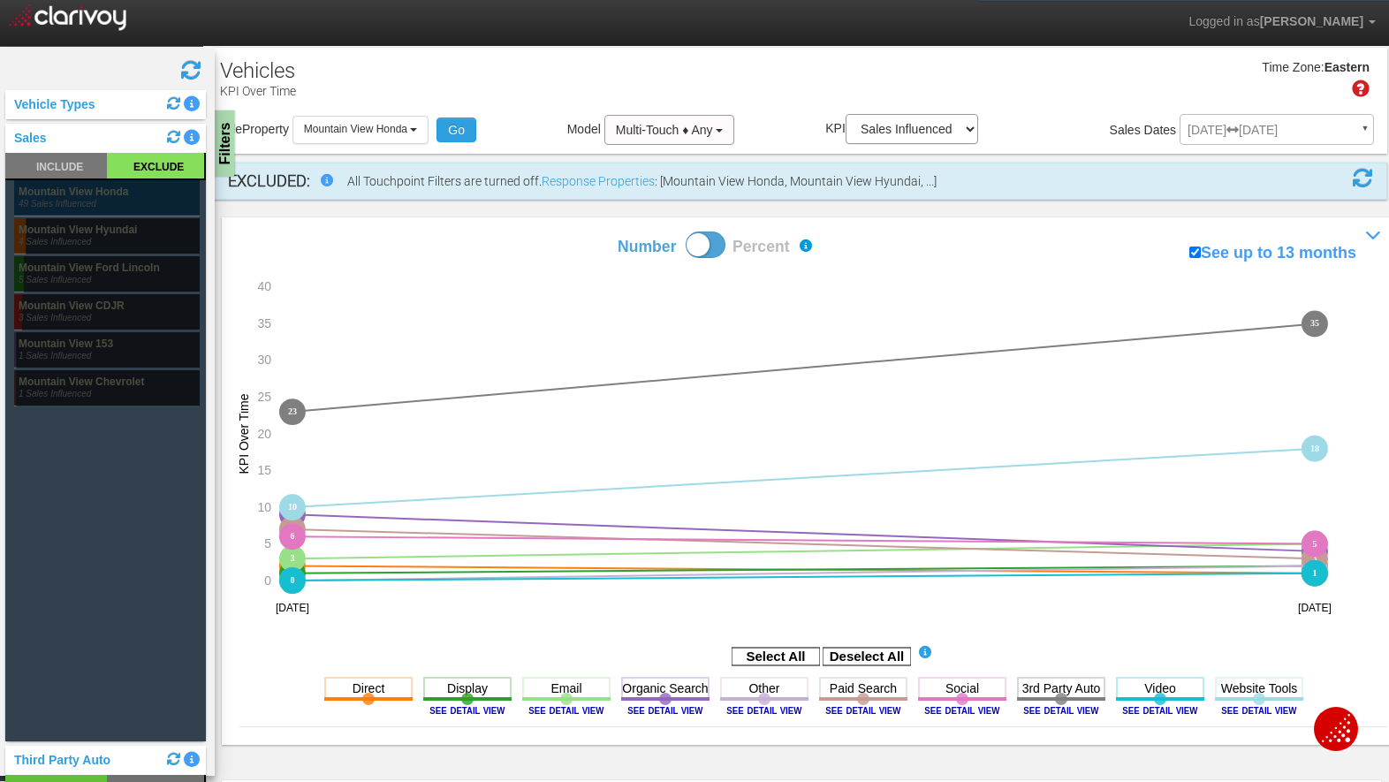
click at [78, 195] on rect at bounding box center [107, 197] width 186 height 35
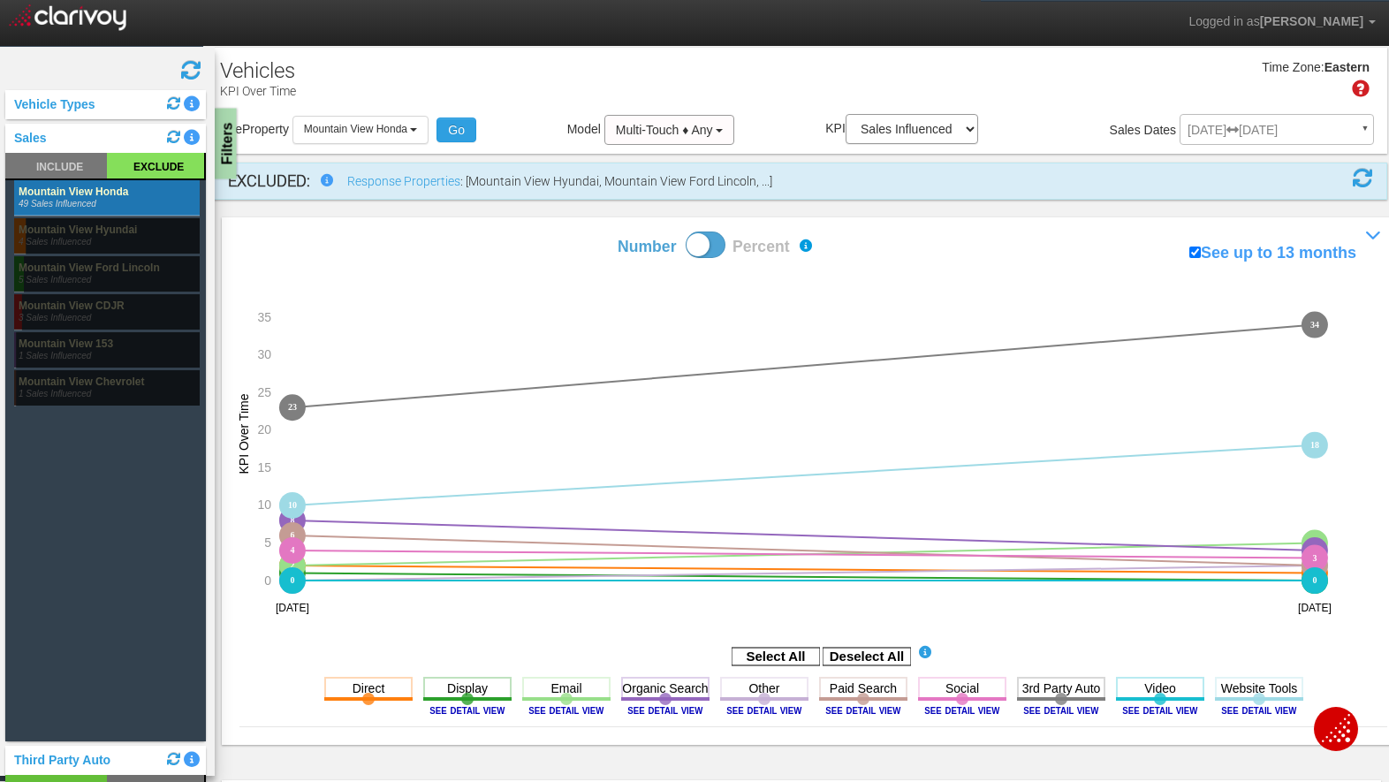
click at [230, 134] on div "Filters" at bounding box center [226, 144] width 22 height 71
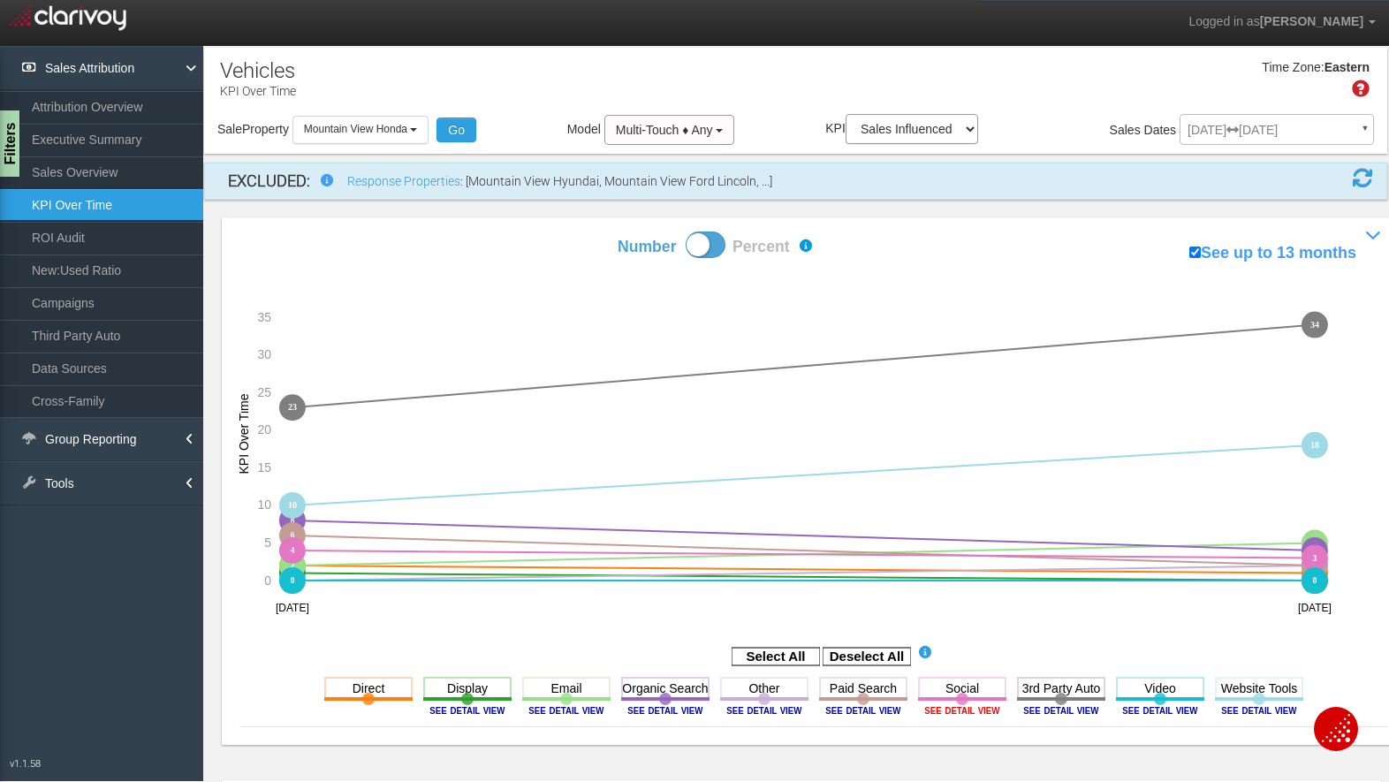
click at [971, 712] on image at bounding box center [962, 710] width 80 height 11
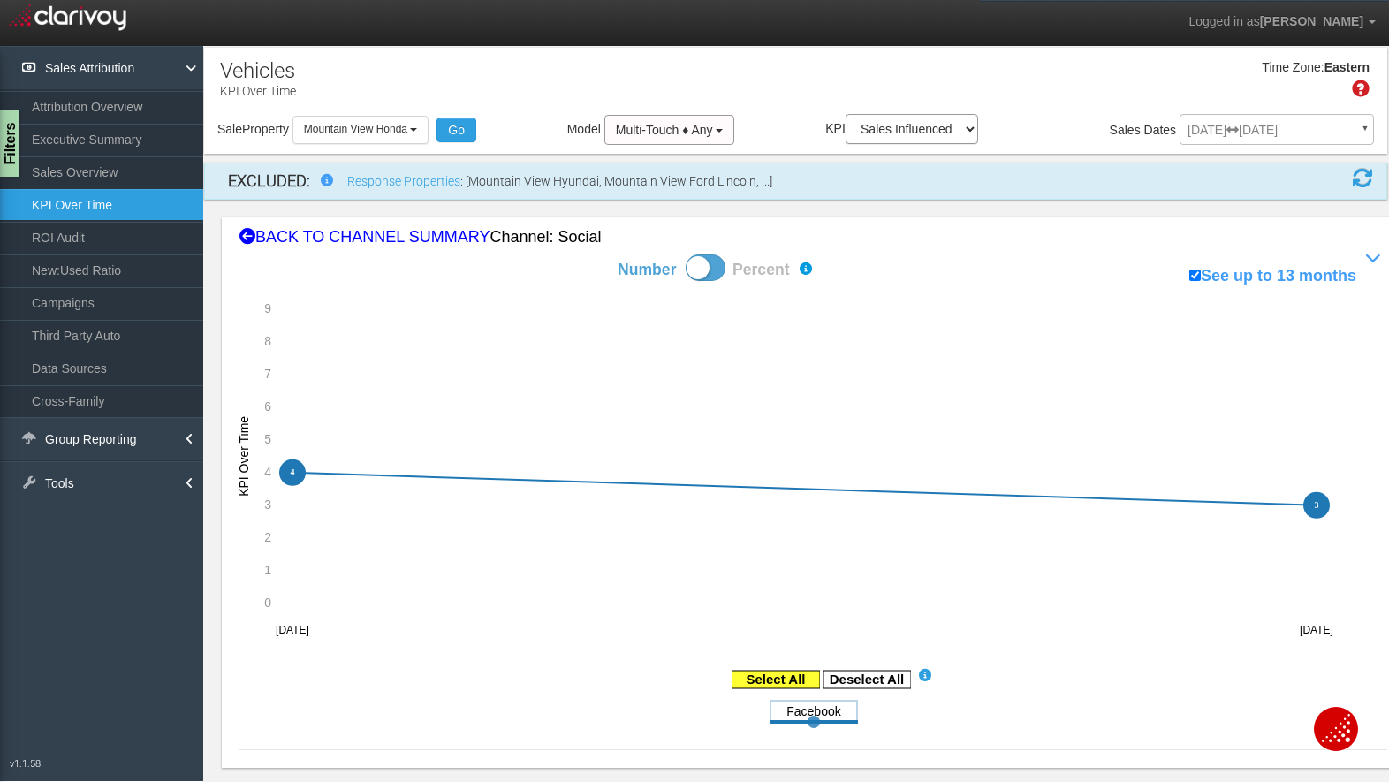
click at [766, 676] on rect at bounding box center [776, 680] width 88 height 18
click at [770, 679] on rect at bounding box center [776, 680] width 88 height 18
click at [784, 715] on rect at bounding box center [814, 711] width 88 height 22
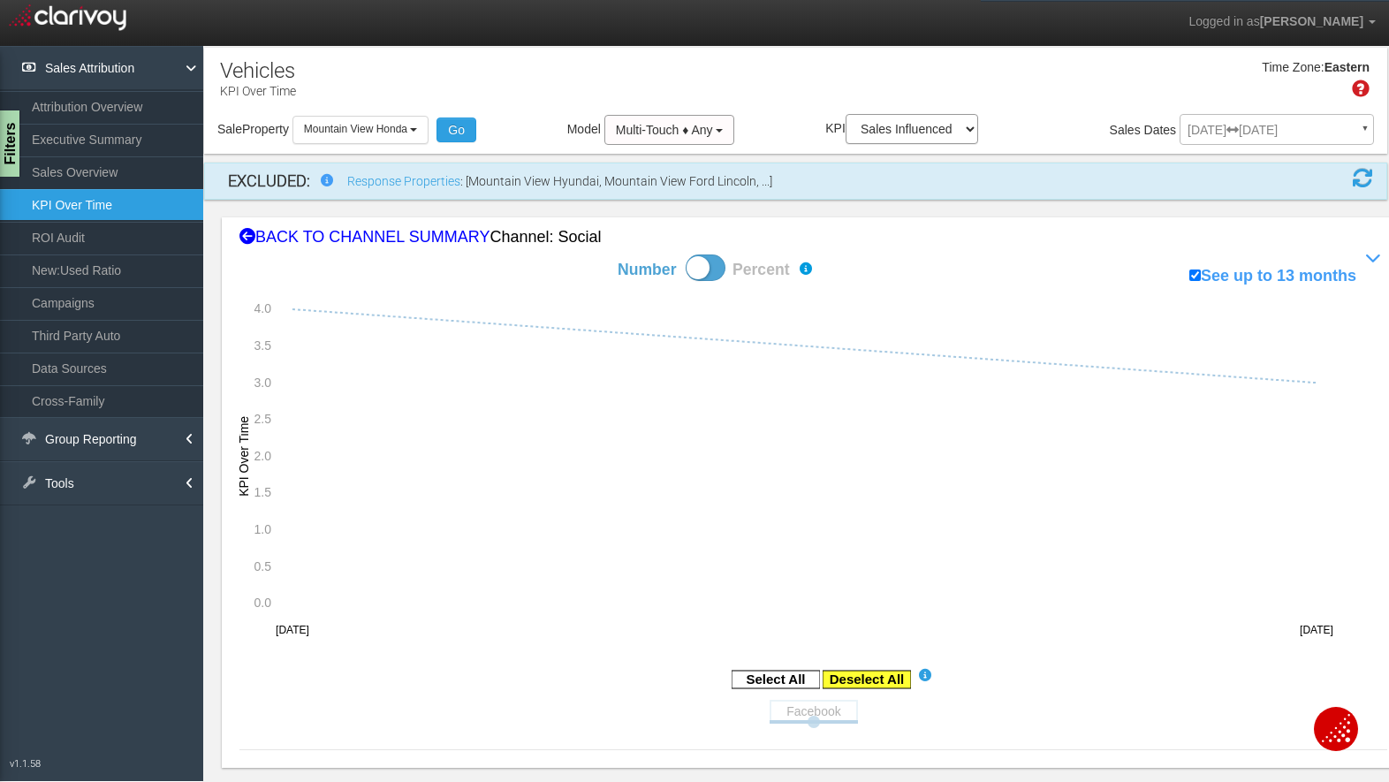
click at [861, 677] on rect at bounding box center [867, 680] width 88 height 18
click at [459, 132] on button "Go" at bounding box center [456, 130] width 40 height 25
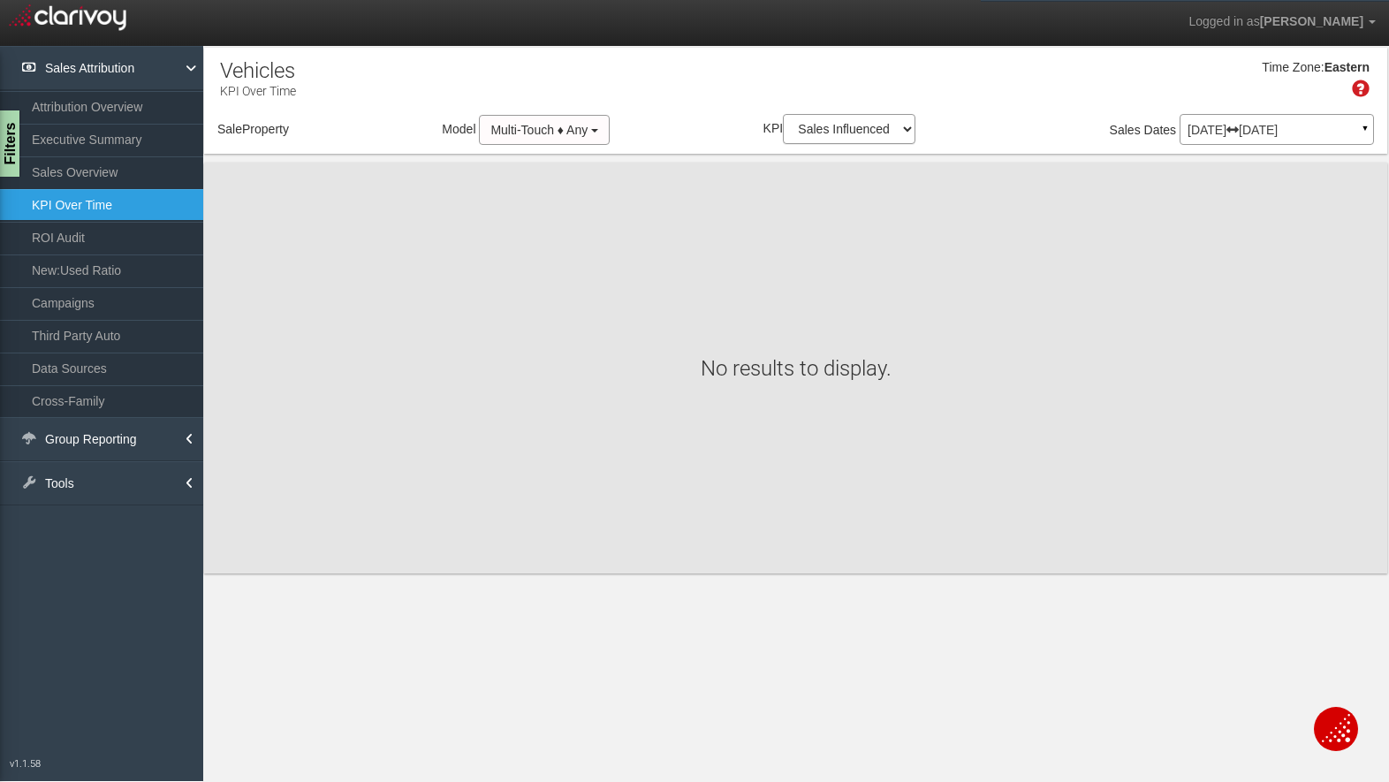
select select "object:1098"
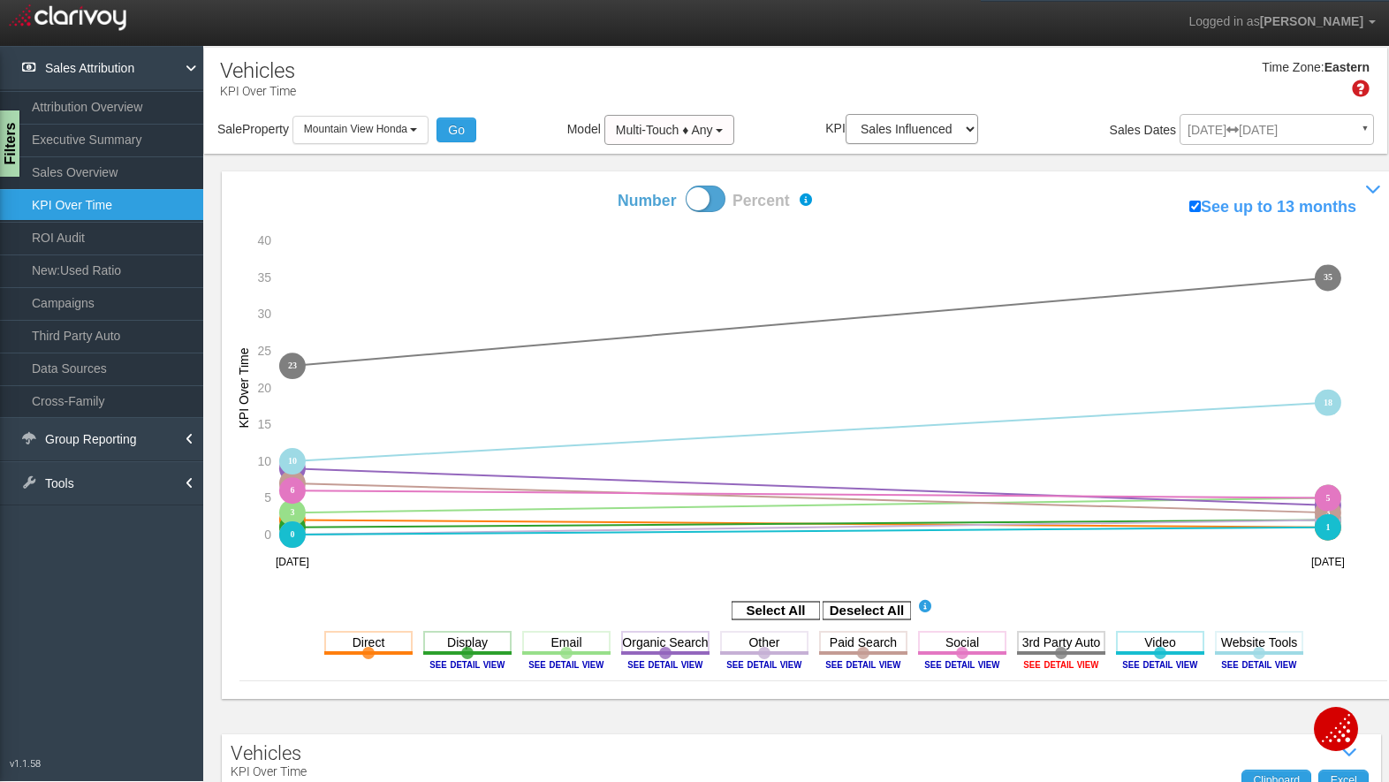
click at [1041, 663] on image at bounding box center [1061, 664] width 80 height 11
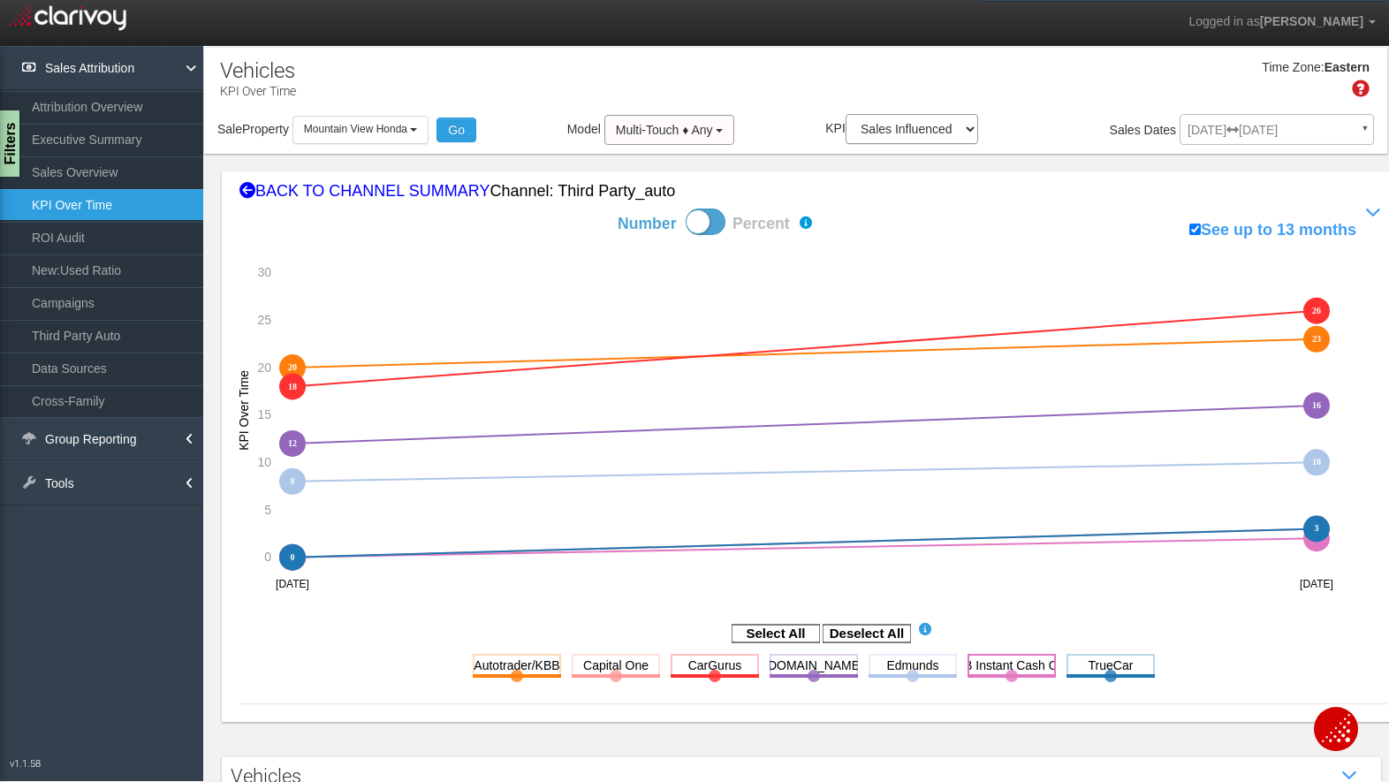
click at [1027, 672] on rect at bounding box center [1011, 665] width 88 height 22
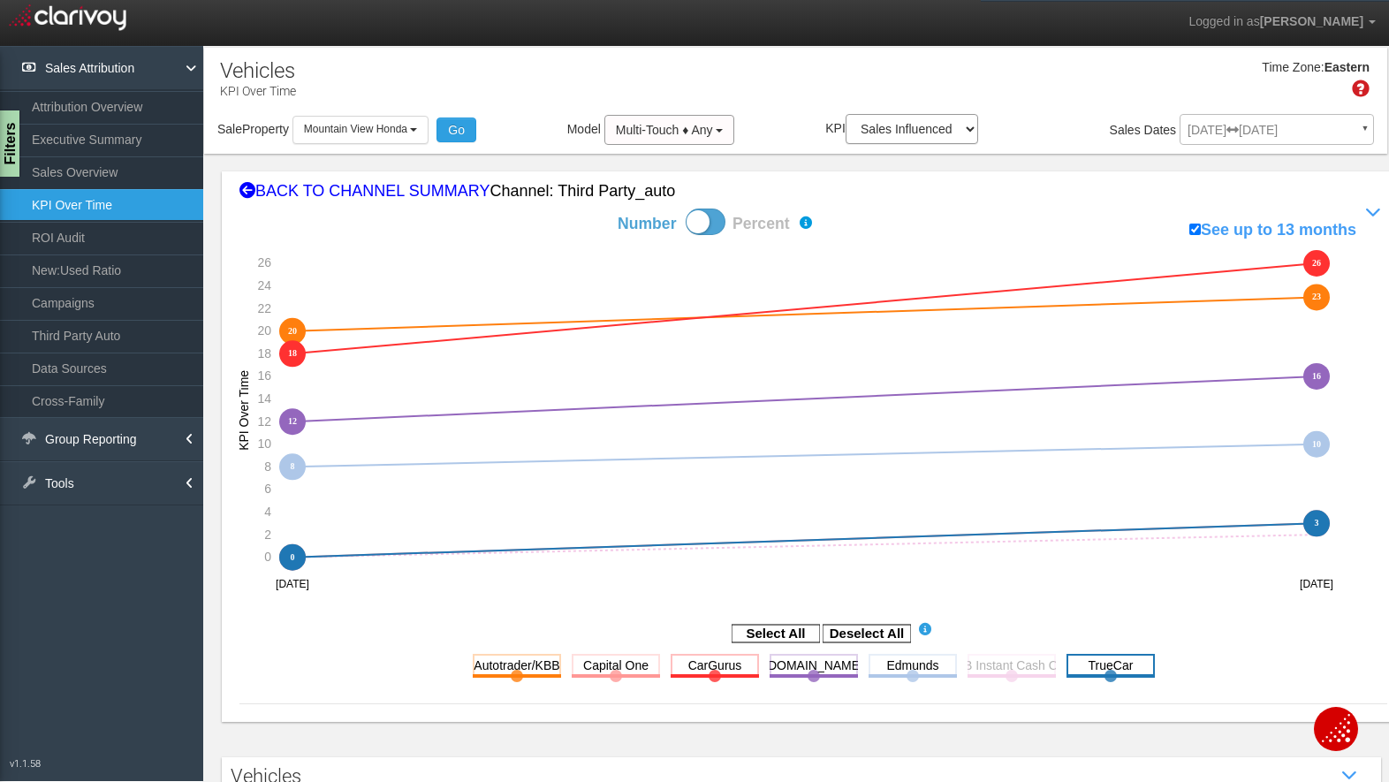
click at [1077, 671] on rect at bounding box center [1110, 665] width 88 height 22
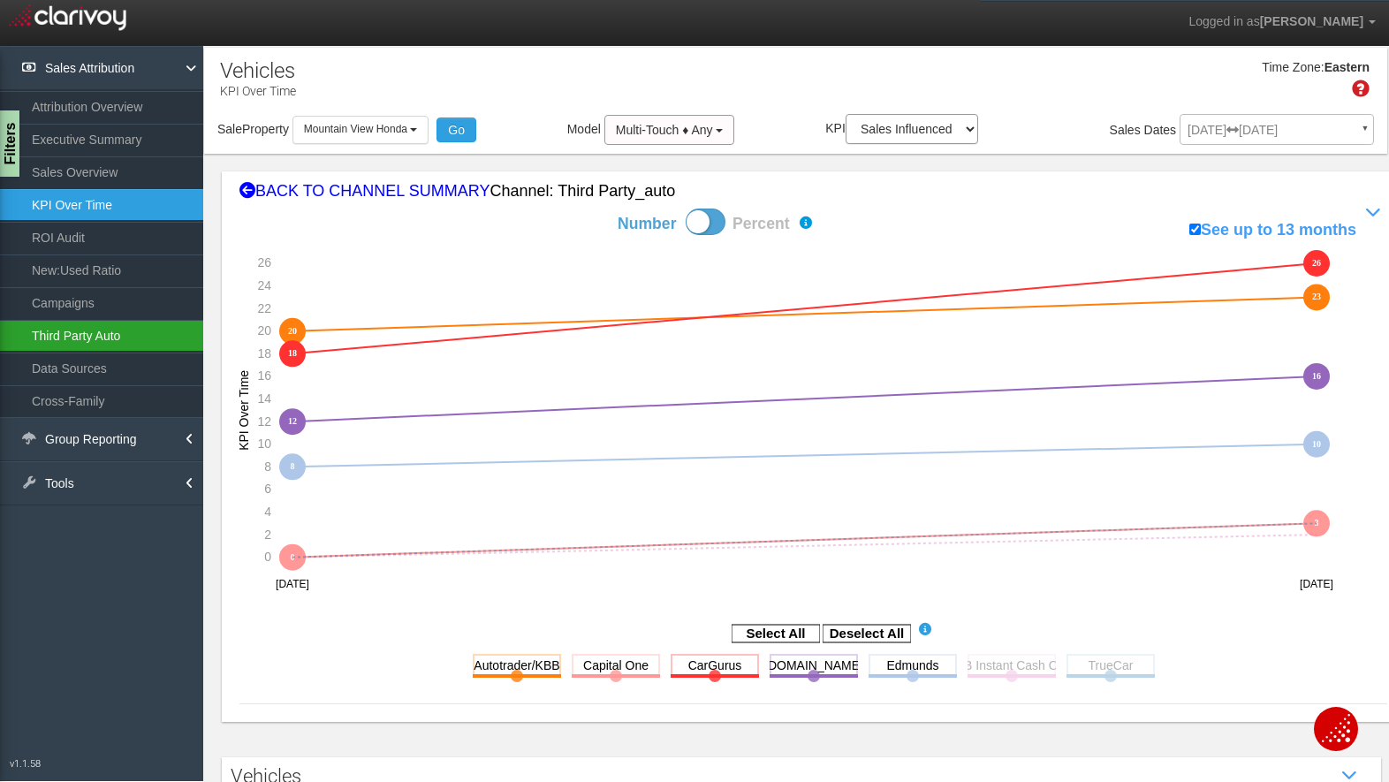
click at [67, 331] on link "Third Party Auto" at bounding box center [101, 336] width 203 height 32
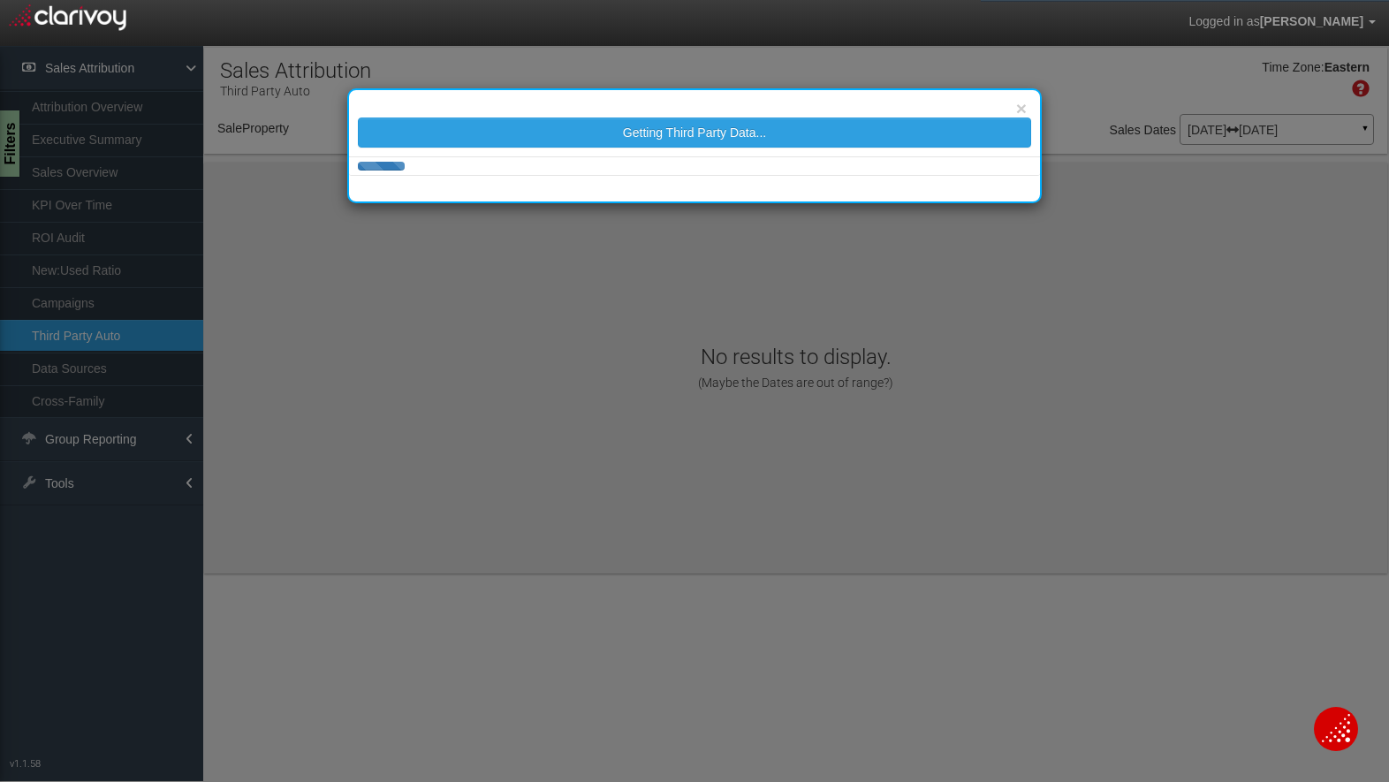
select select "object:1200"
